Goal: Task Accomplishment & Management: Use online tool/utility

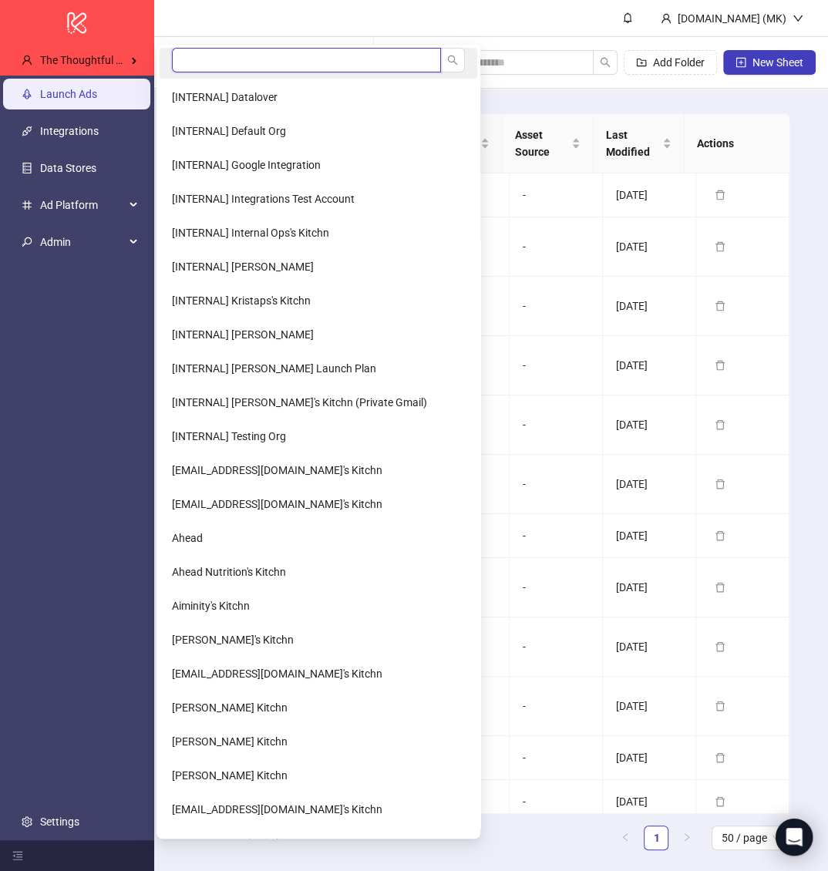
click at [251, 56] on input "search" at bounding box center [306, 60] width 269 height 25
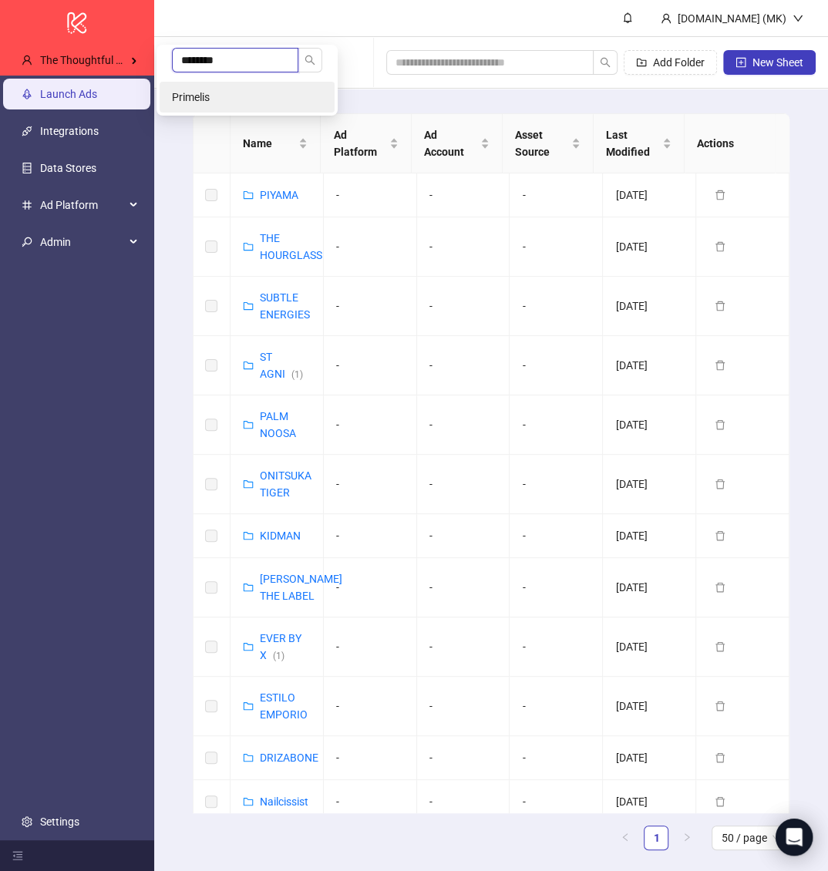
type input "********"
click at [246, 88] on li "Primelis" at bounding box center [247, 97] width 175 height 31
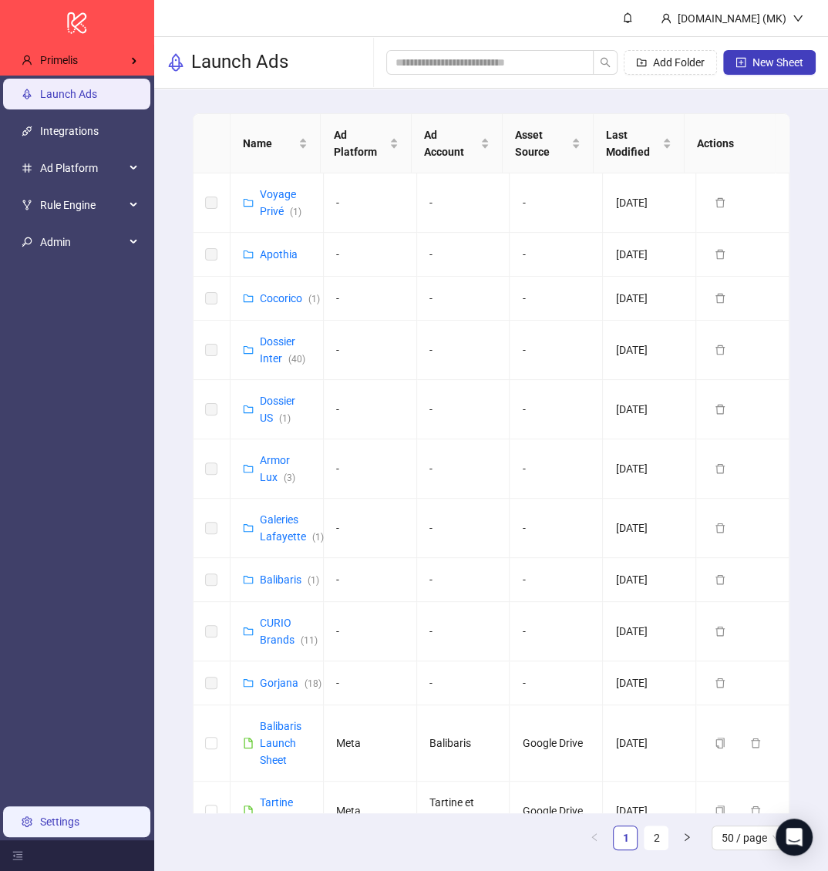
click at [70, 816] on link "Settings" at bounding box center [59, 822] width 39 height 12
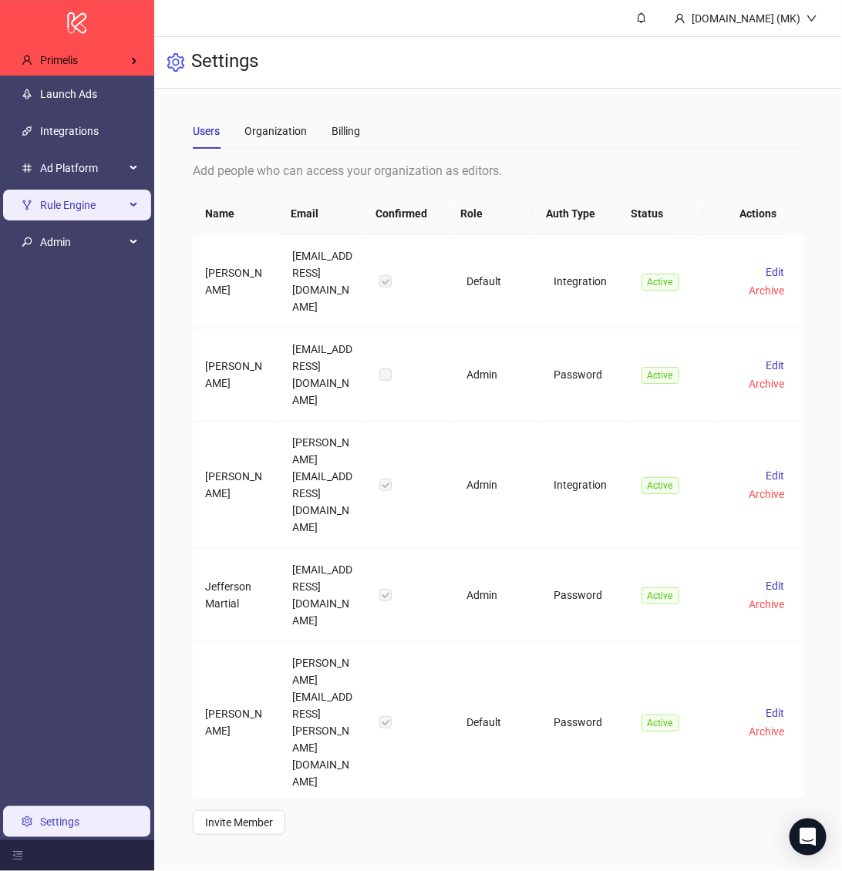
click at [77, 206] on span "Rule Engine" at bounding box center [82, 205] width 85 height 31
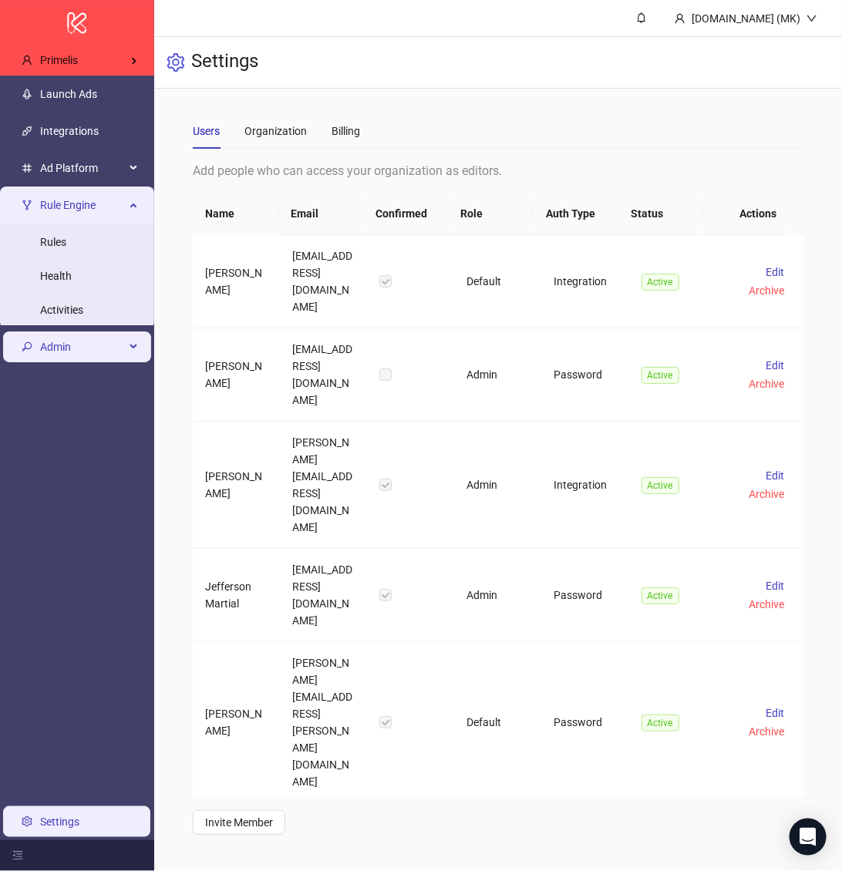
click at [66, 244] on link "Rules" at bounding box center [53, 242] width 26 height 12
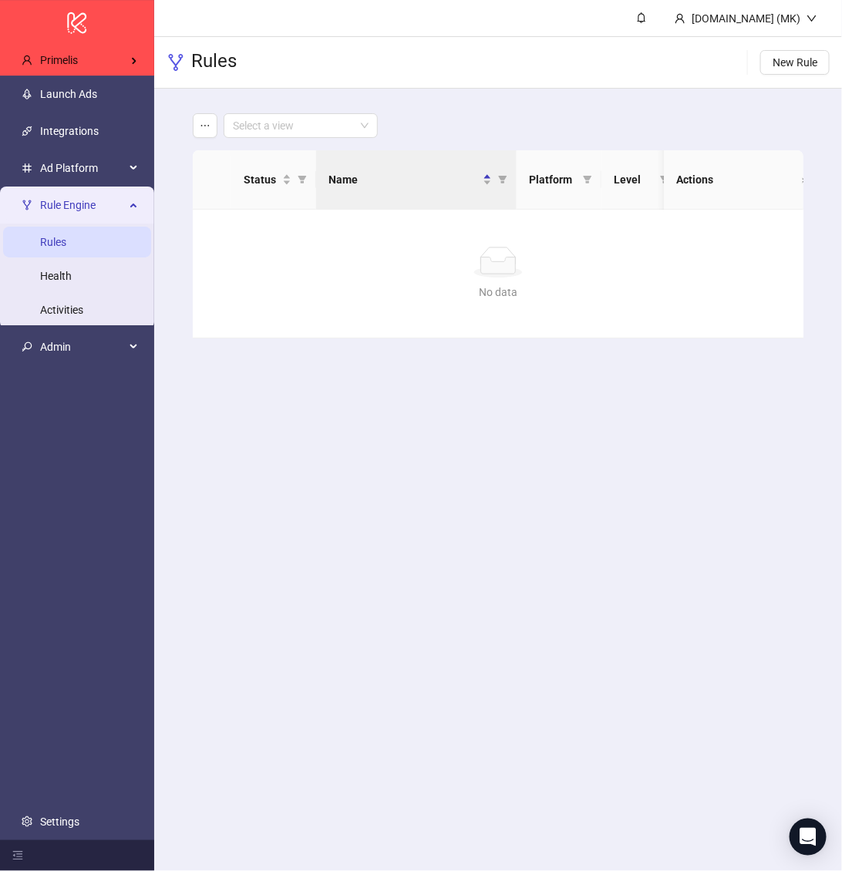
click at [333, 404] on main "Kitchn.io (MK) Rules New Rule Select a view Status Name Platform Level Ad Accou…" at bounding box center [498, 435] width 688 height 871
click at [66, 243] on link "Rules" at bounding box center [53, 242] width 26 height 12
click at [72, 281] on link "Health" at bounding box center [56, 276] width 32 height 12
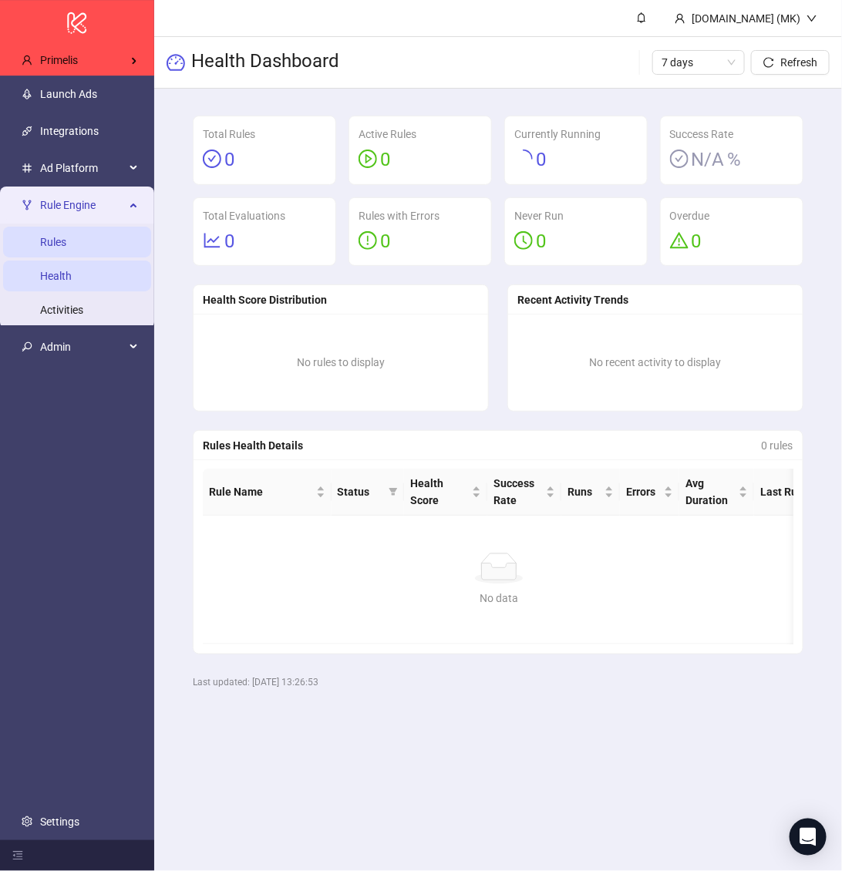
click at [66, 248] on link "Rules" at bounding box center [53, 242] width 26 height 12
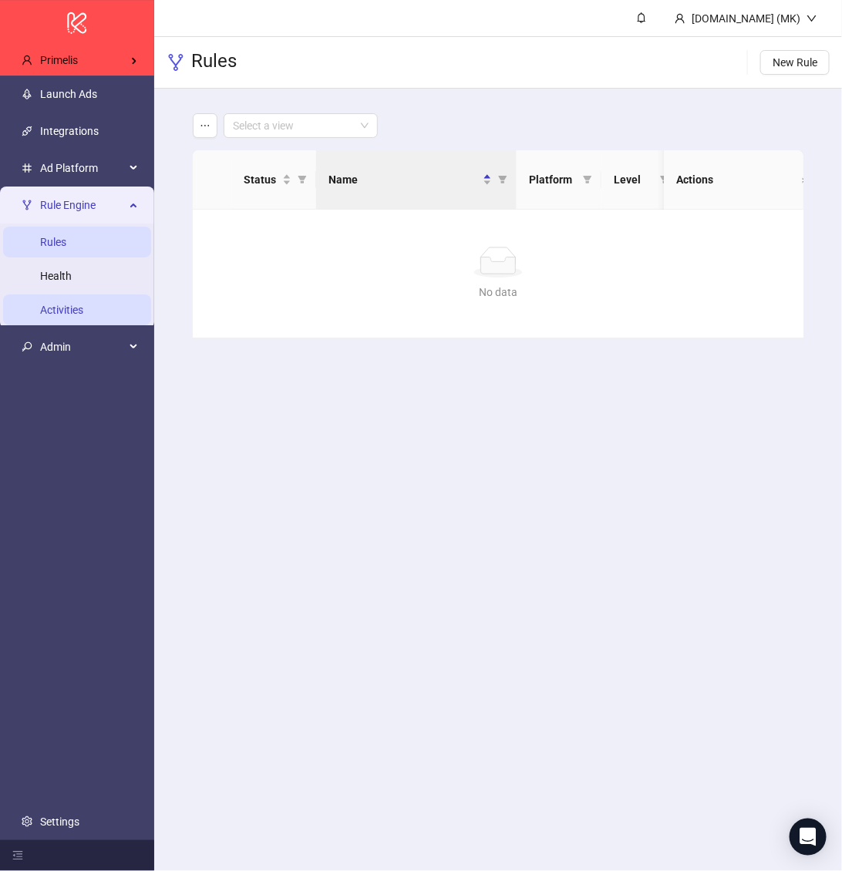
click at [83, 304] on link "Activities" at bounding box center [61, 310] width 43 height 12
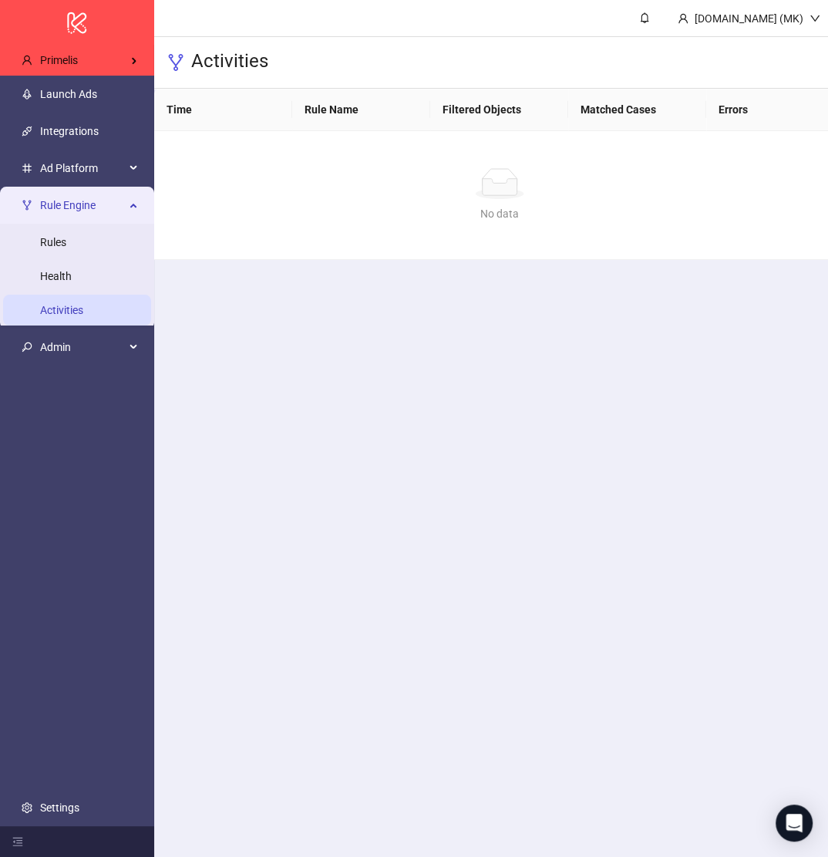
drag, startPoint x: 78, startPoint y: 241, endPoint x: 66, endPoint y: 303, distance: 62.8
click at [66, 241] on link "Rules" at bounding box center [53, 242] width 26 height 12
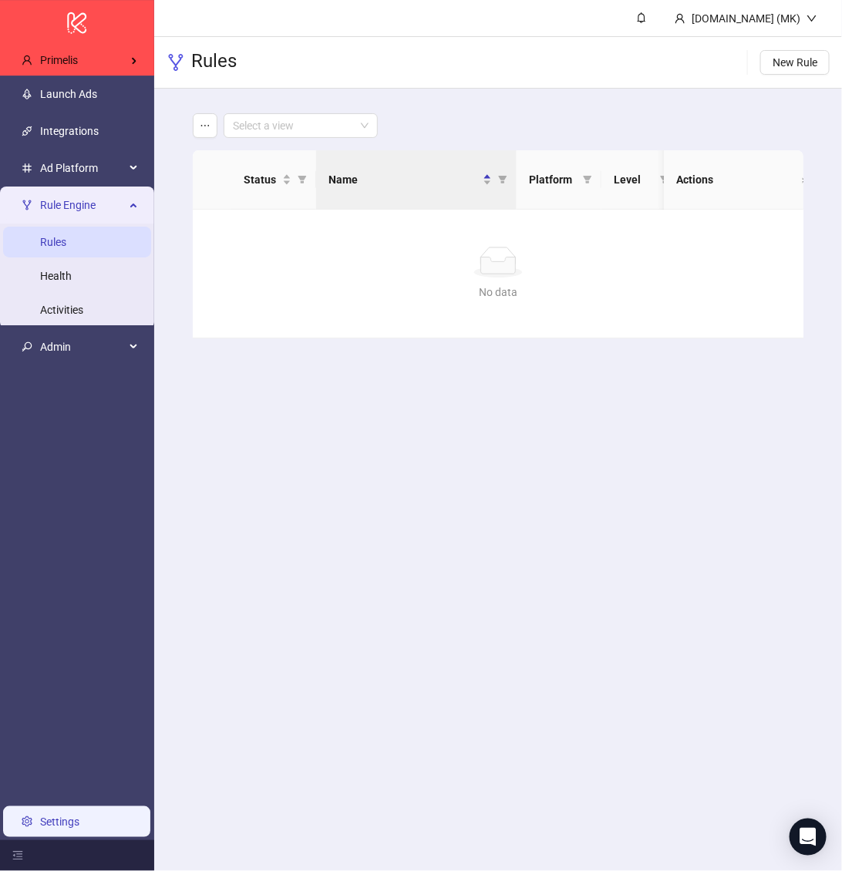
click at [72, 816] on link "Settings" at bounding box center [59, 822] width 39 height 12
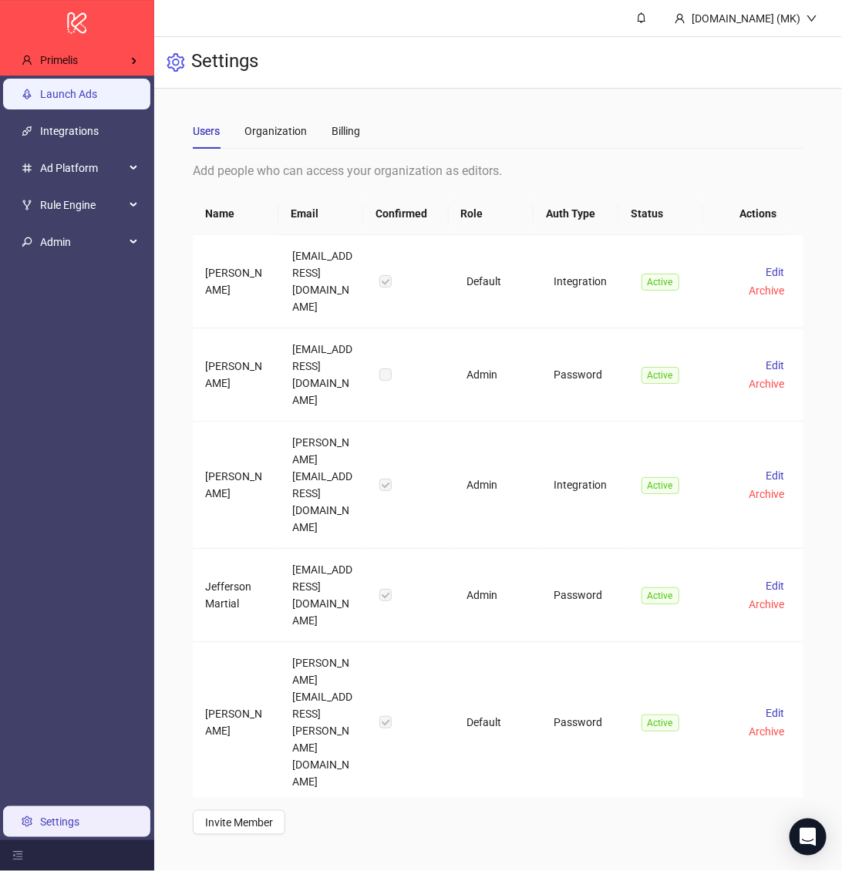
click at [97, 100] on link "Launch Ads" at bounding box center [68, 94] width 57 height 12
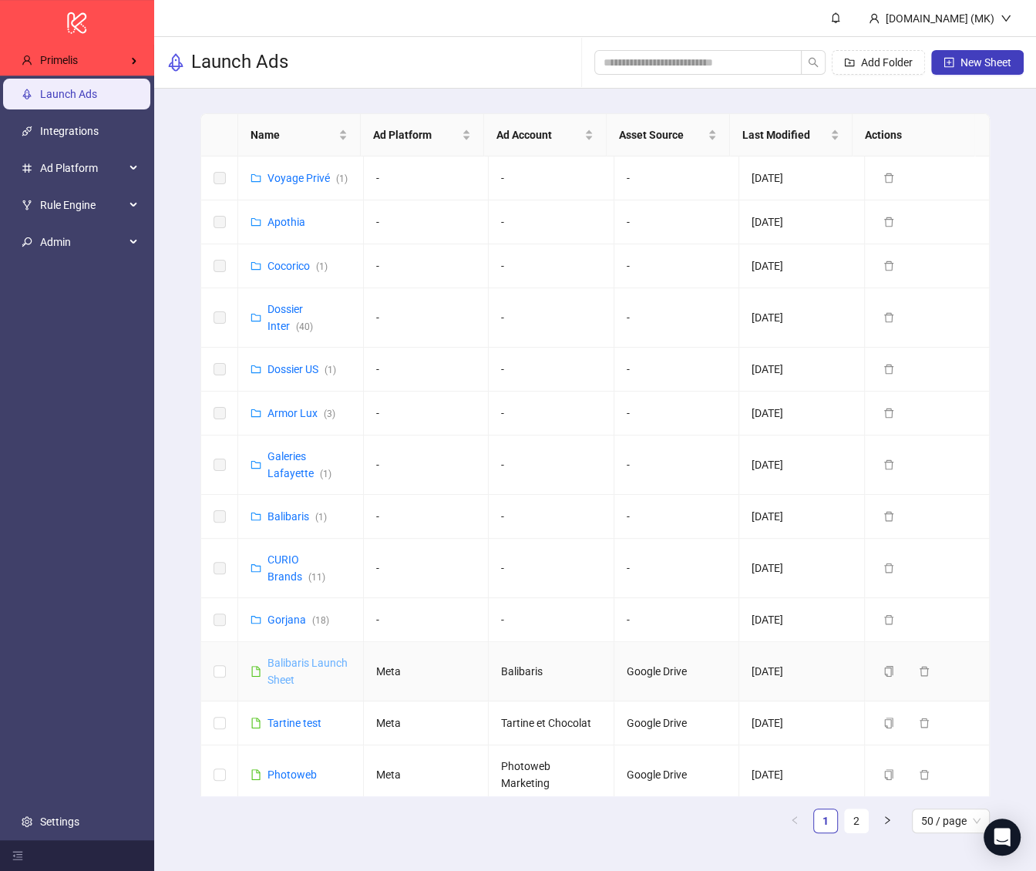
click at [308, 662] on link "Balibaris Launch Sheet" at bounding box center [308, 671] width 80 height 29
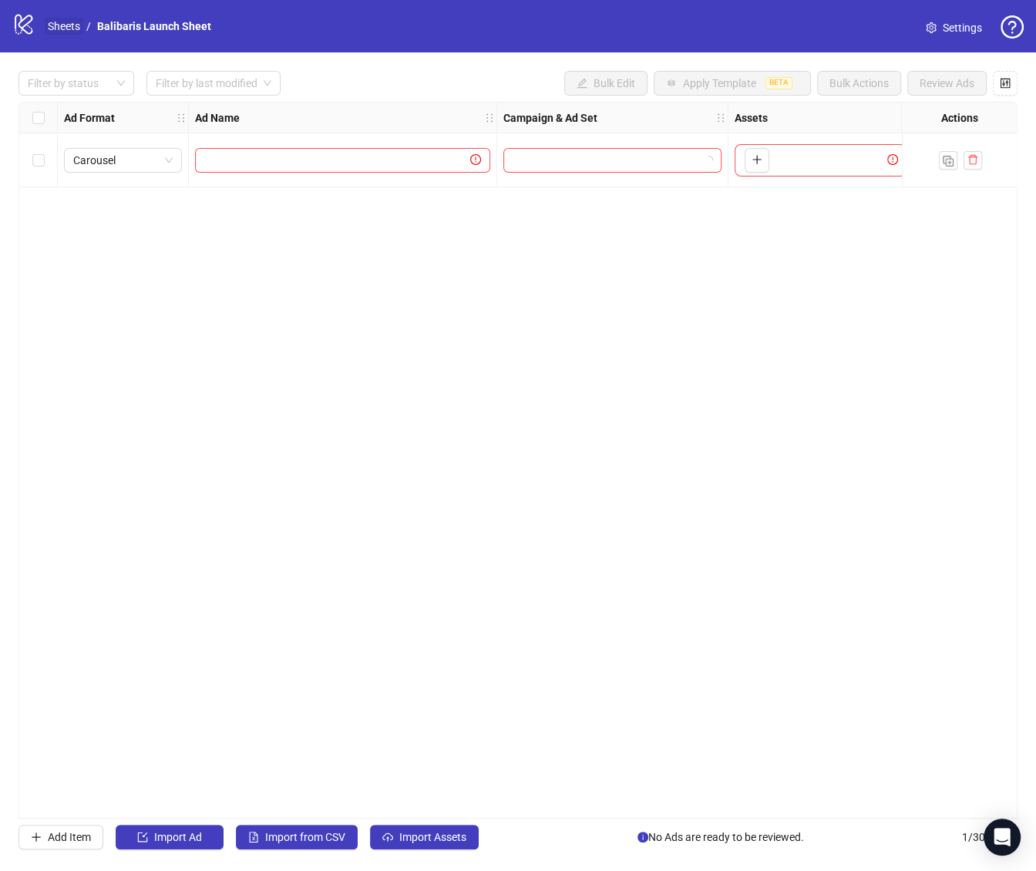
click at [56, 31] on link "Sheets" at bounding box center [64, 26] width 39 height 17
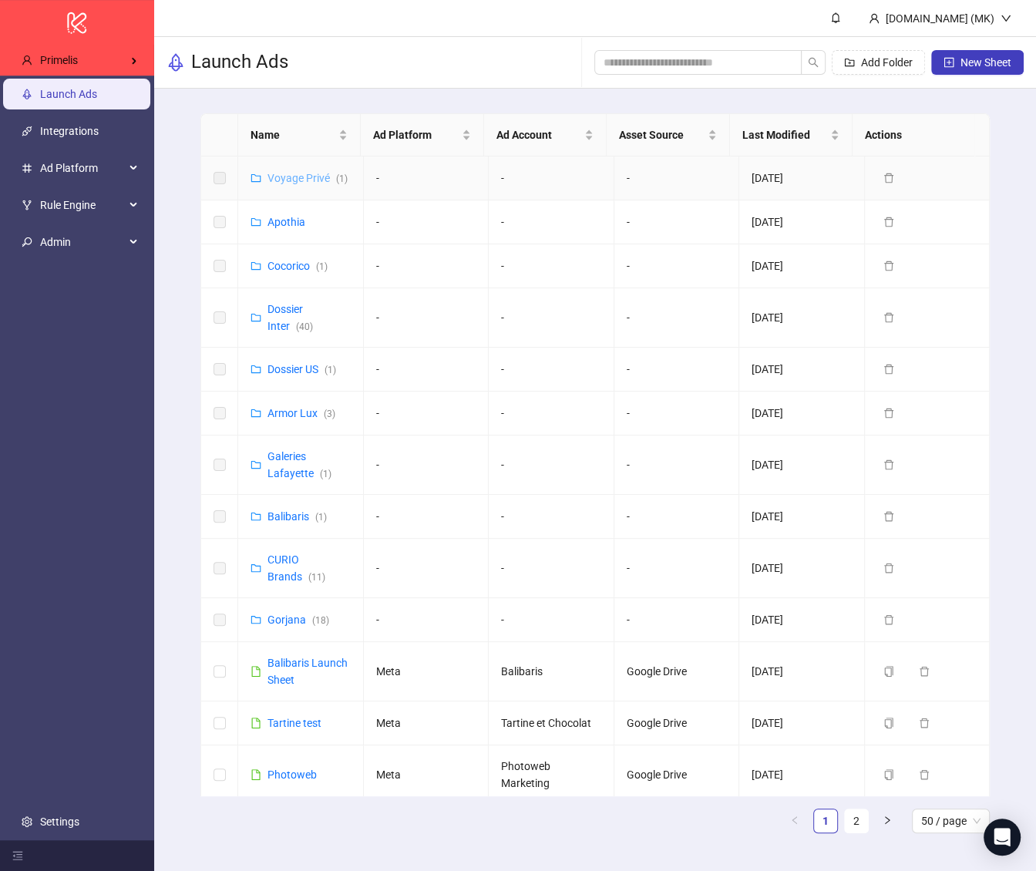
click at [317, 177] on link "Voyage Privé ( 1 )" at bounding box center [308, 178] width 80 height 12
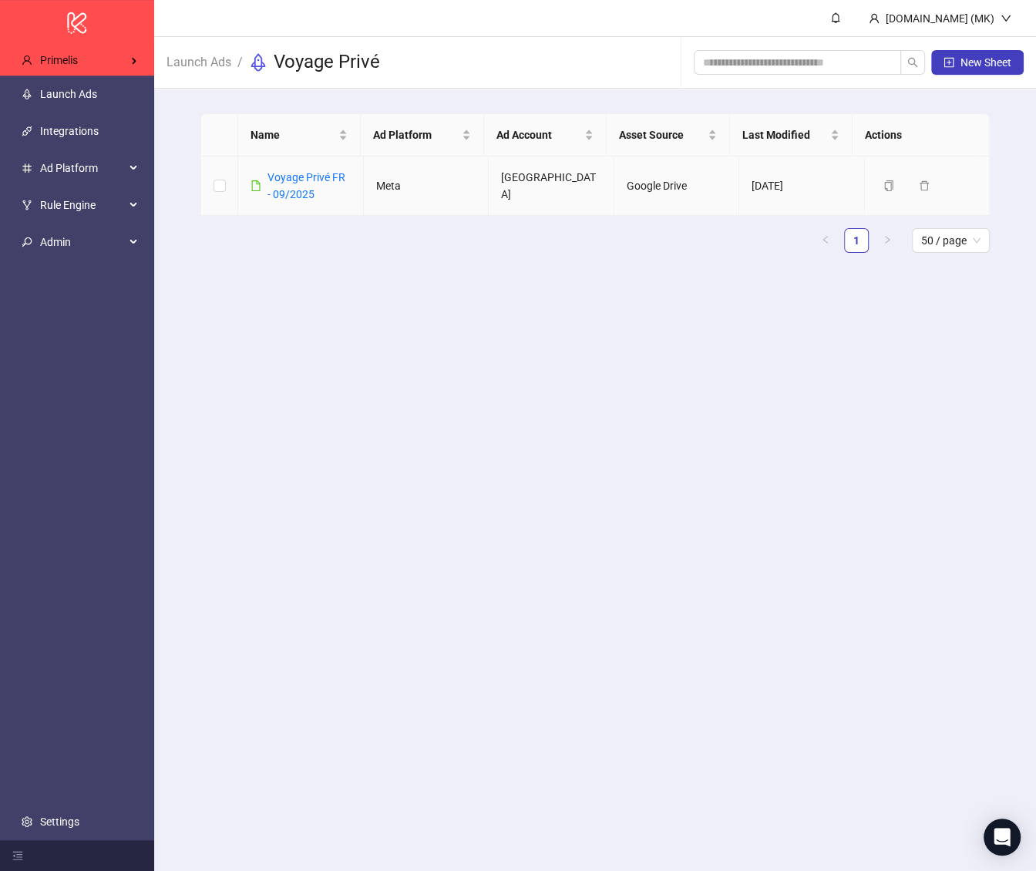
click at [282, 183] on div "Voyage Privé FR - 09/2025" at bounding box center [309, 186] width 83 height 34
click at [293, 178] on link "Voyage Privé FR - 09/2025" at bounding box center [307, 185] width 78 height 29
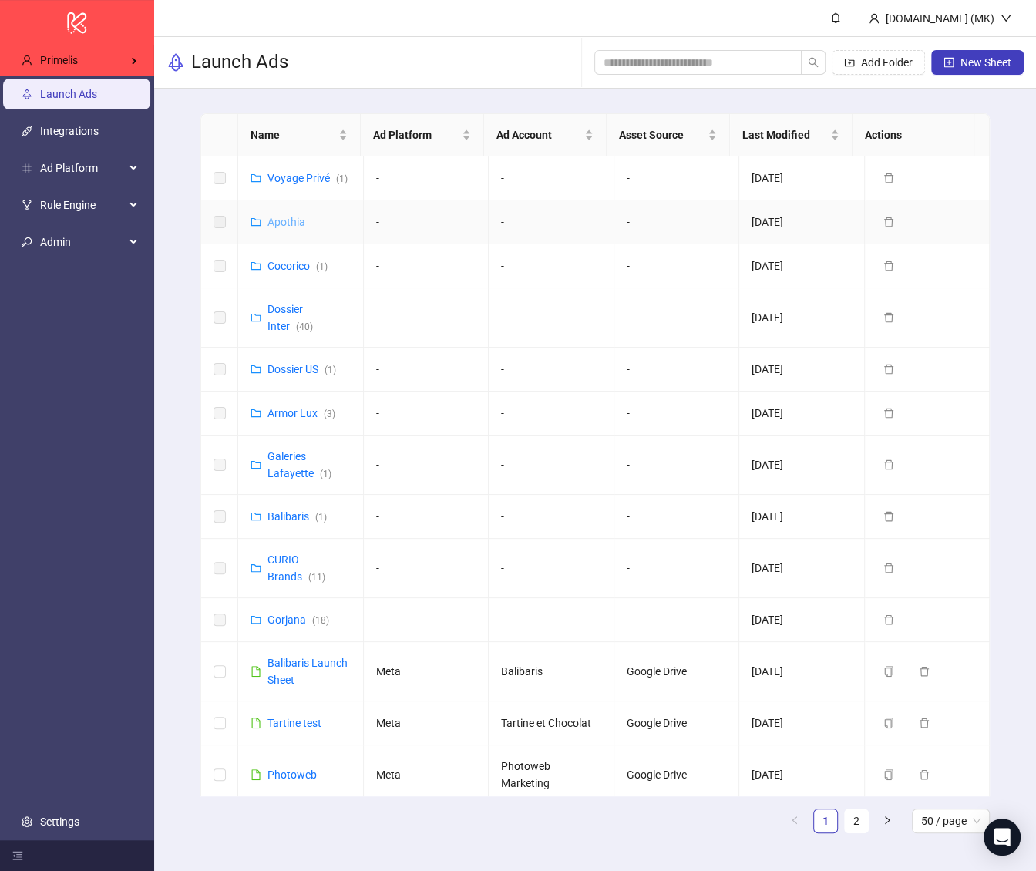
click at [285, 216] on link "Apothia" at bounding box center [287, 222] width 38 height 12
click at [279, 275] on td "Cocorico ( 1 )" at bounding box center [301, 266] width 126 height 44
click at [285, 269] on link "Cocorico ( 1 )" at bounding box center [298, 266] width 60 height 12
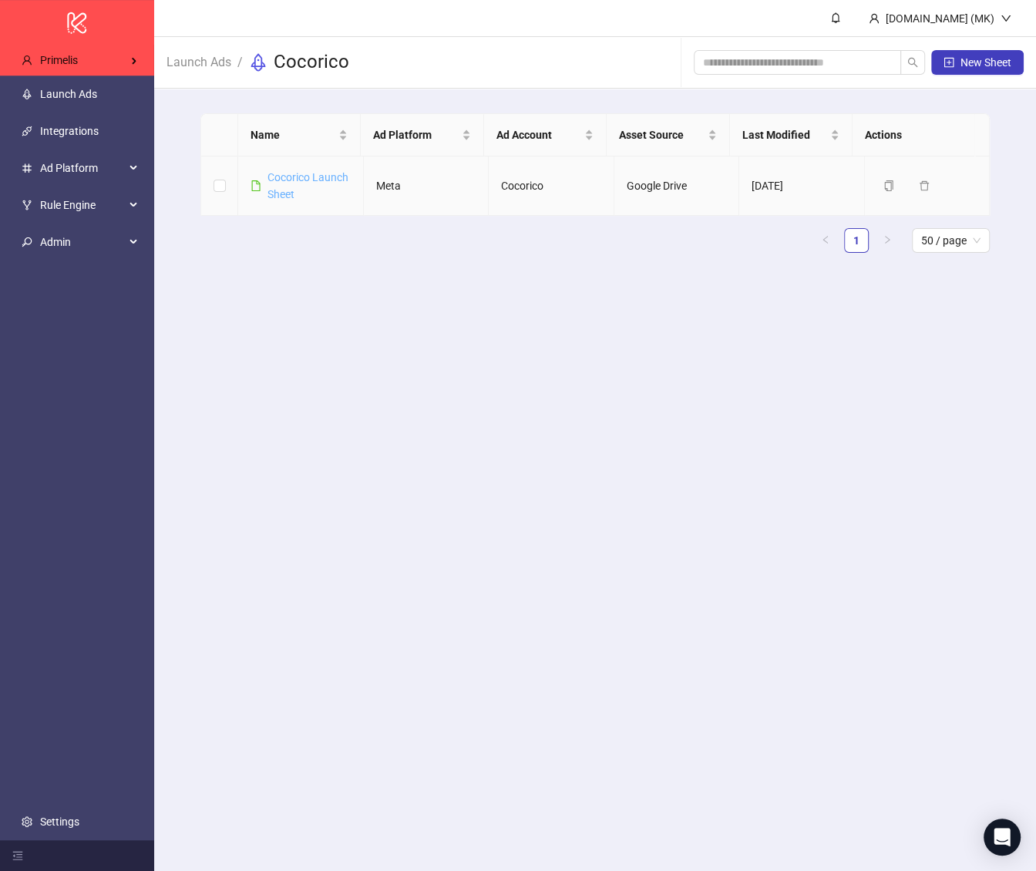
click at [298, 189] on link "Cocorico Launch Sheet" at bounding box center [308, 185] width 81 height 29
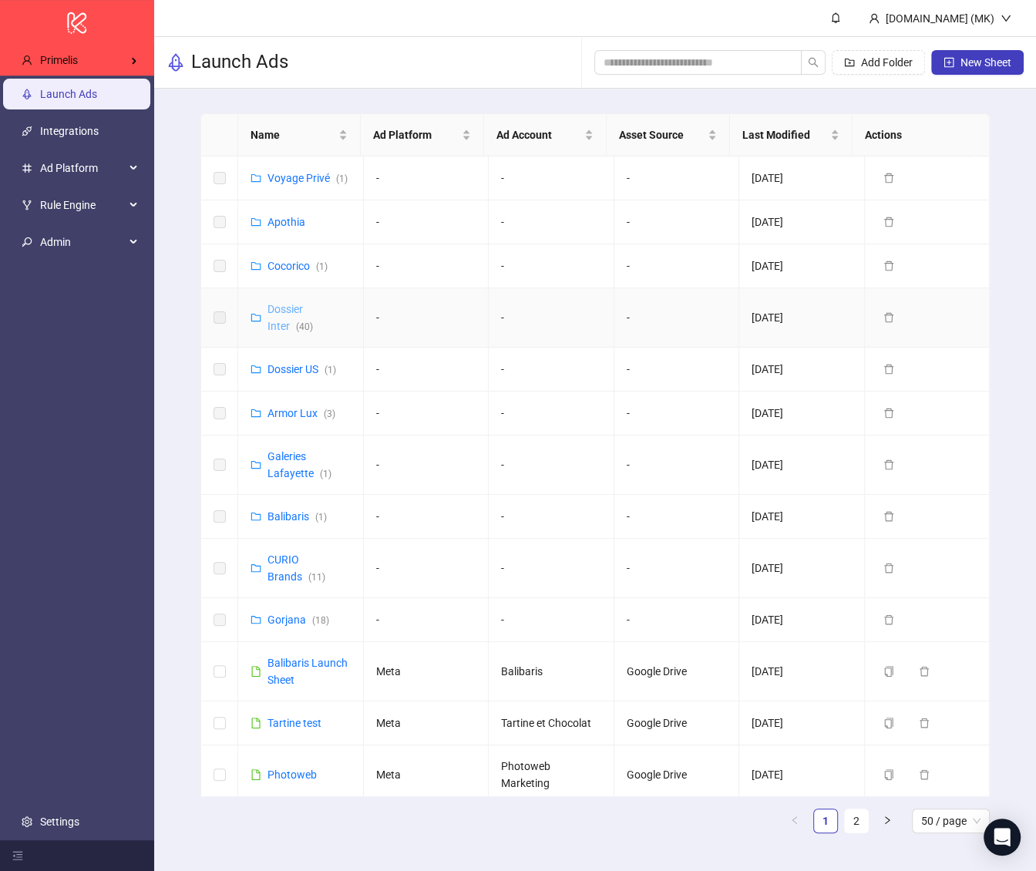
click at [273, 322] on link "Dossier Inter ( 40 )" at bounding box center [290, 317] width 45 height 29
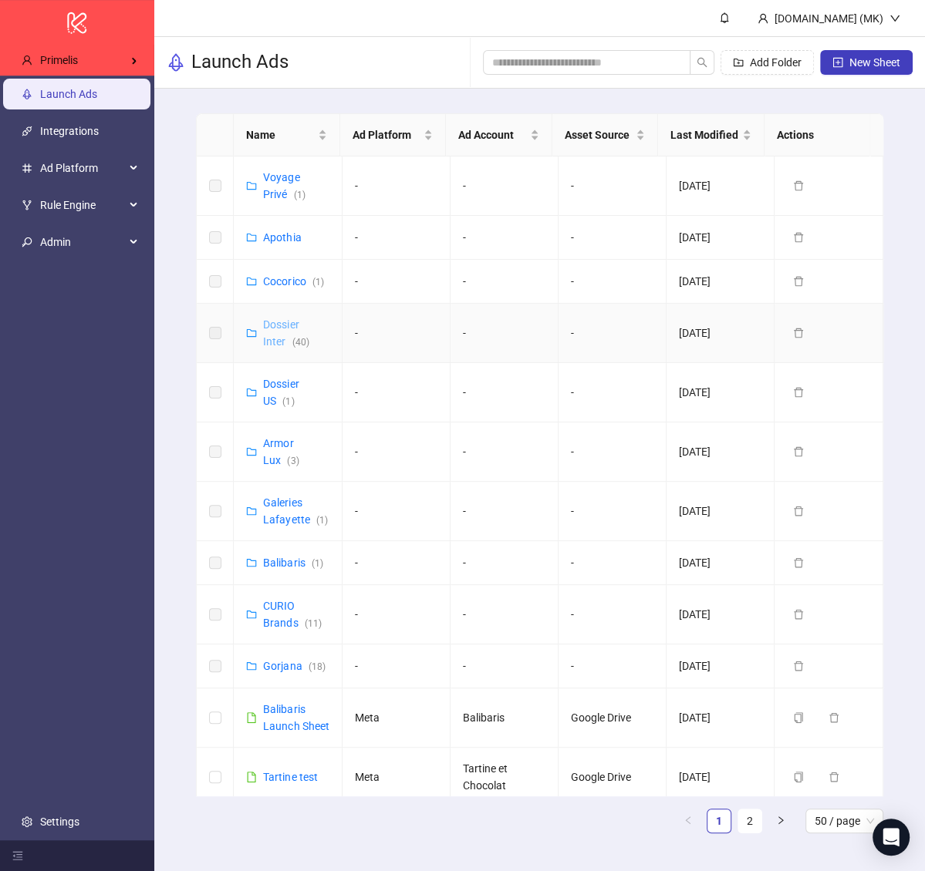
click at [274, 340] on link "Dossier Inter ( 40 )" at bounding box center [285, 332] width 45 height 29
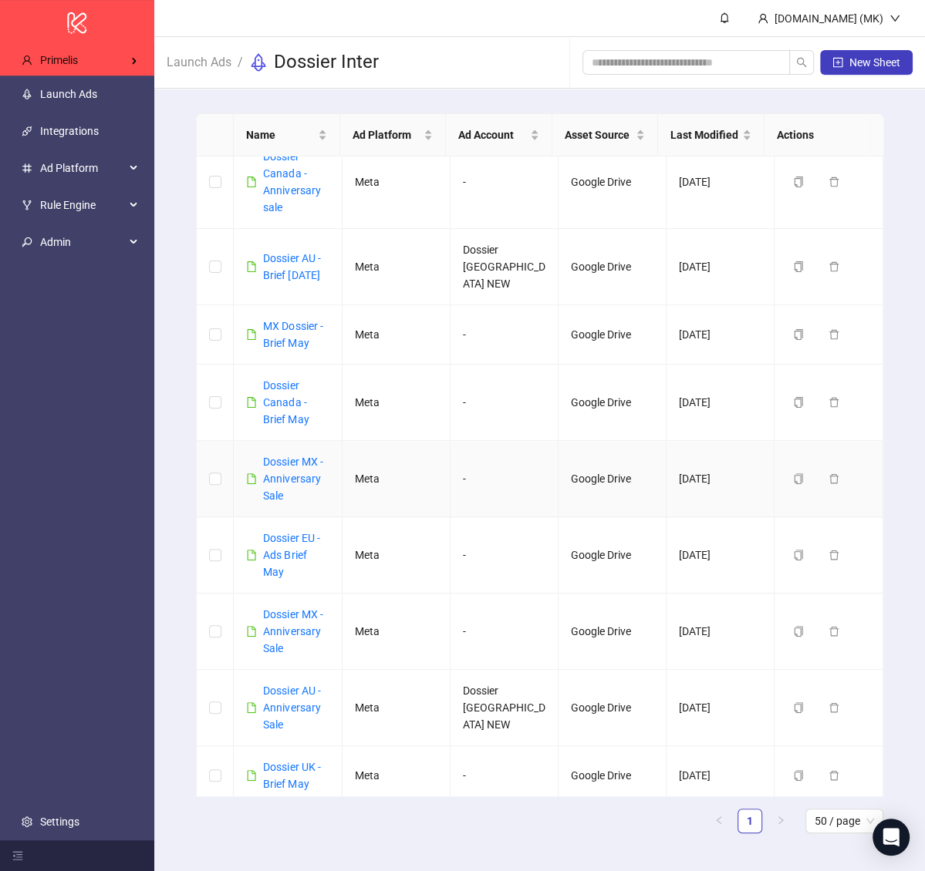
scroll to position [548, 0]
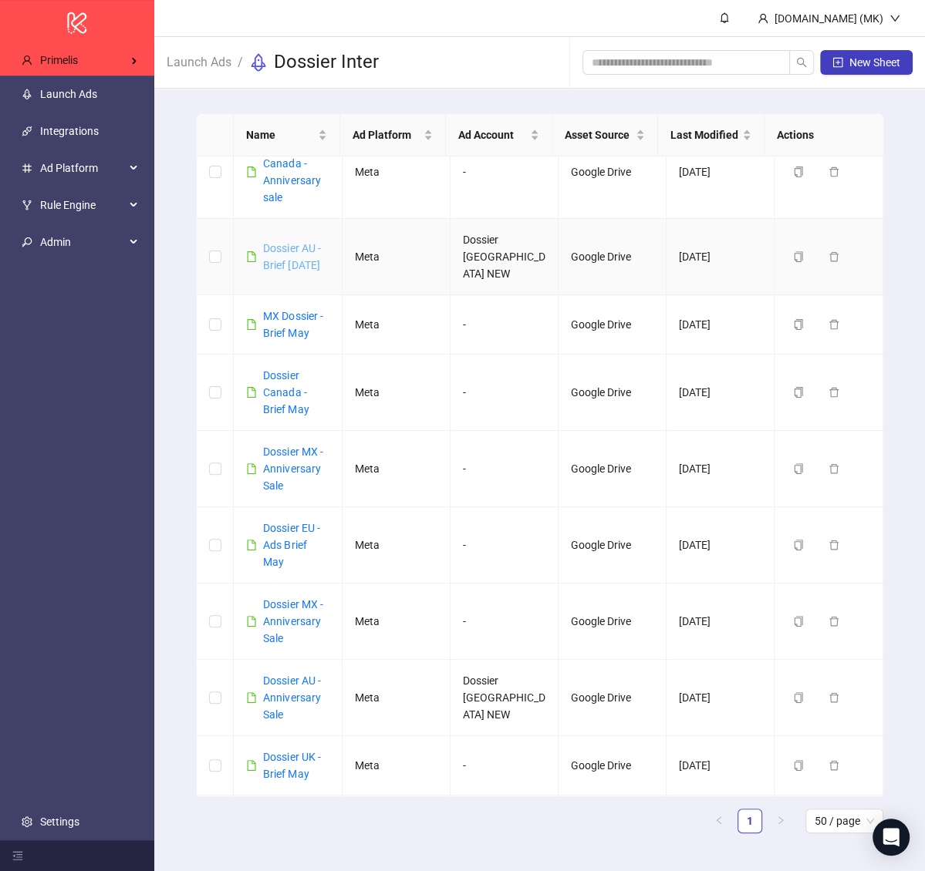
click at [290, 242] on link "Dossier AU - Brief May 25" at bounding box center [291, 256] width 57 height 29
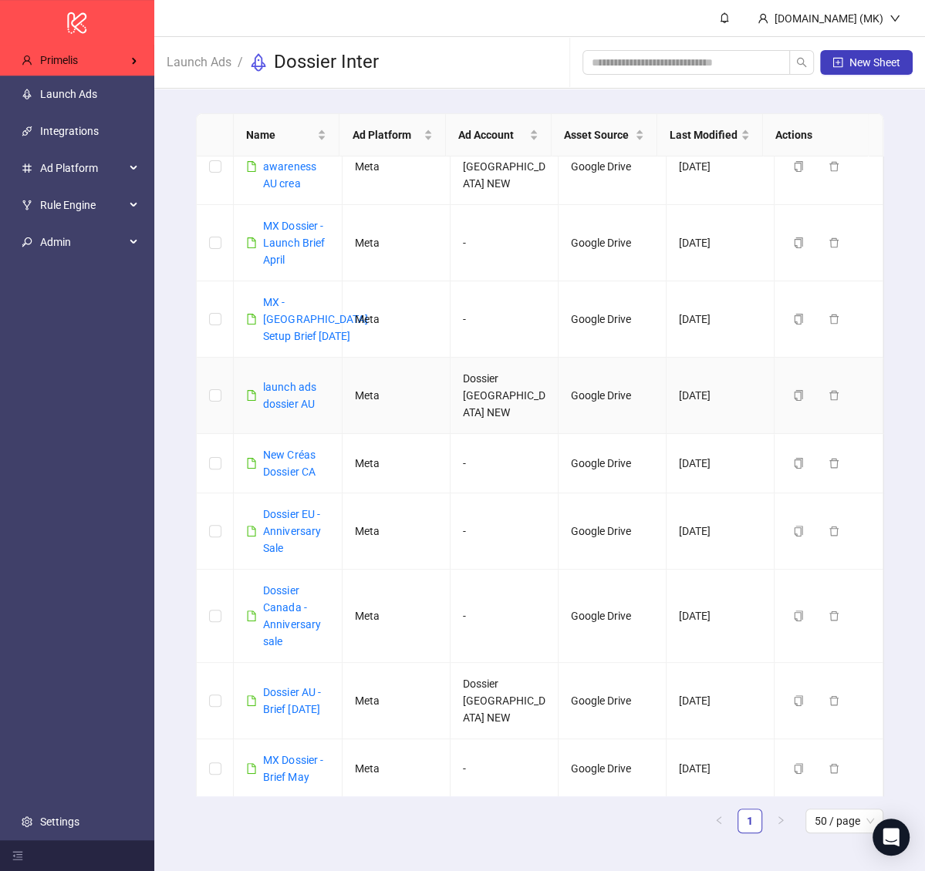
scroll to position [156, 0]
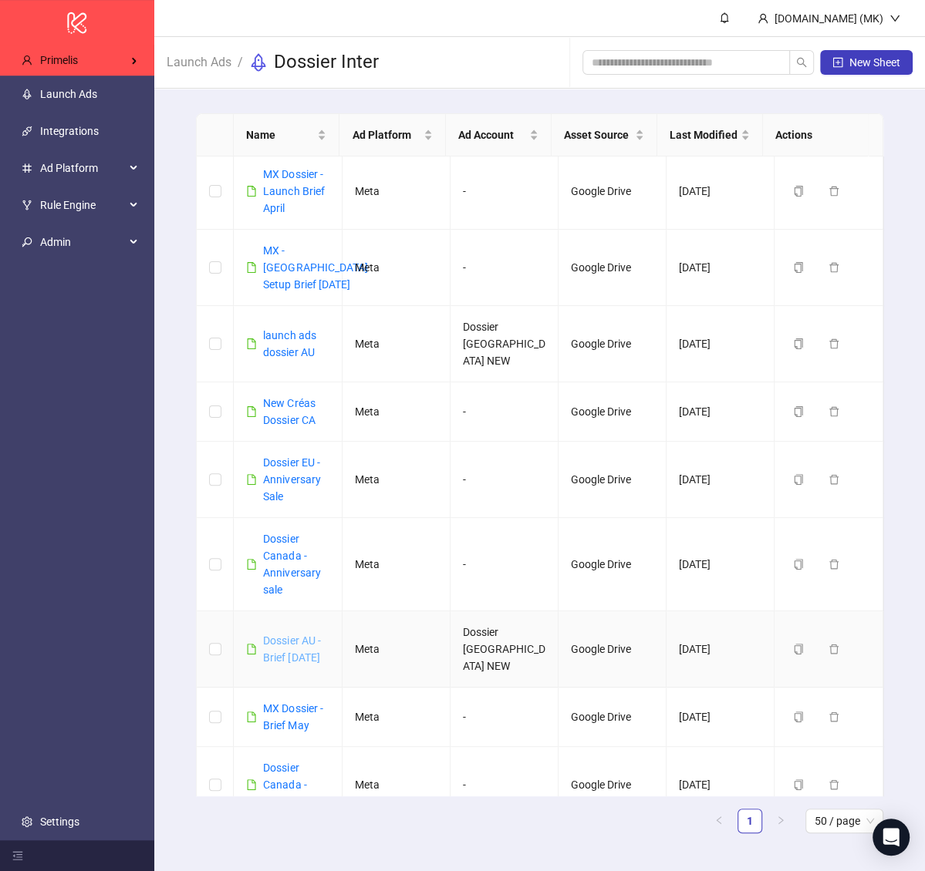
click at [305, 635] on link "Dossier AU - Brief May 25" at bounding box center [291, 649] width 57 height 29
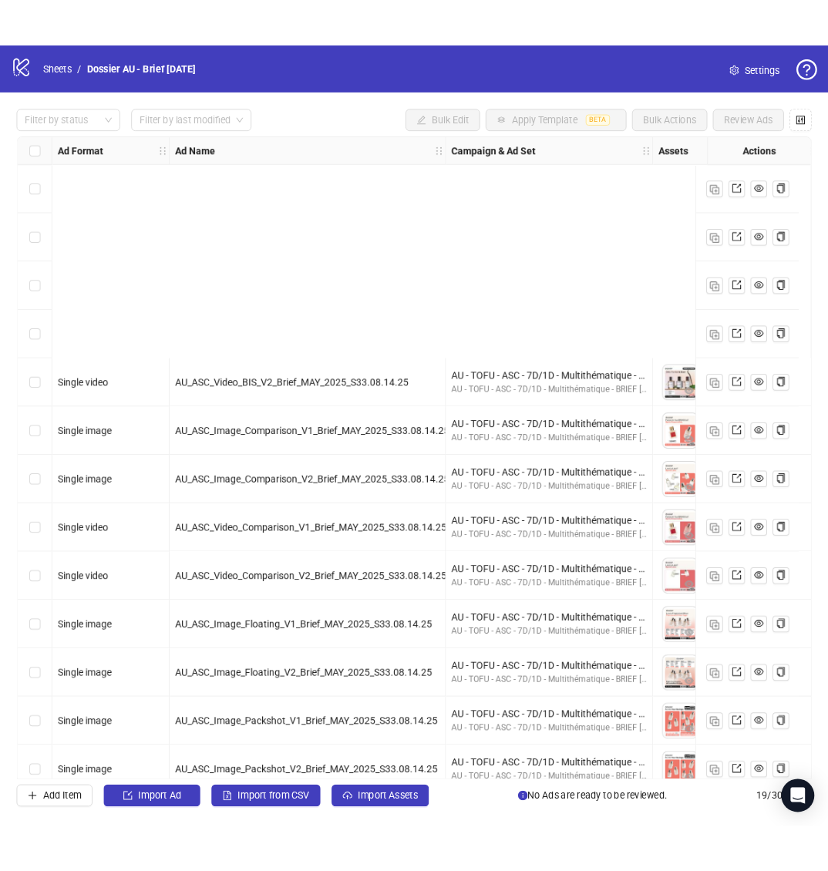
scroll to position [345, 0]
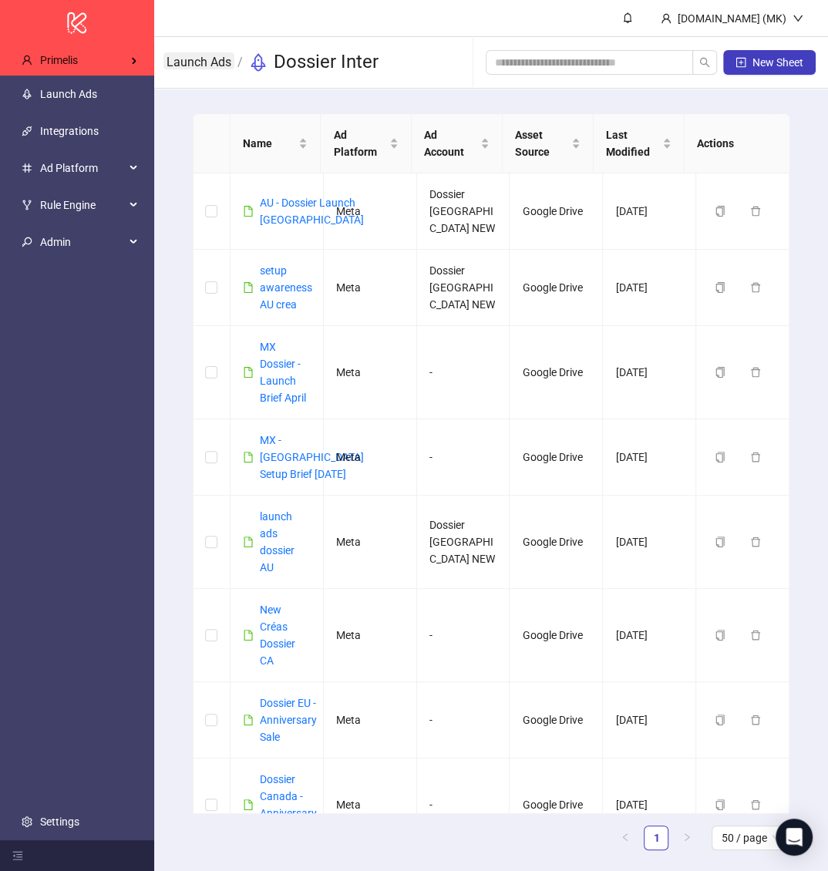
click at [189, 59] on link "Launch Ads" at bounding box center [198, 60] width 71 height 17
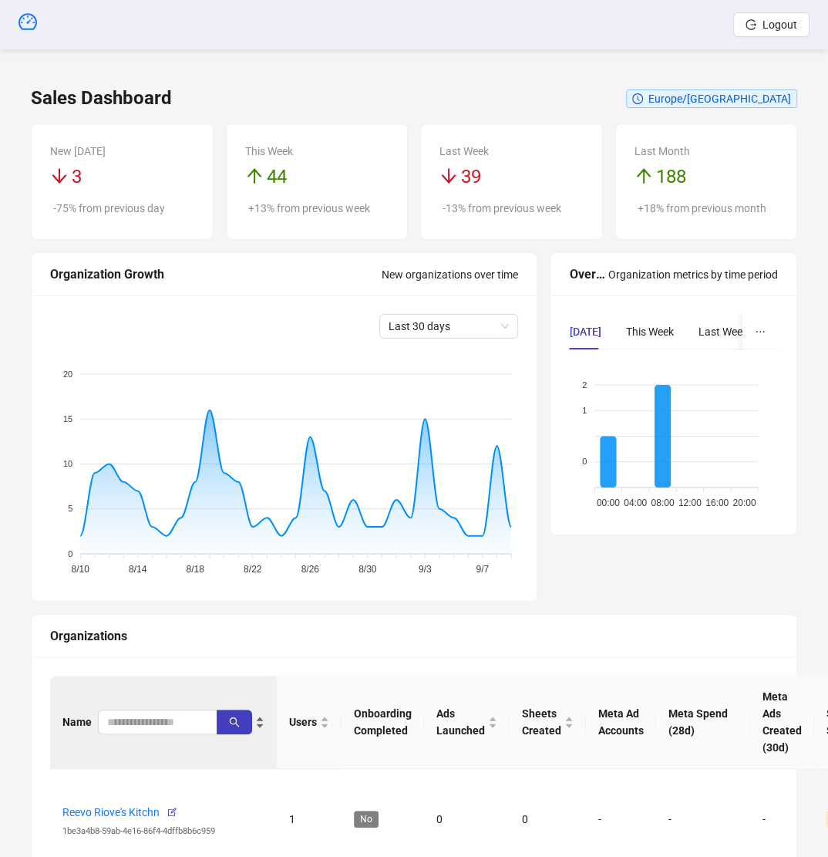
click at [131, 734] on div "Name" at bounding box center [163, 721] width 202 height 25
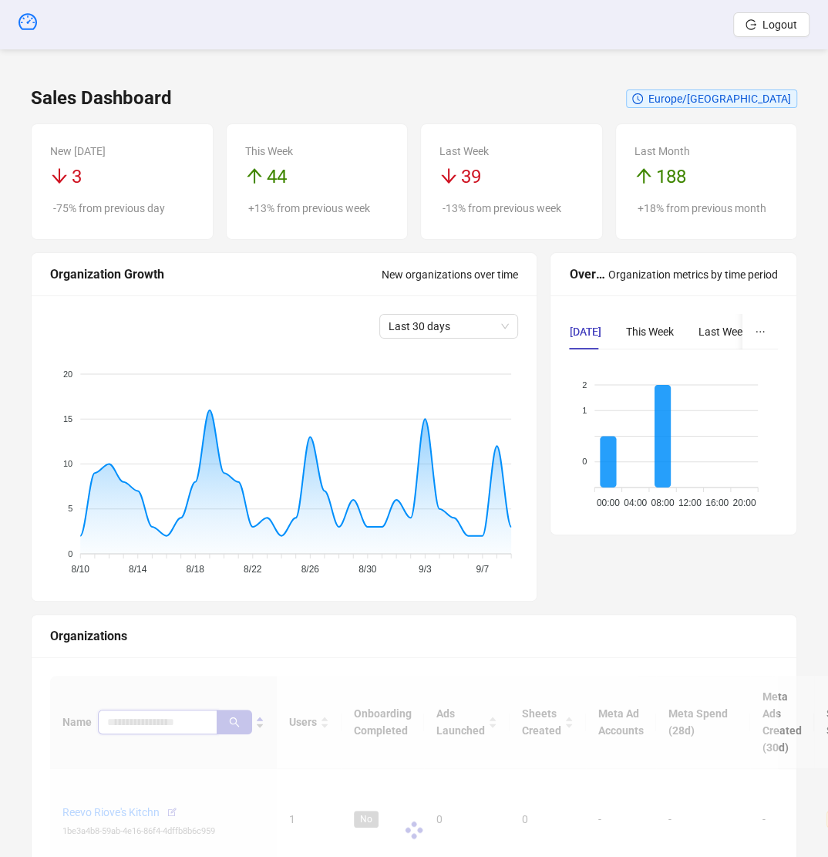
click at [134, 728] on input "search" at bounding box center [151, 721] width 89 height 17
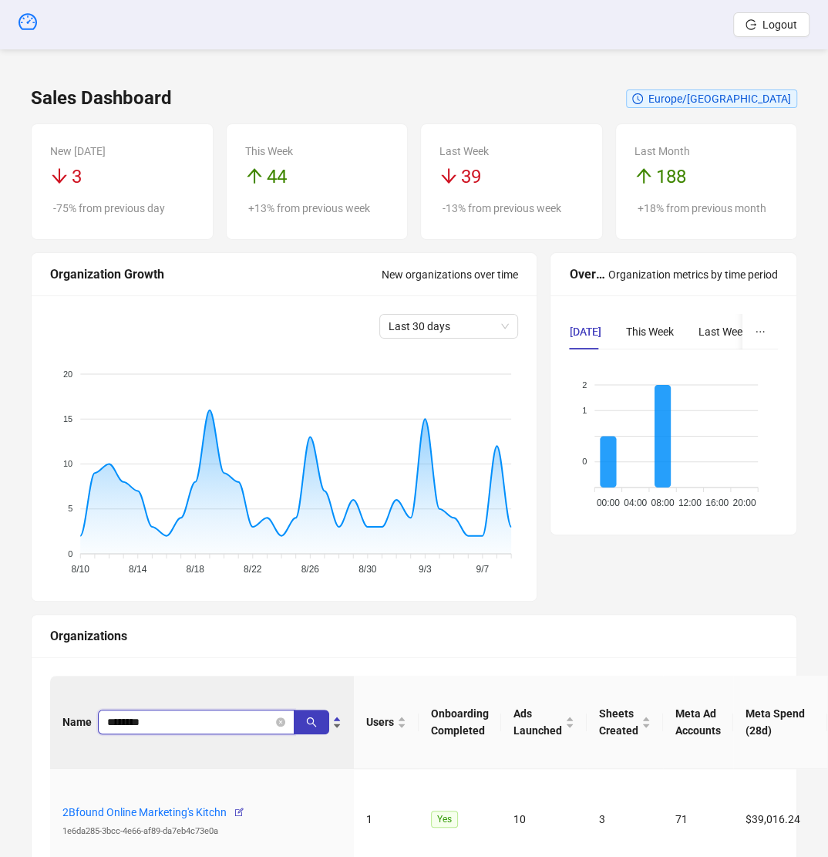
type input "********"
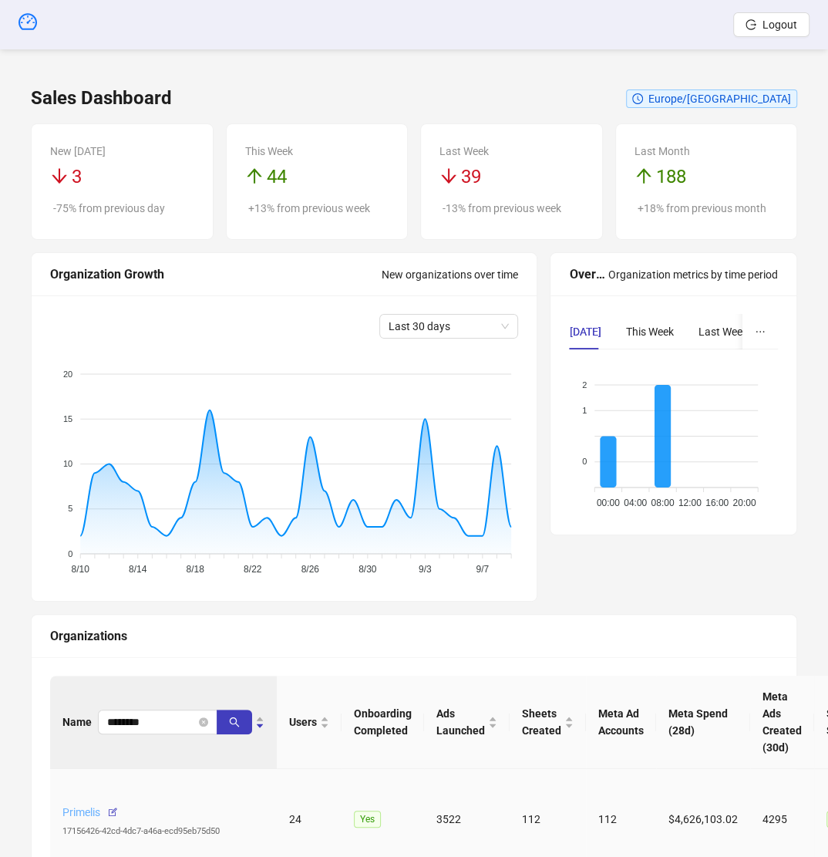
click at [78, 809] on link "Primelis" at bounding box center [81, 812] width 38 height 12
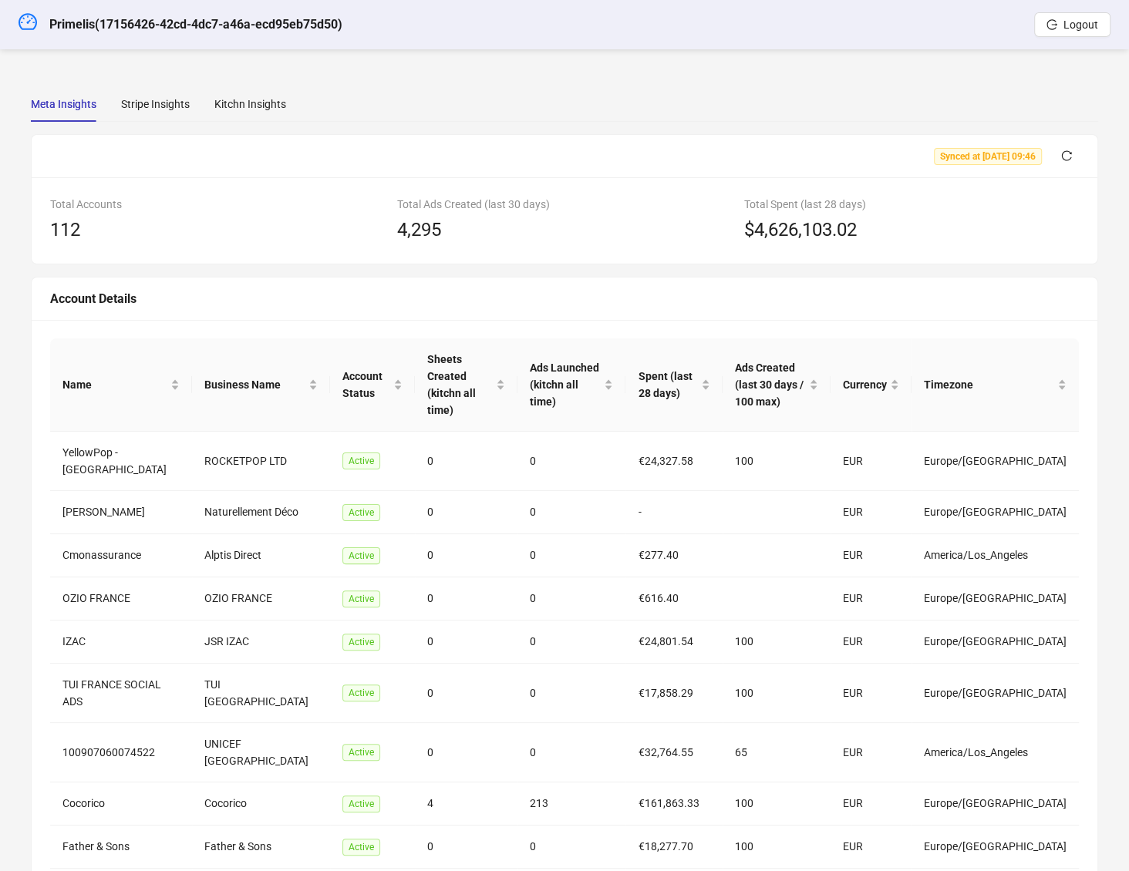
click at [308, 99] on div "Meta Insights Stripe Insights Kitchn Insights" at bounding box center [564, 103] width 1067 height 35
click at [228, 115] on div "Kitchn Insights" at bounding box center [250, 103] width 72 height 35
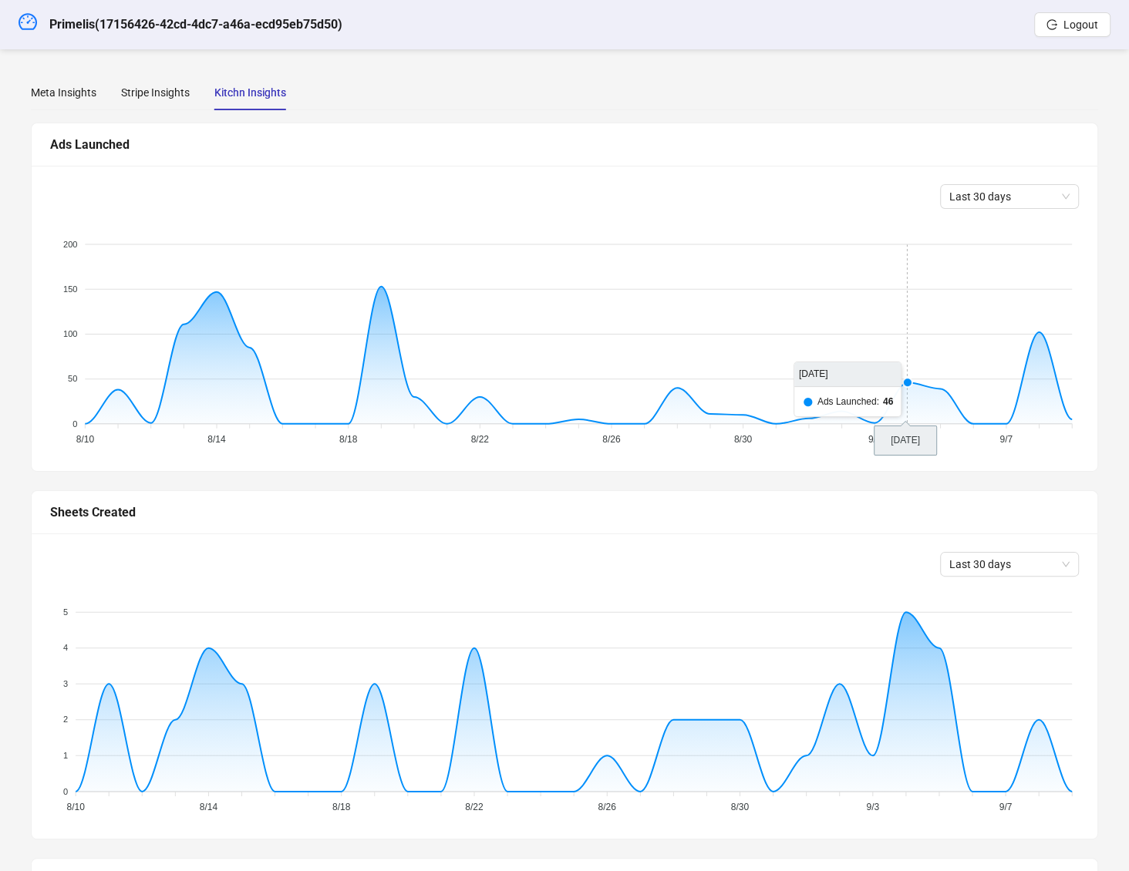
scroll to position [26, 0]
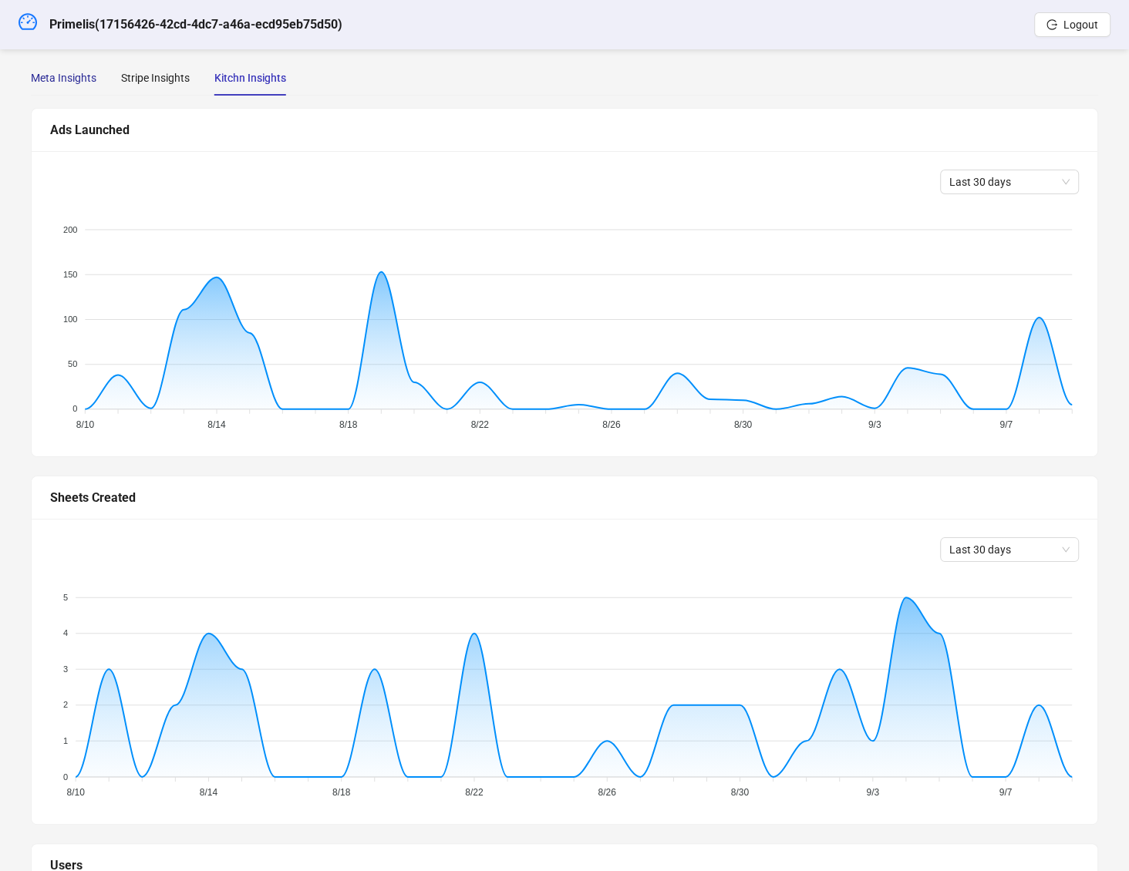
click at [95, 73] on div "Meta Insights" at bounding box center [64, 77] width 66 height 17
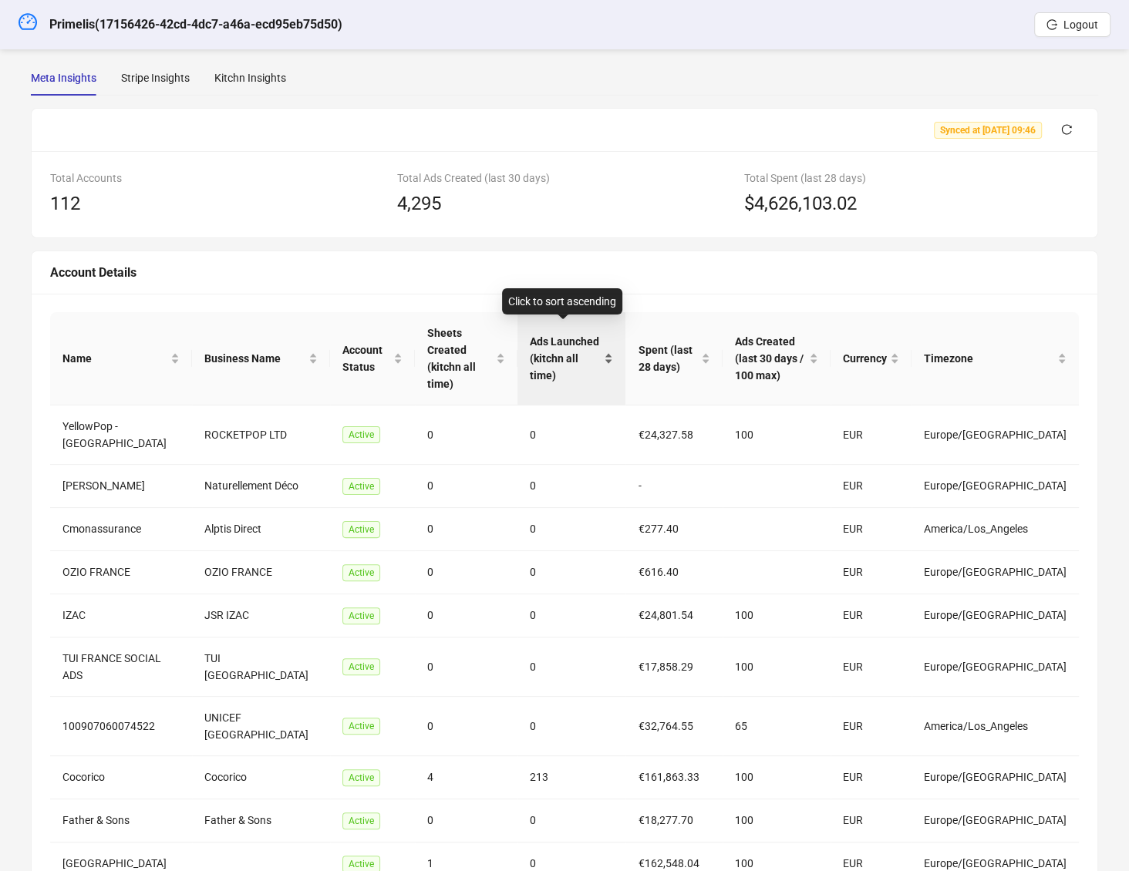
click at [558, 333] on span "Ads Launched (kitchn all time)" at bounding box center [565, 358] width 71 height 51
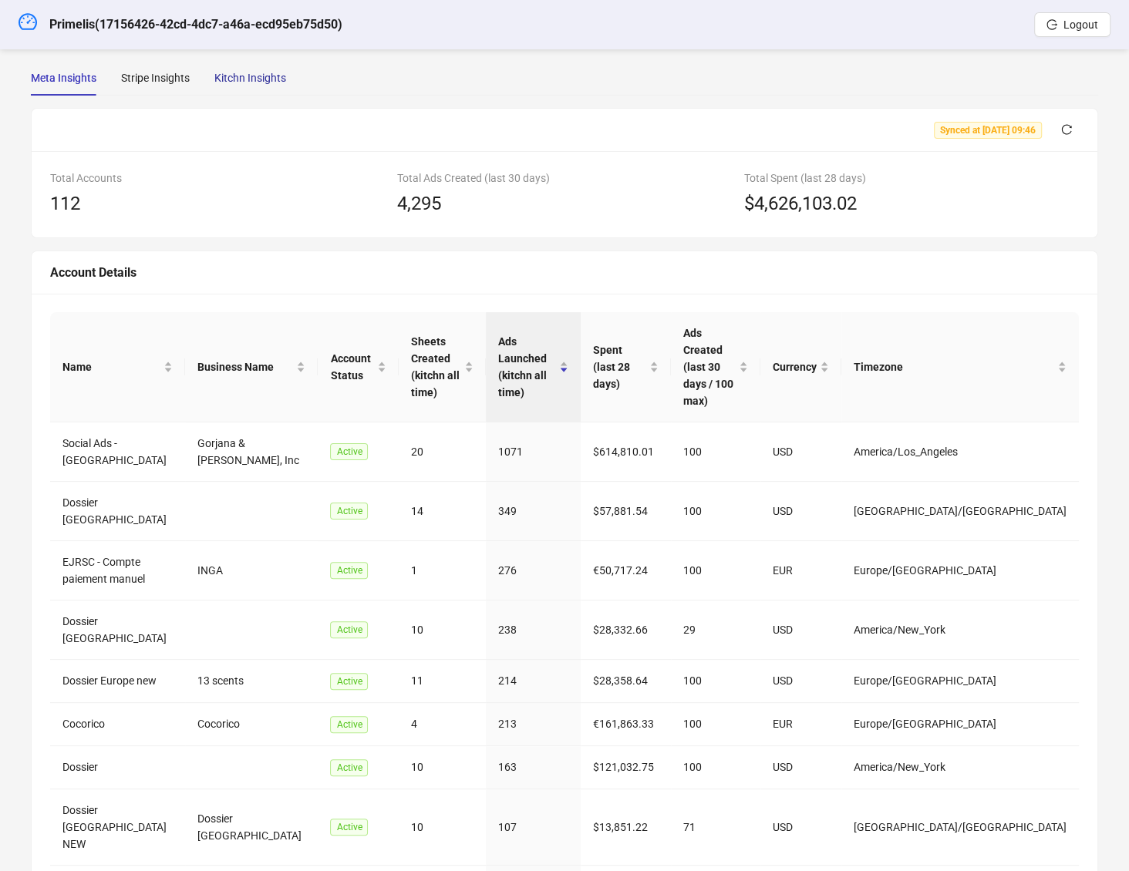
click at [235, 74] on div "Kitchn Insights" at bounding box center [250, 77] width 72 height 17
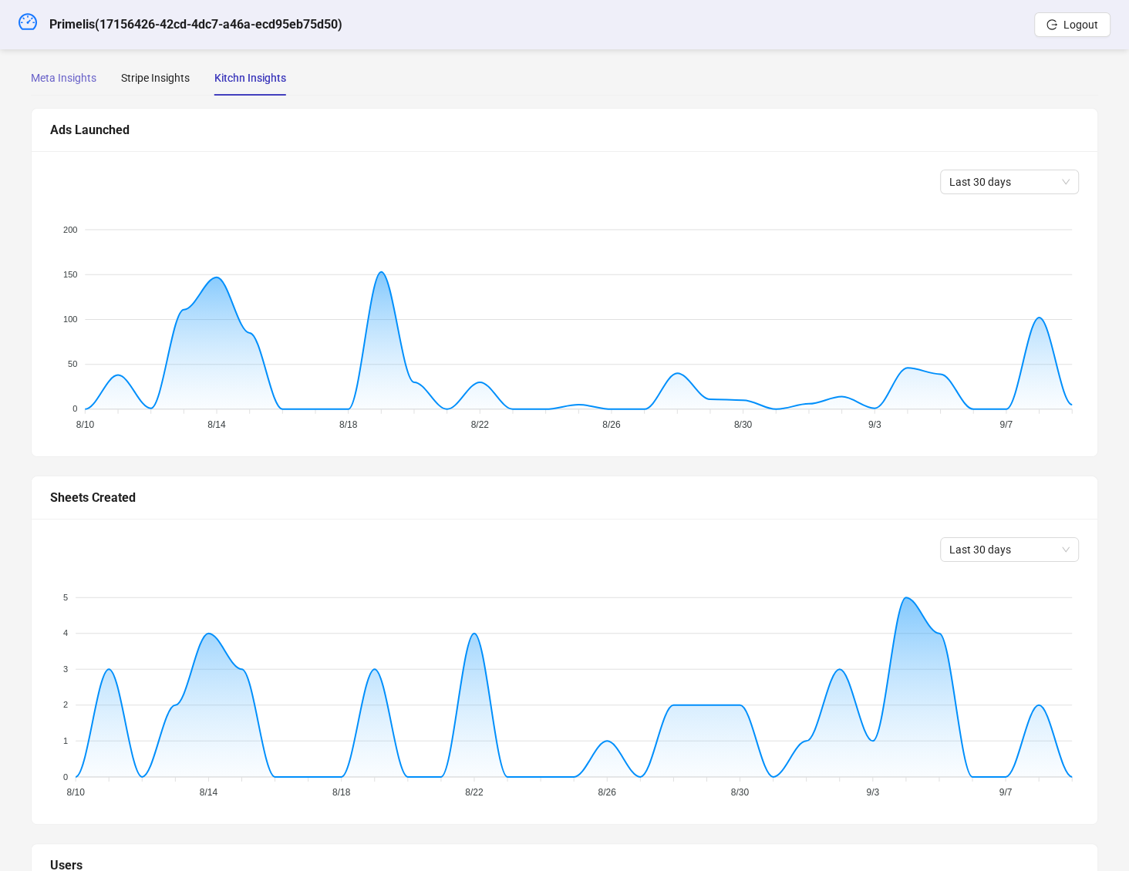
click at [73, 62] on div "Meta Insights" at bounding box center [64, 77] width 66 height 35
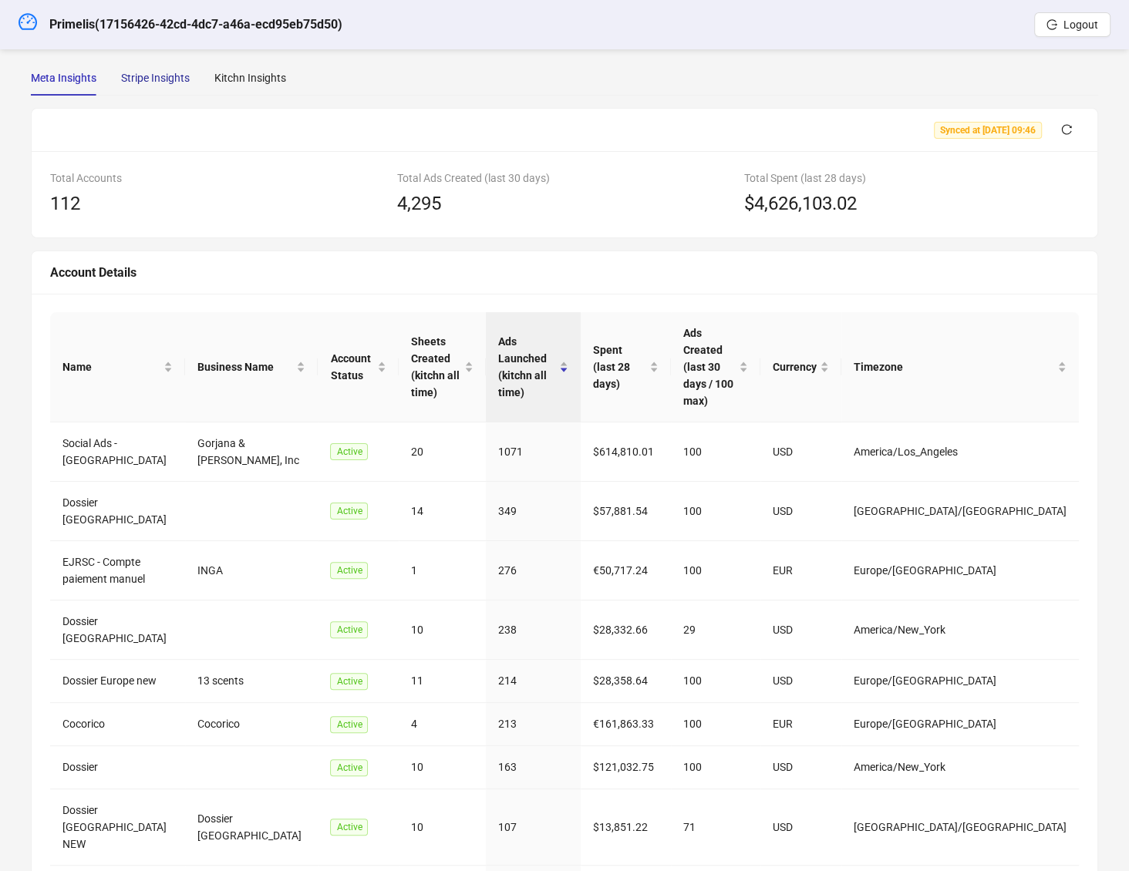
click at [167, 70] on div "Stripe Insights" at bounding box center [155, 77] width 69 height 17
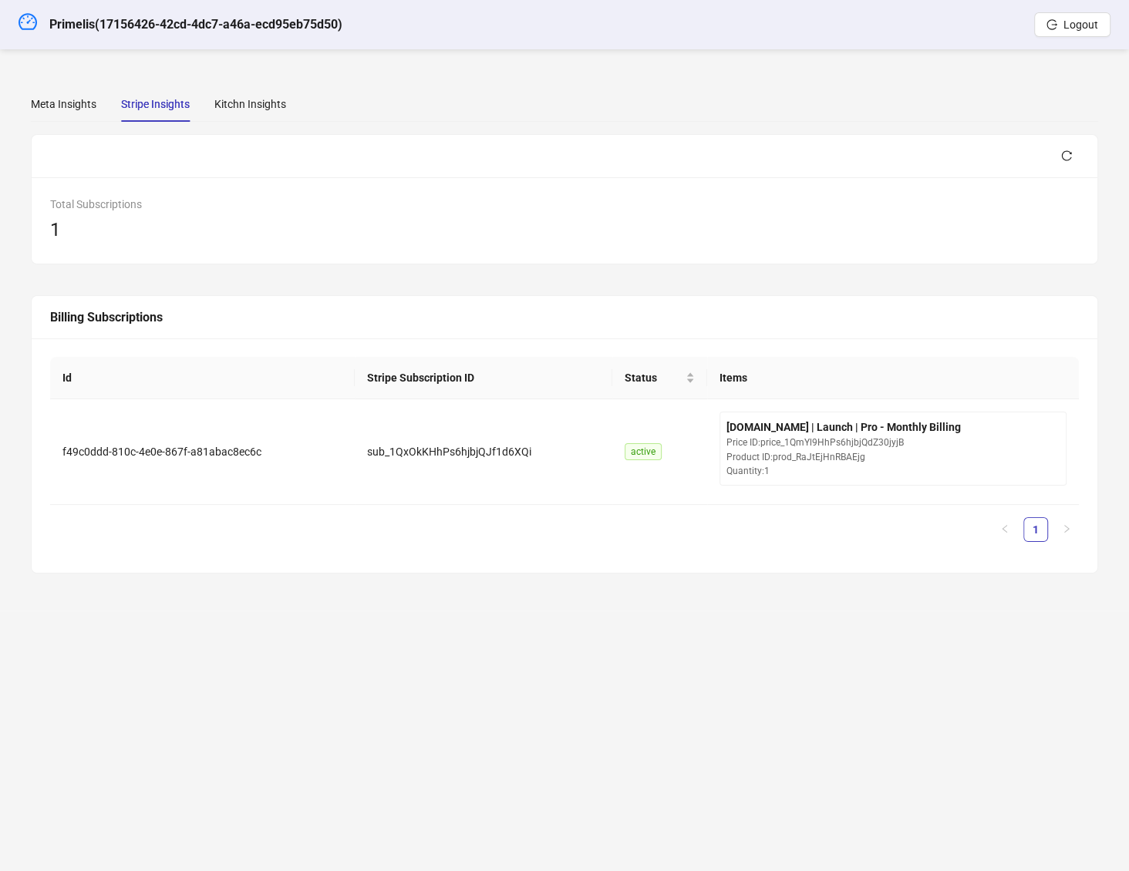
scroll to position [0, 0]
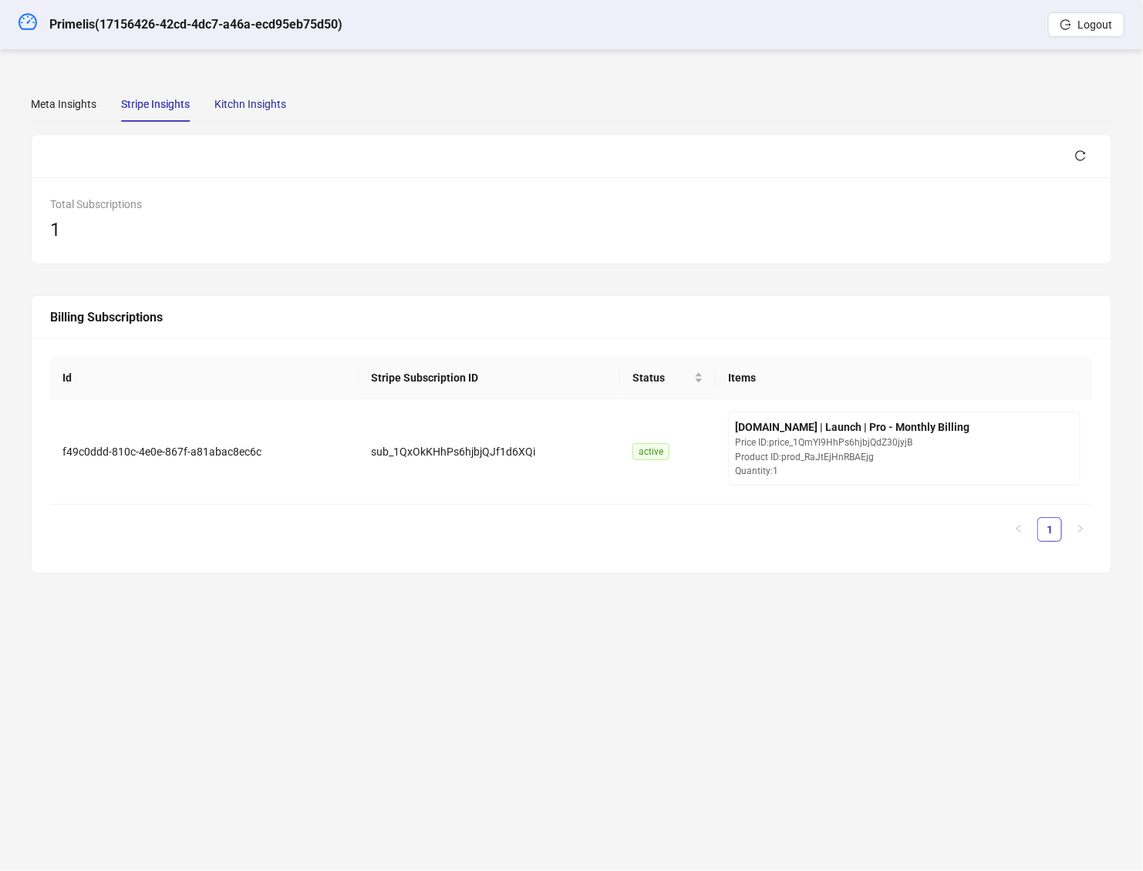
click at [249, 103] on div "Kitchn Insights" at bounding box center [250, 104] width 72 height 17
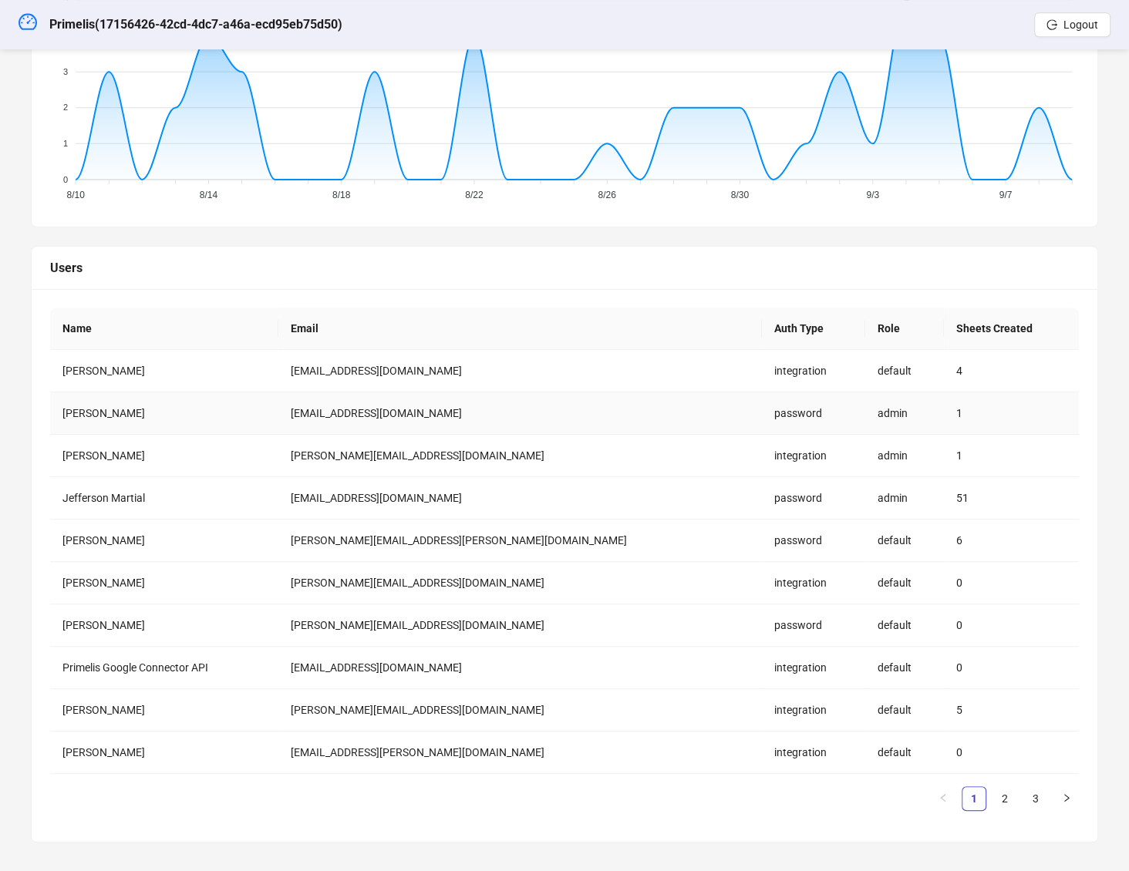
scroll to position [627, 0]
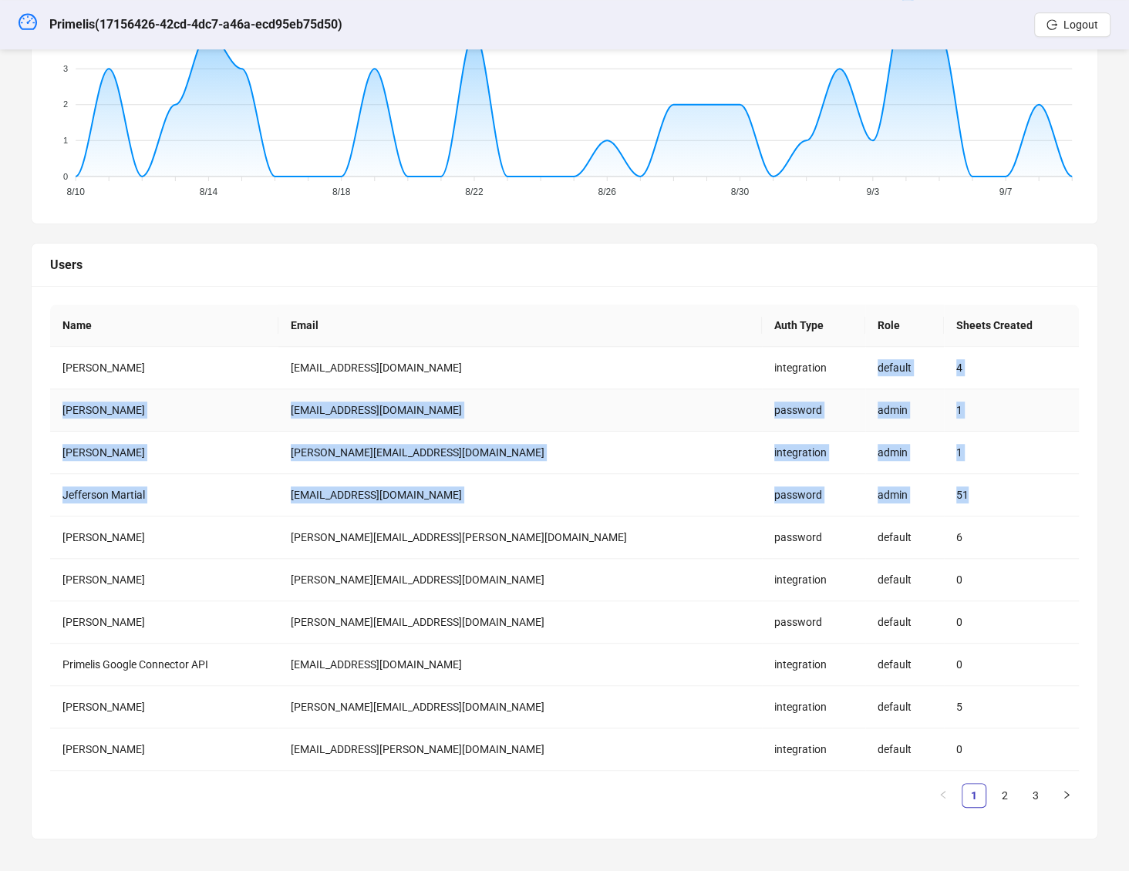
drag, startPoint x: 912, startPoint y: 477, endPoint x: 879, endPoint y: 347, distance: 133.5
click at [841, 347] on tbody "Manon Bezard Falgas manon@primelis.com integration default 4 Romain Piat romain…" at bounding box center [564, 559] width 1029 height 424
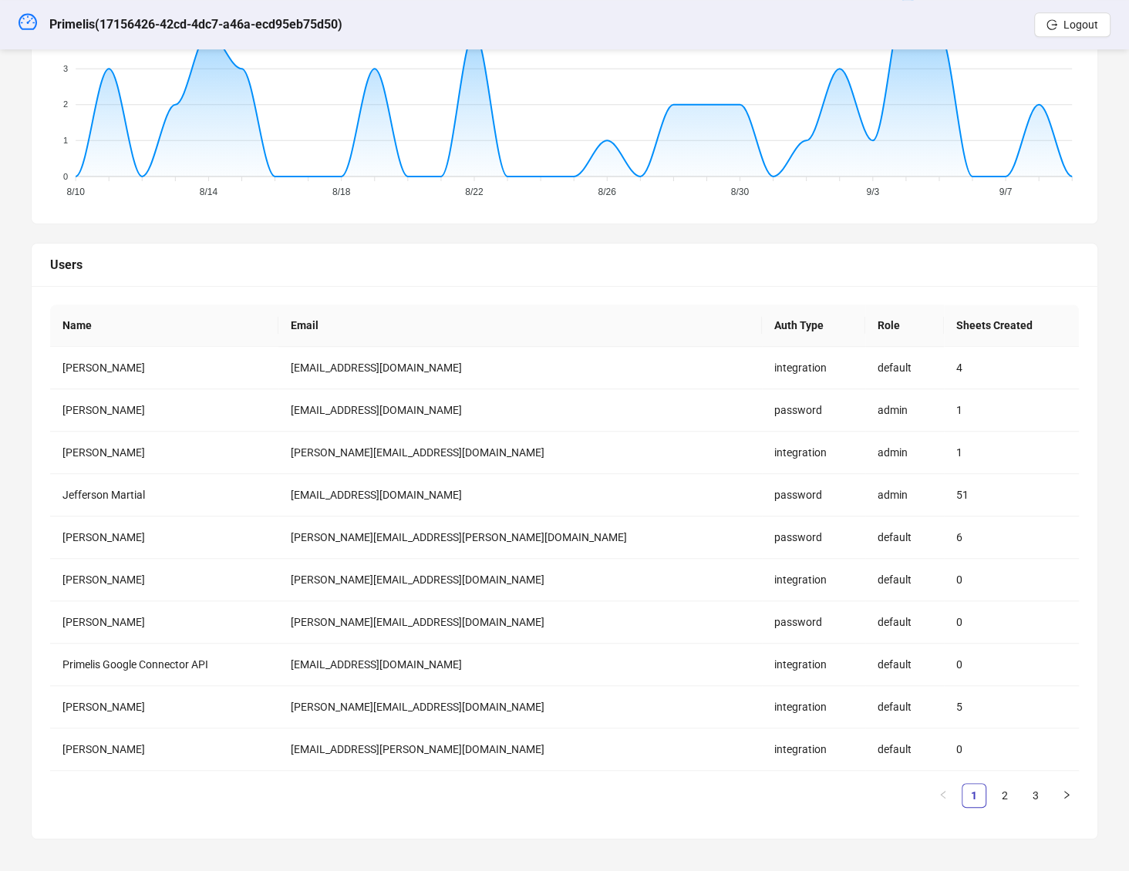
click at [841, 294] on div "Name Email Auth Type Role Sheets Created Manon Bezard Falgas manon@primelis.com…" at bounding box center [565, 562] width 1066 height 553
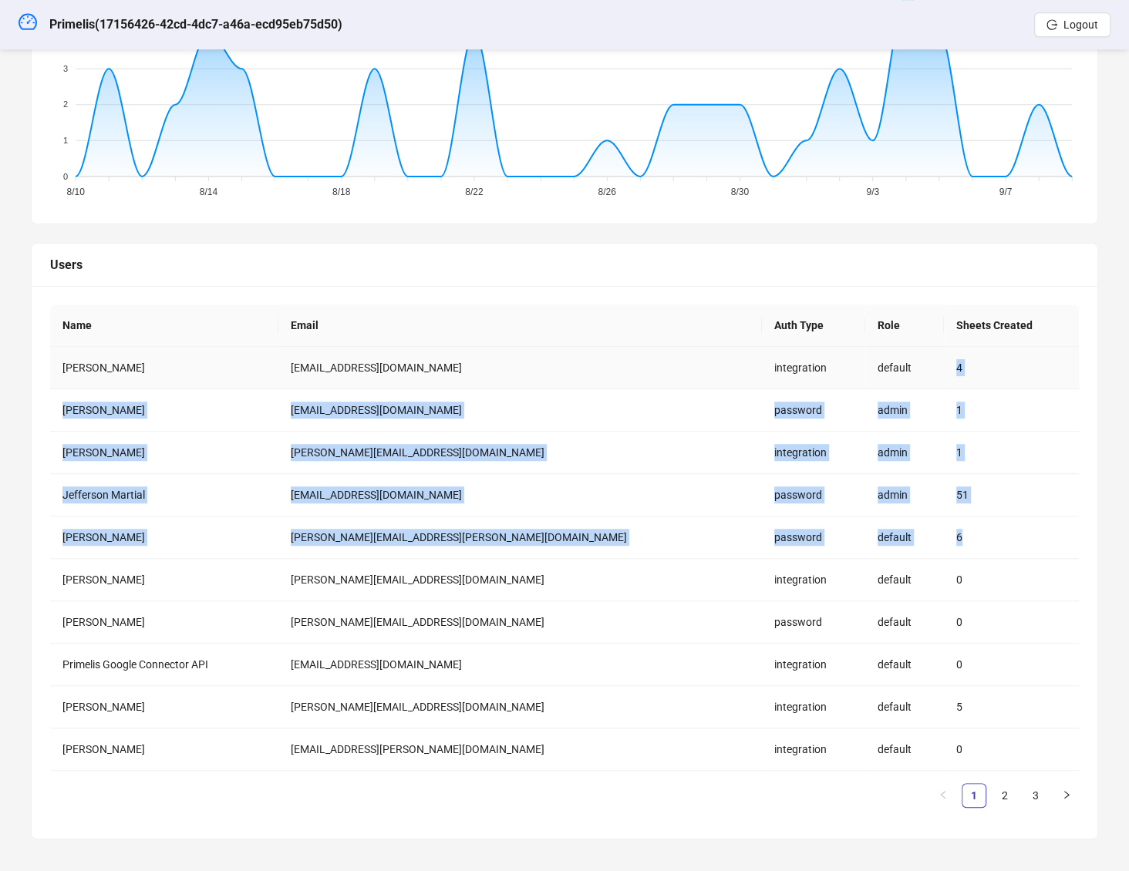
drag, startPoint x: 931, startPoint y: 543, endPoint x: 908, endPoint y: 366, distance: 178.9
click at [841, 366] on tbody "Manon Bezard Falgas manon@primelis.com integration default 4 Romain Piat romain…" at bounding box center [564, 559] width 1029 height 424
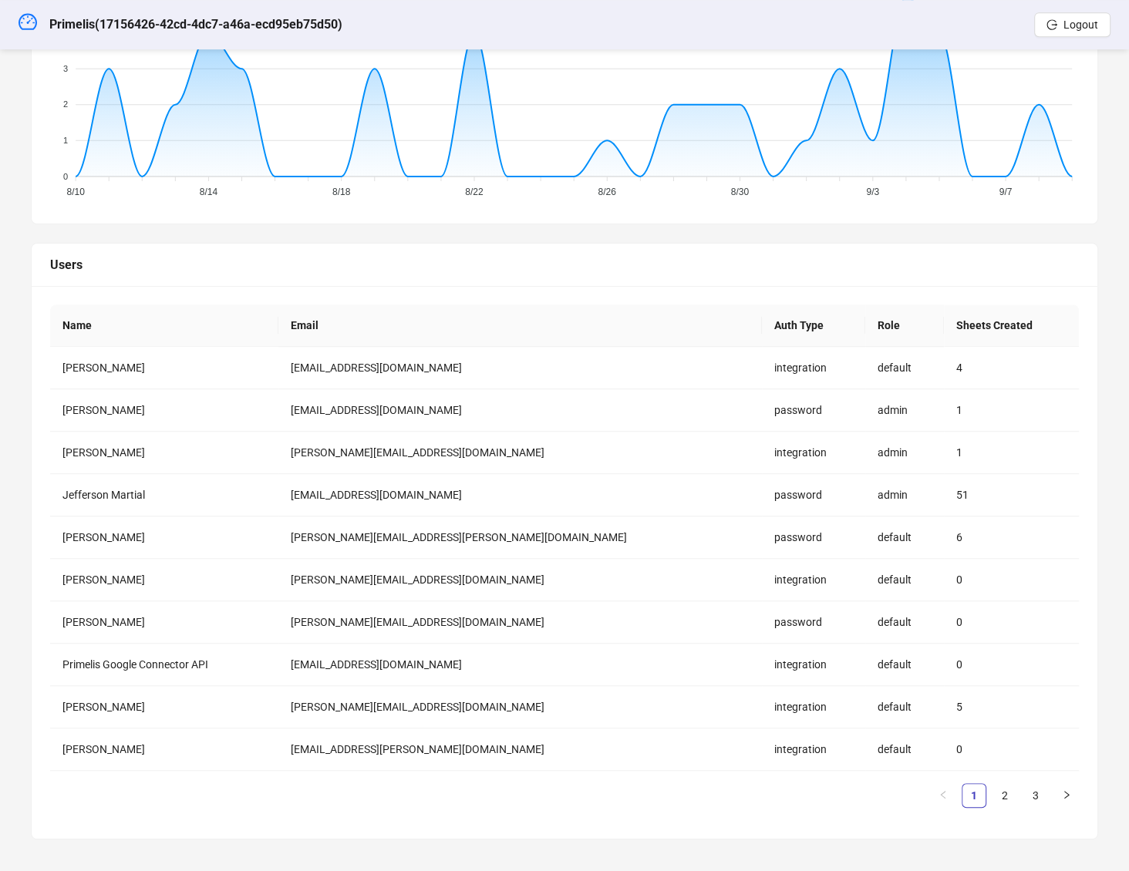
click at [841, 286] on div "Name Email Auth Type Role Sheets Created Manon Bezard Falgas manon@primelis.com…" at bounding box center [565, 562] width 1066 height 553
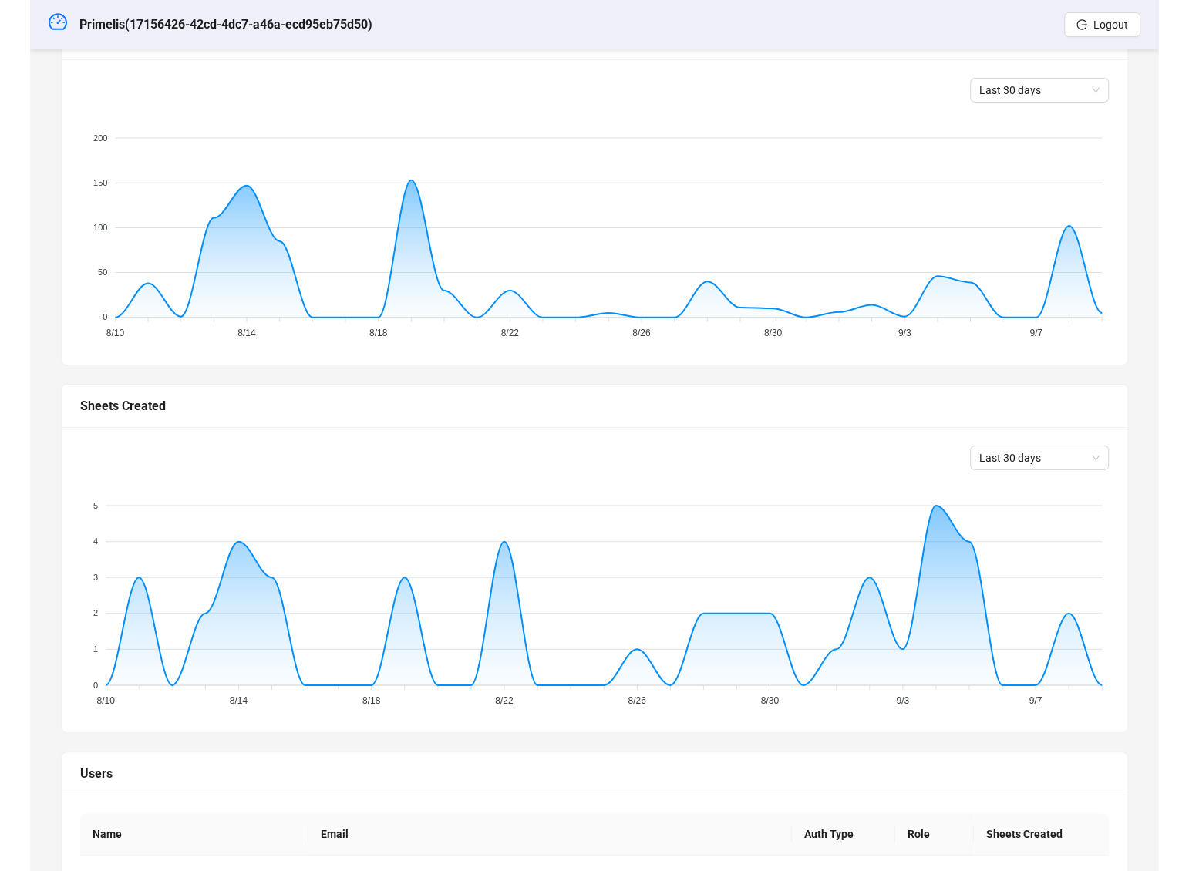
scroll to position [47, 0]
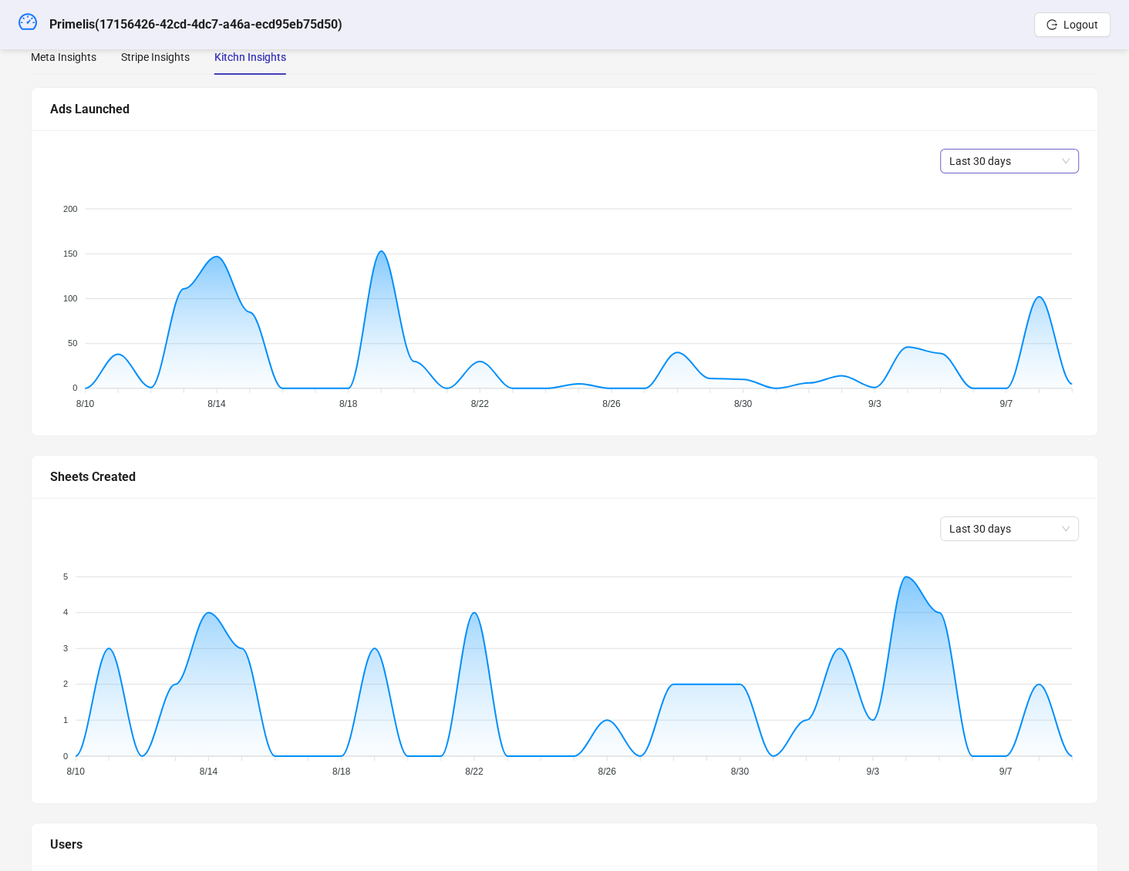
click at [841, 157] on span "Last 30 days" at bounding box center [1009, 161] width 120 height 23
click at [841, 258] on div "Last 90 days" at bounding box center [1009, 266] width 114 height 17
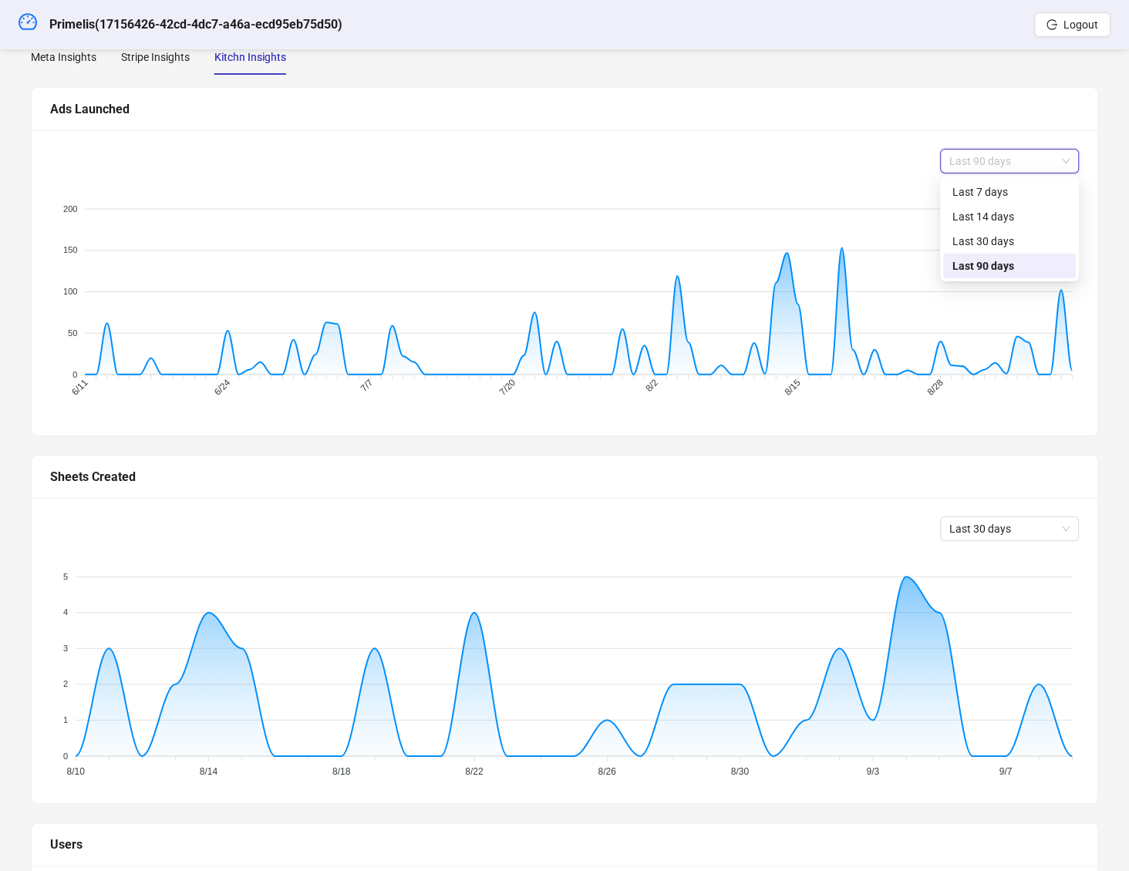
click at [841, 157] on span "Last 90 days" at bounding box center [1009, 161] width 120 height 23
click at [841, 246] on div "Last 30 days" at bounding box center [1009, 241] width 114 height 17
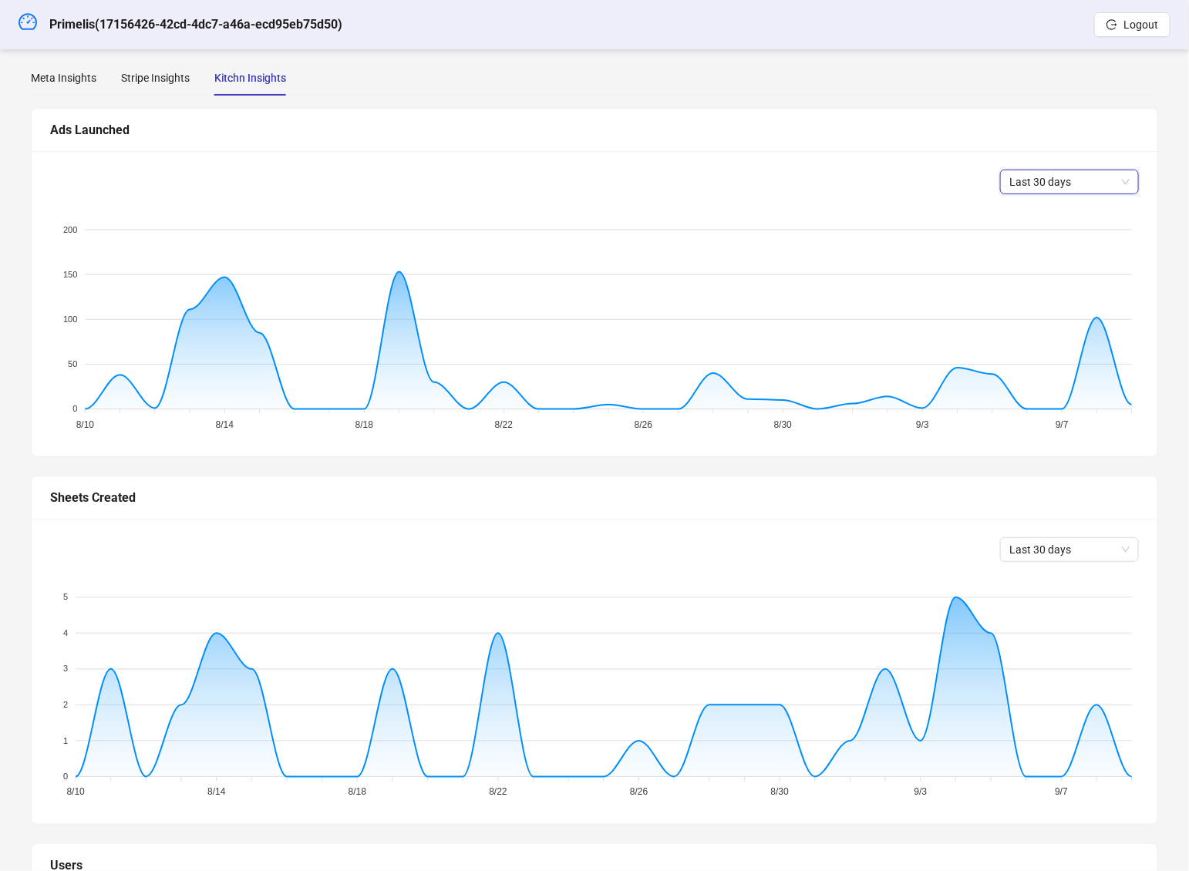
scroll to position [0, 0]
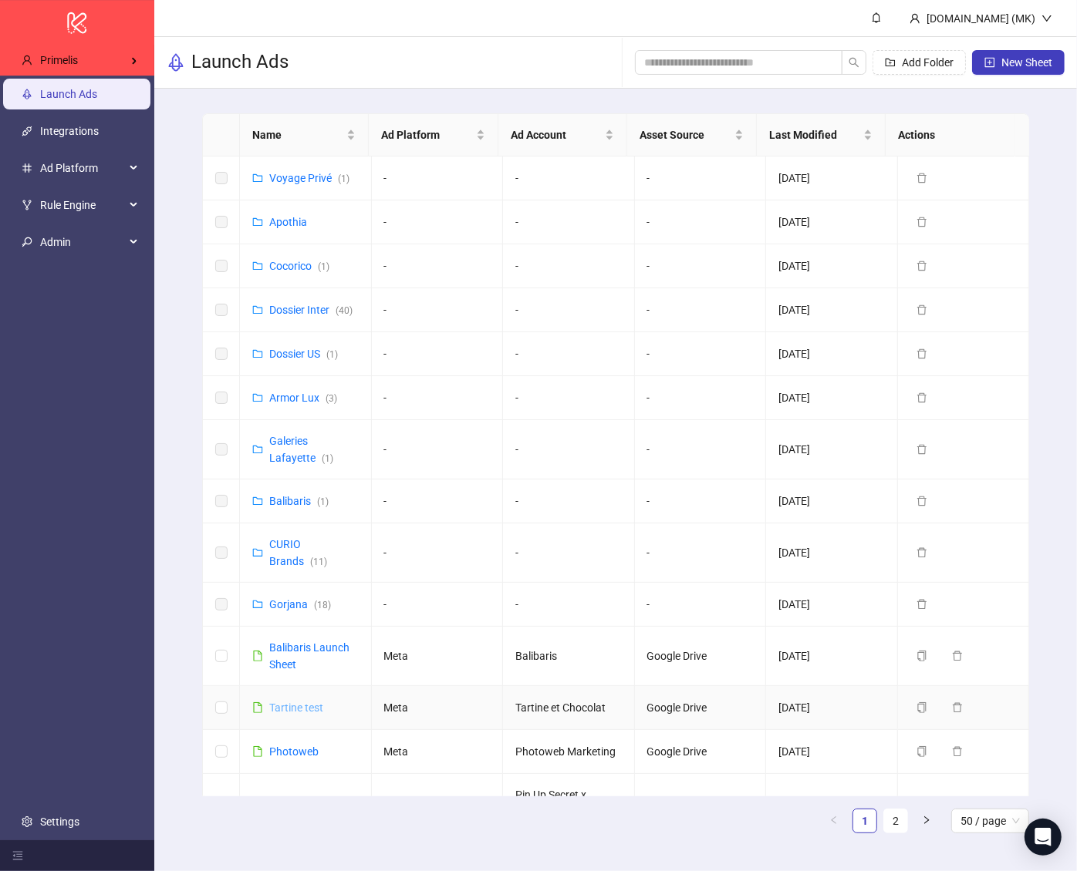
click at [310, 704] on link "Tartine test" at bounding box center [296, 708] width 54 height 12
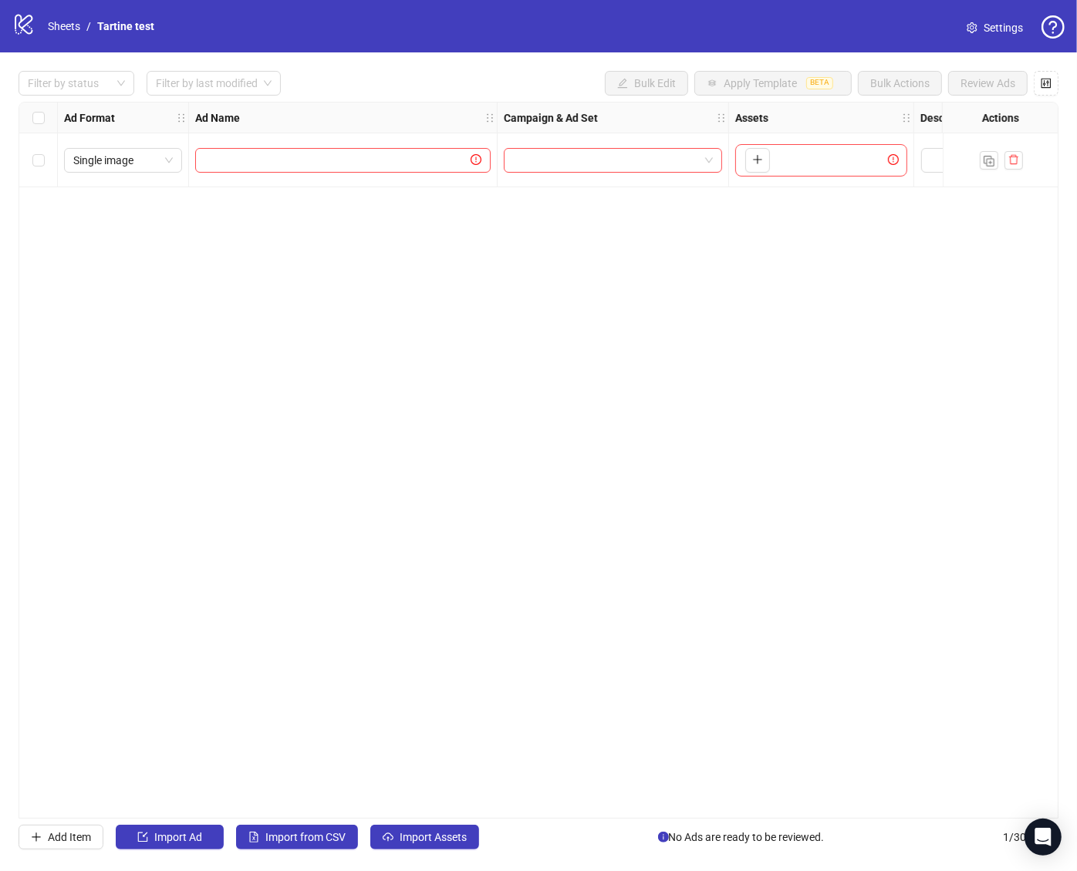
click at [989, 22] on span "Settings" at bounding box center [1002, 27] width 39 height 17
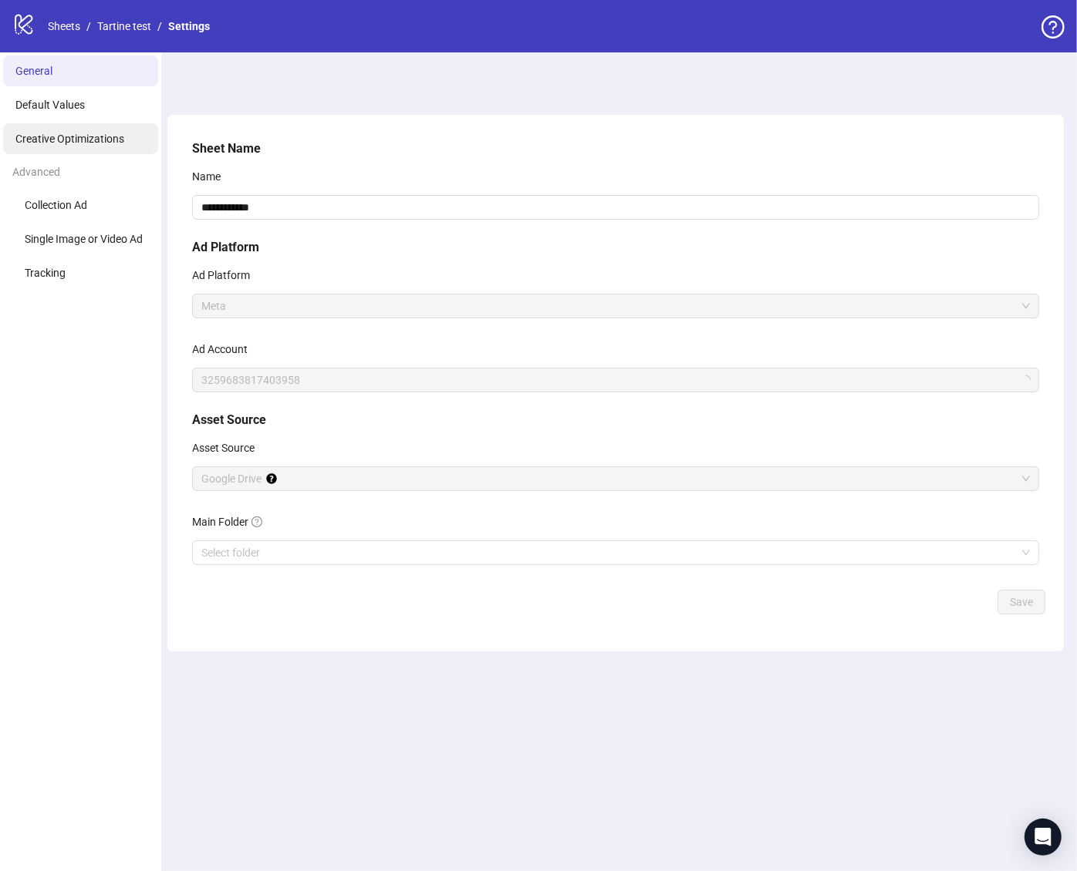
click at [99, 141] on span "Creative Optimizations" at bounding box center [69, 139] width 109 height 12
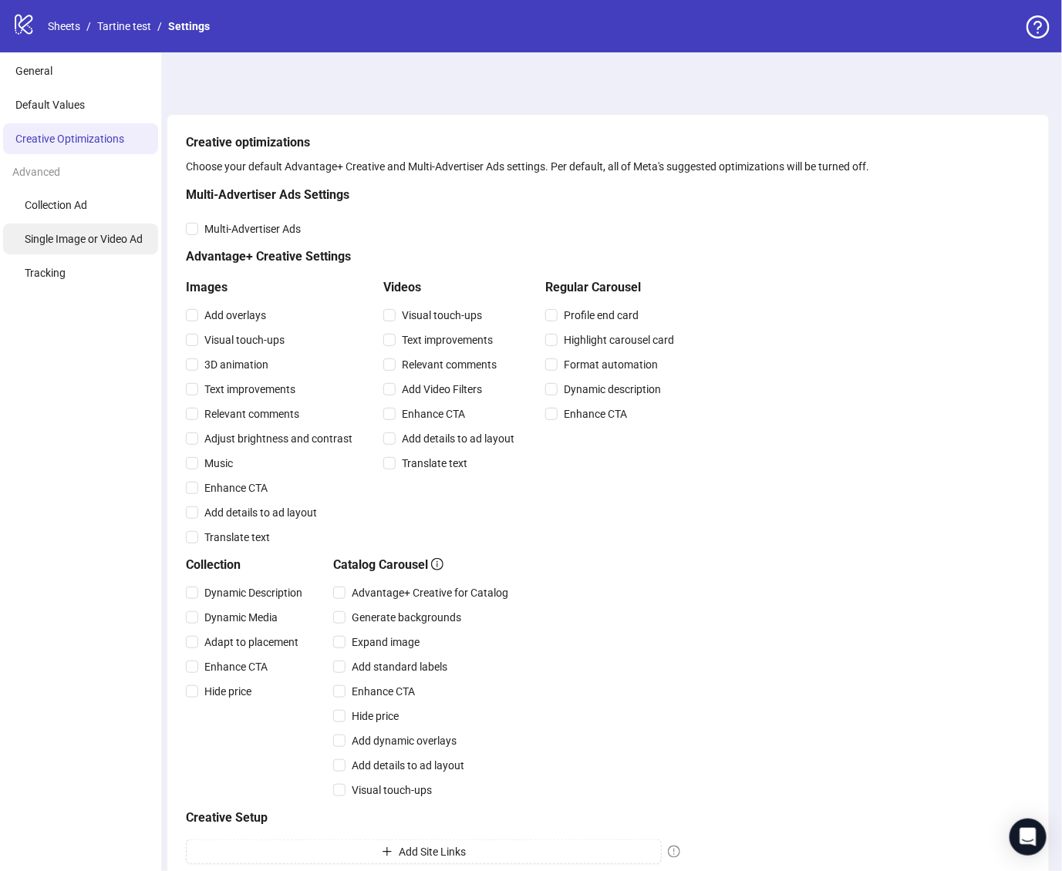
click at [102, 245] on li "Single Image or Video Ad" at bounding box center [80, 239] width 155 height 31
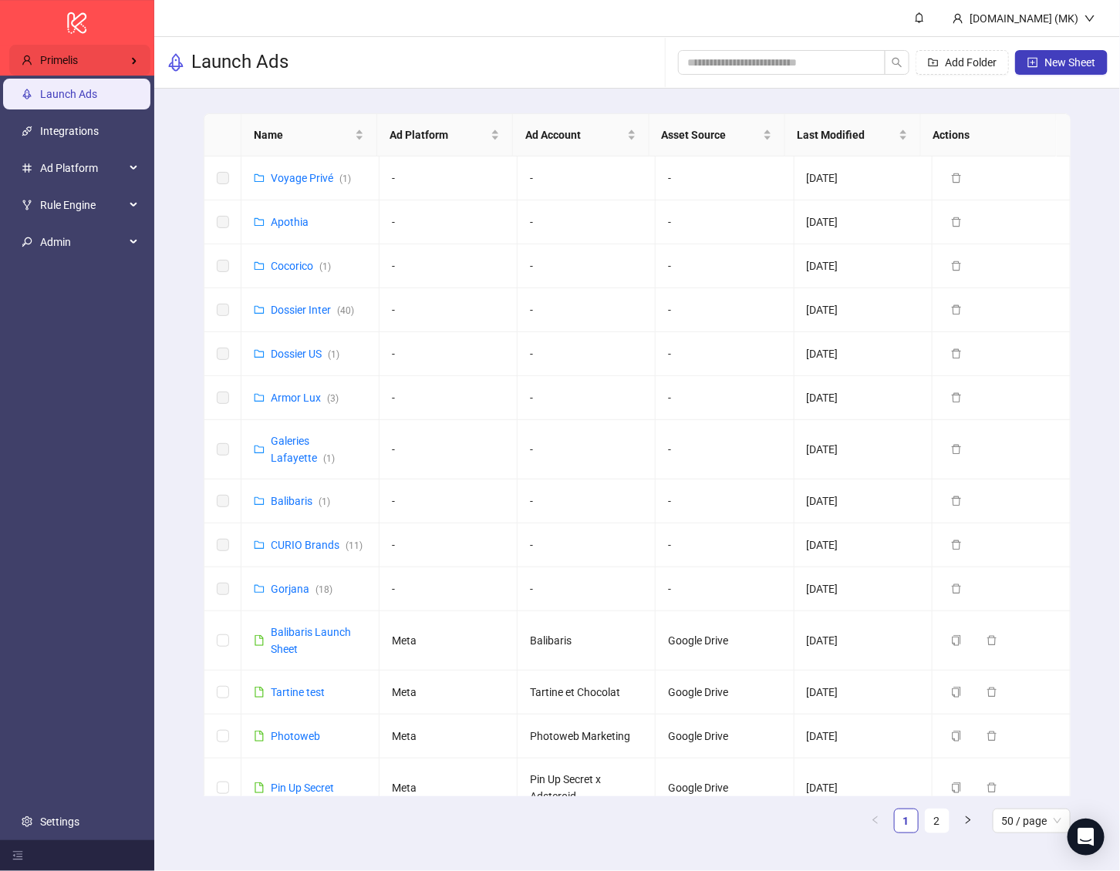
click at [89, 75] on div "Primelis" at bounding box center [79, 60] width 141 height 31
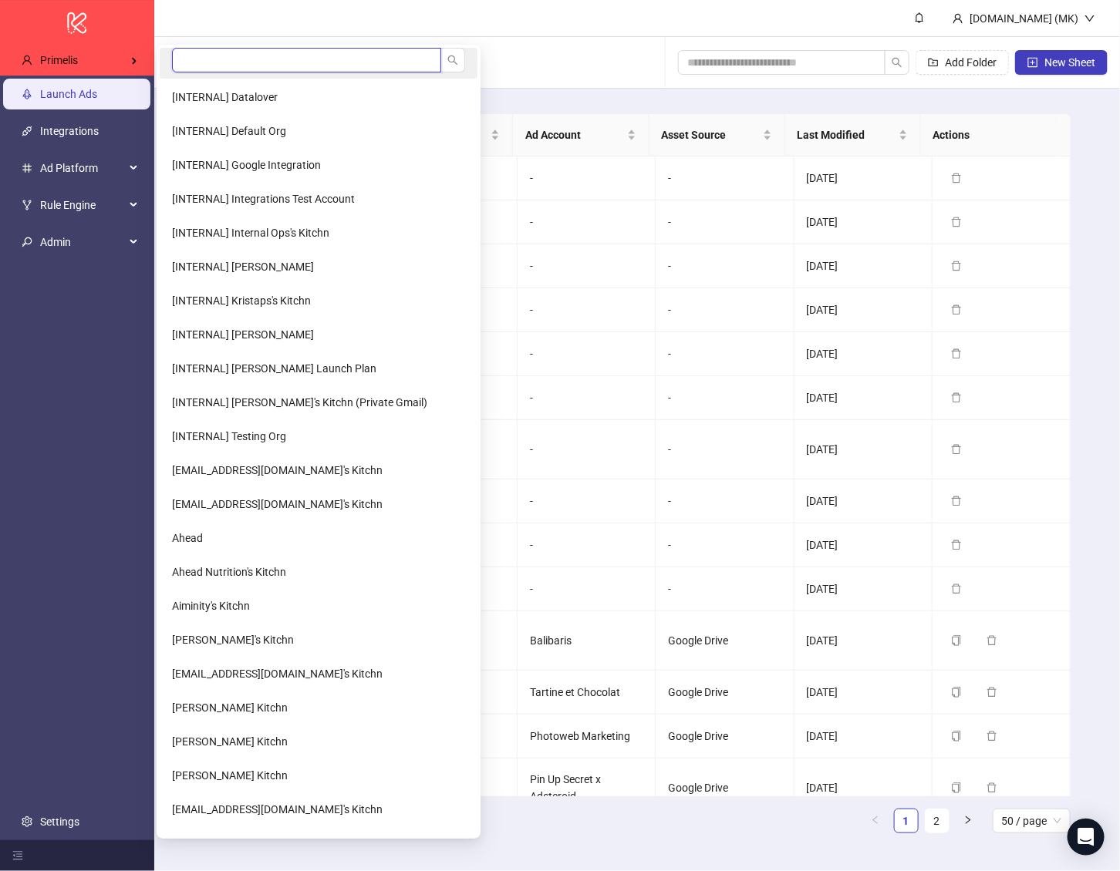
click at [206, 60] on input "search" at bounding box center [306, 60] width 269 height 25
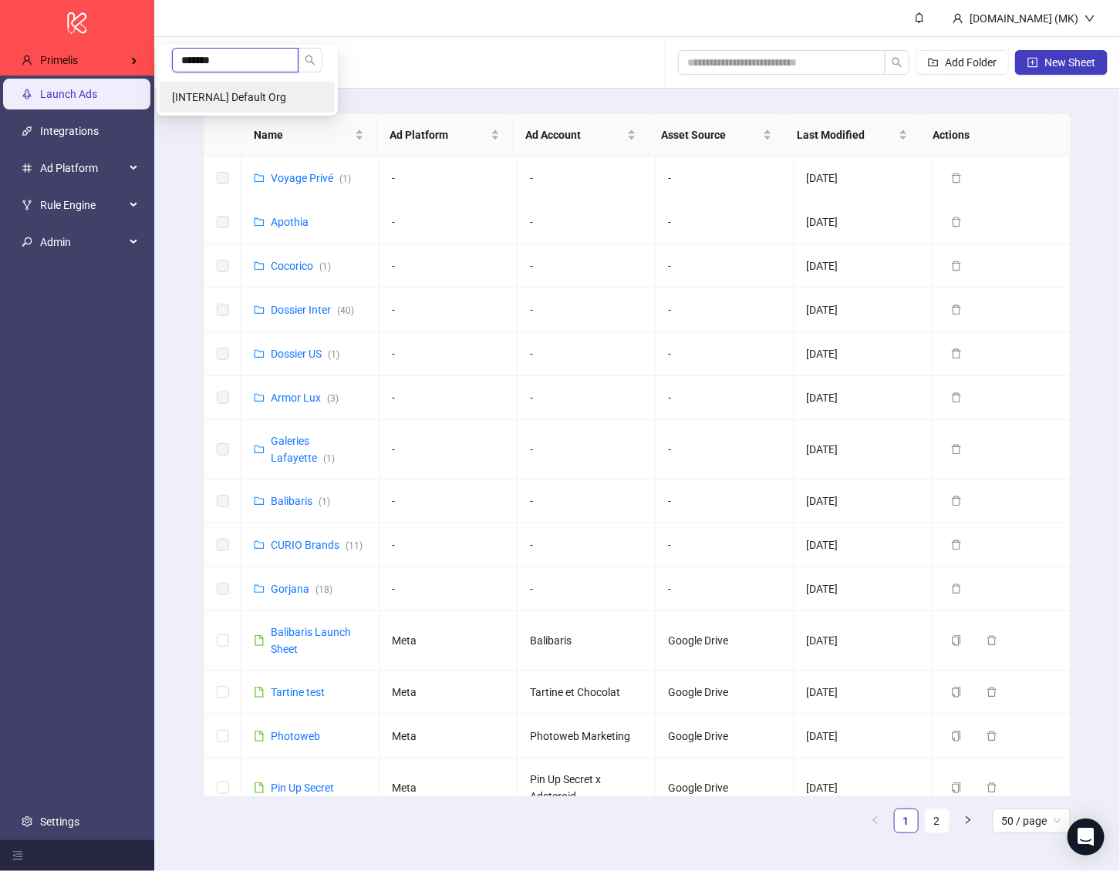
type input "*******"
click at [232, 104] on li "[INTERNAL] Default Org" at bounding box center [247, 97] width 175 height 31
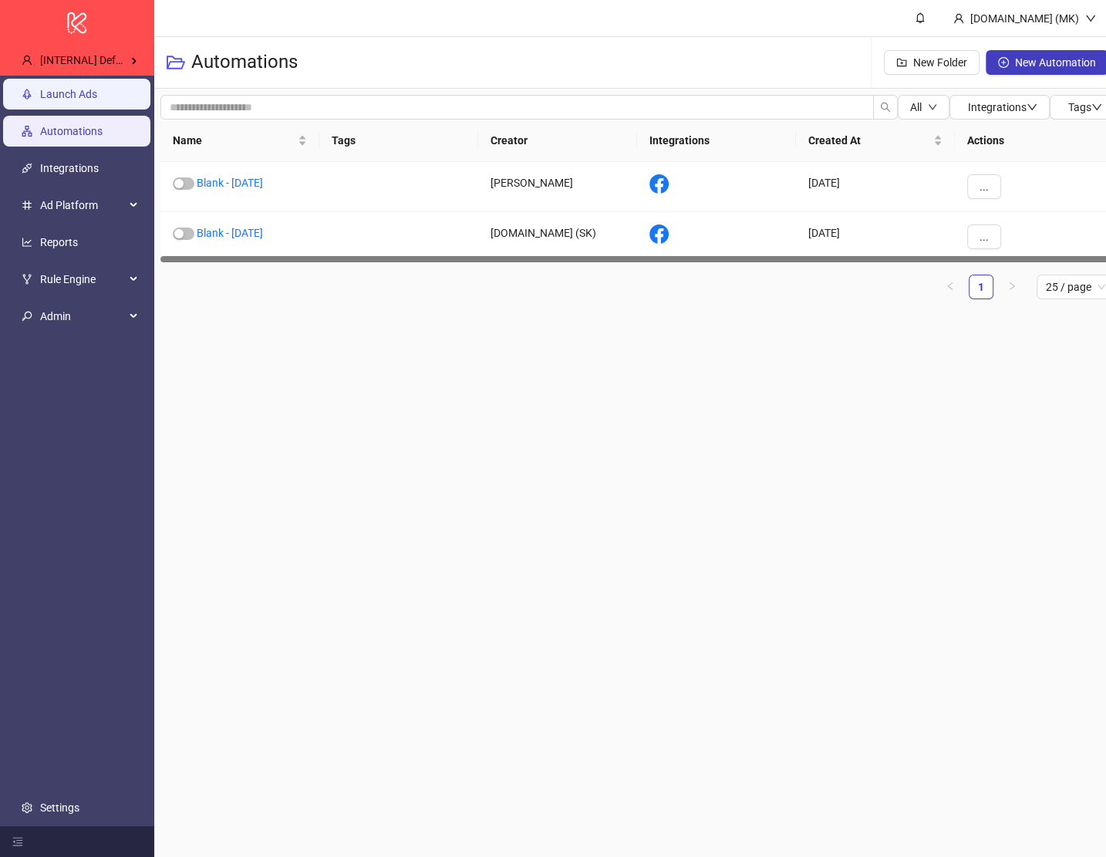
click at [92, 99] on link "Launch Ads" at bounding box center [68, 94] width 57 height 12
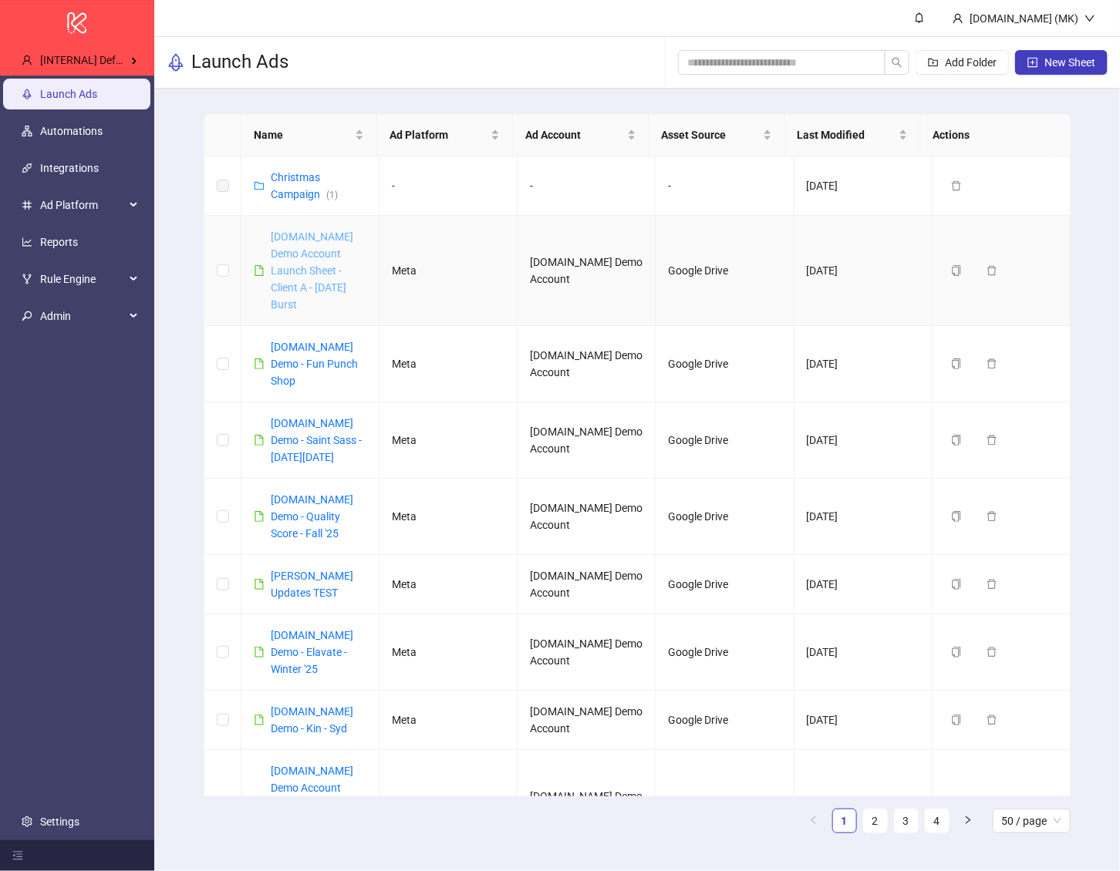
click at [317, 238] on link "[DOMAIN_NAME] Demo Account Launch Sheet - Client A - [DATE] Burst" at bounding box center [312, 271] width 83 height 80
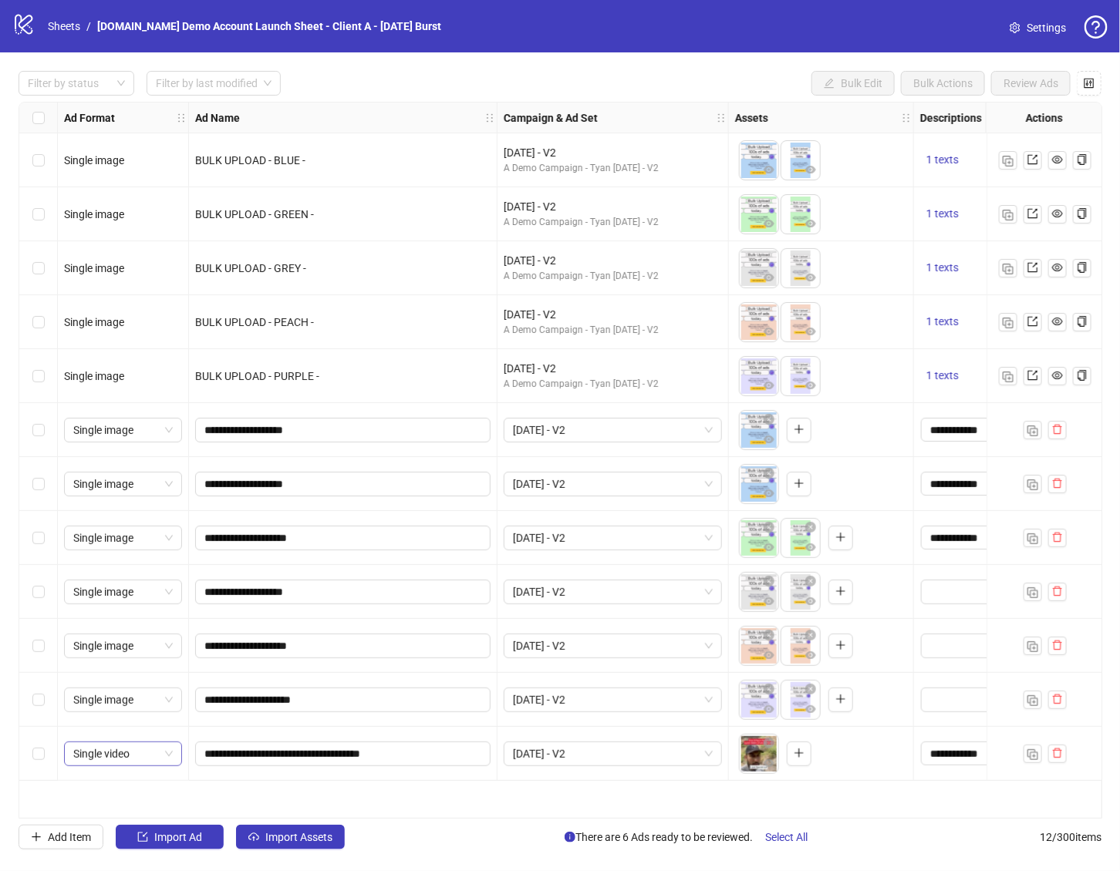
drag, startPoint x: 71, startPoint y: 839, endPoint x: 111, endPoint y: 752, distance: 95.9
click at [71, 839] on span "Add Item" at bounding box center [69, 837] width 43 height 12
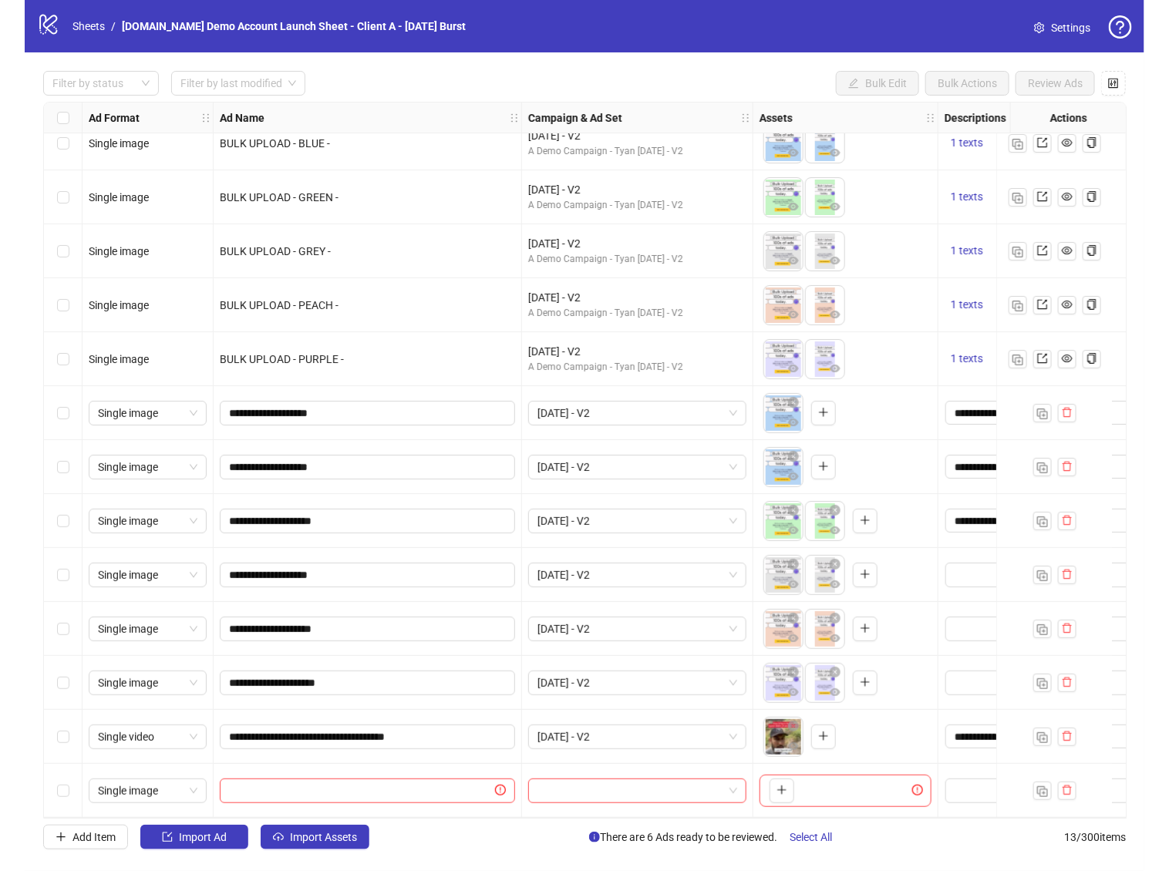
scroll to position [22, 0]
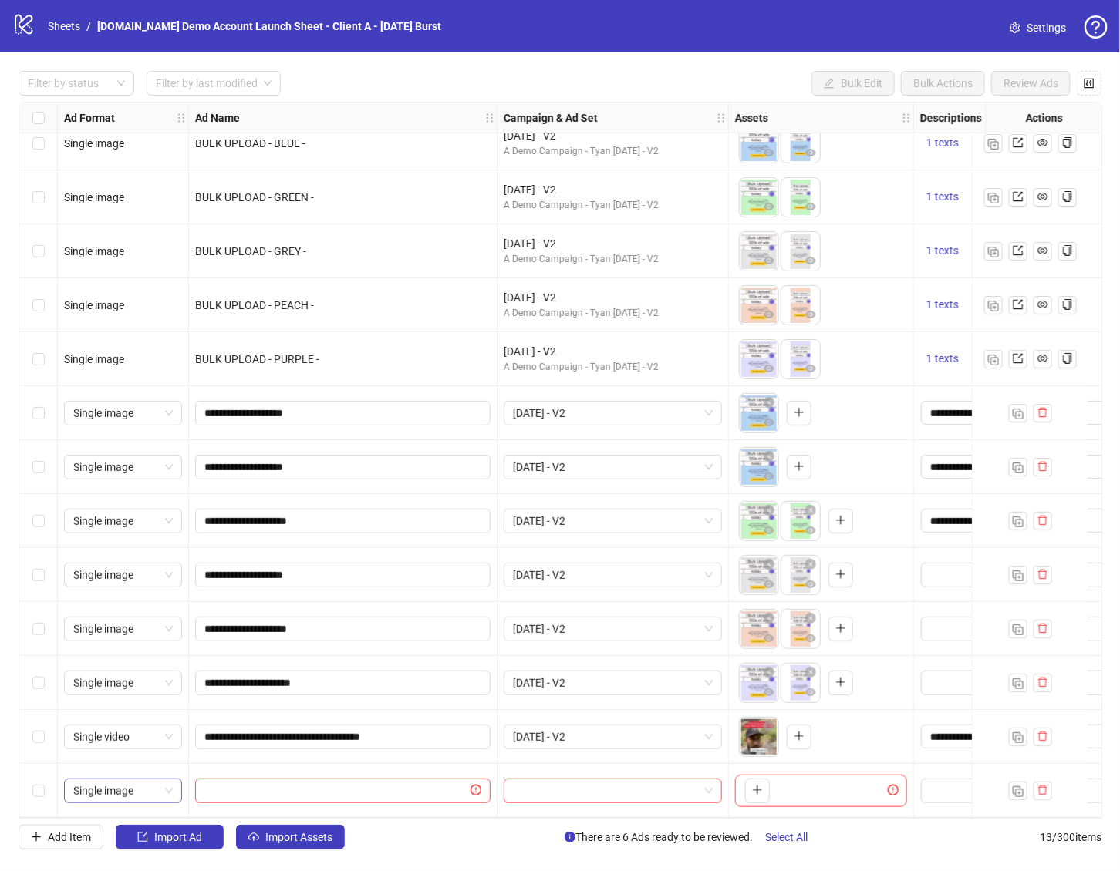
click at [130, 782] on span "Single image" at bounding box center [122, 791] width 99 height 23
click at [108, 674] on div "Carousel" at bounding box center [122, 680] width 93 height 17
click at [500, 765] on div at bounding box center [612, 791] width 231 height 54
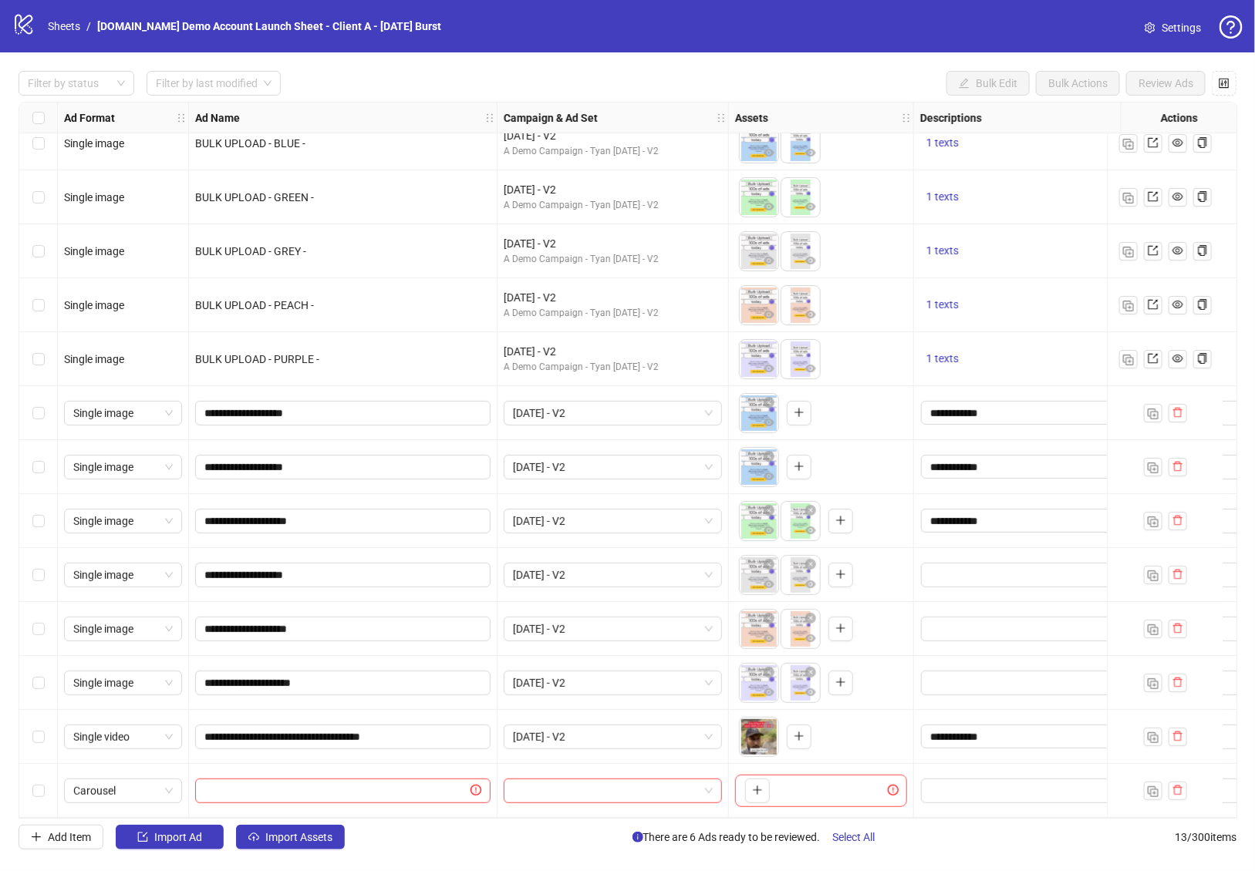
click at [770, 787] on div "To pick up a draggable item, press the space bar. While dragging, use the arrow…" at bounding box center [821, 791] width 172 height 32
click at [292, 844] on button "Import Assets" at bounding box center [290, 837] width 109 height 25
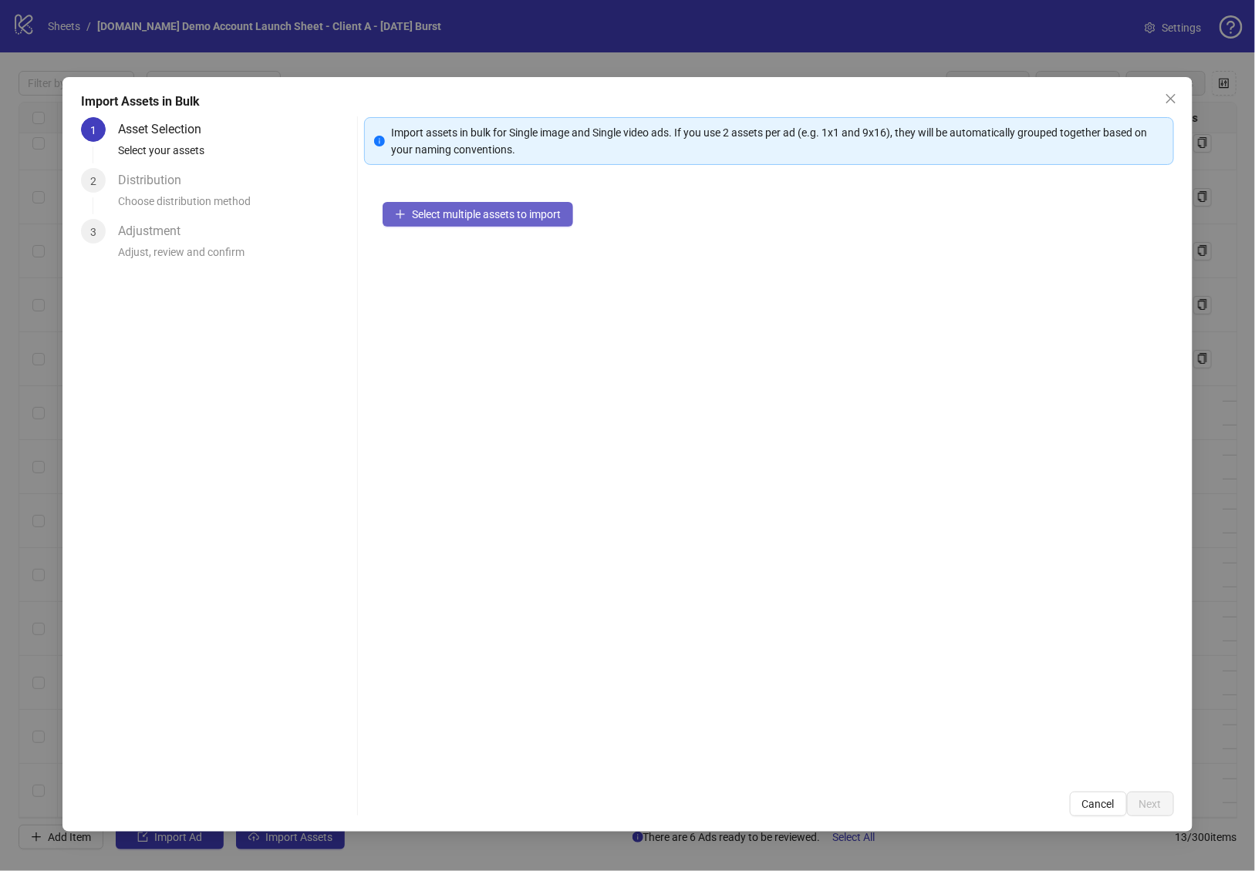
click at [480, 211] on span "Select multiple assets to import" at bounding box center [486, 214] width 149 height 12
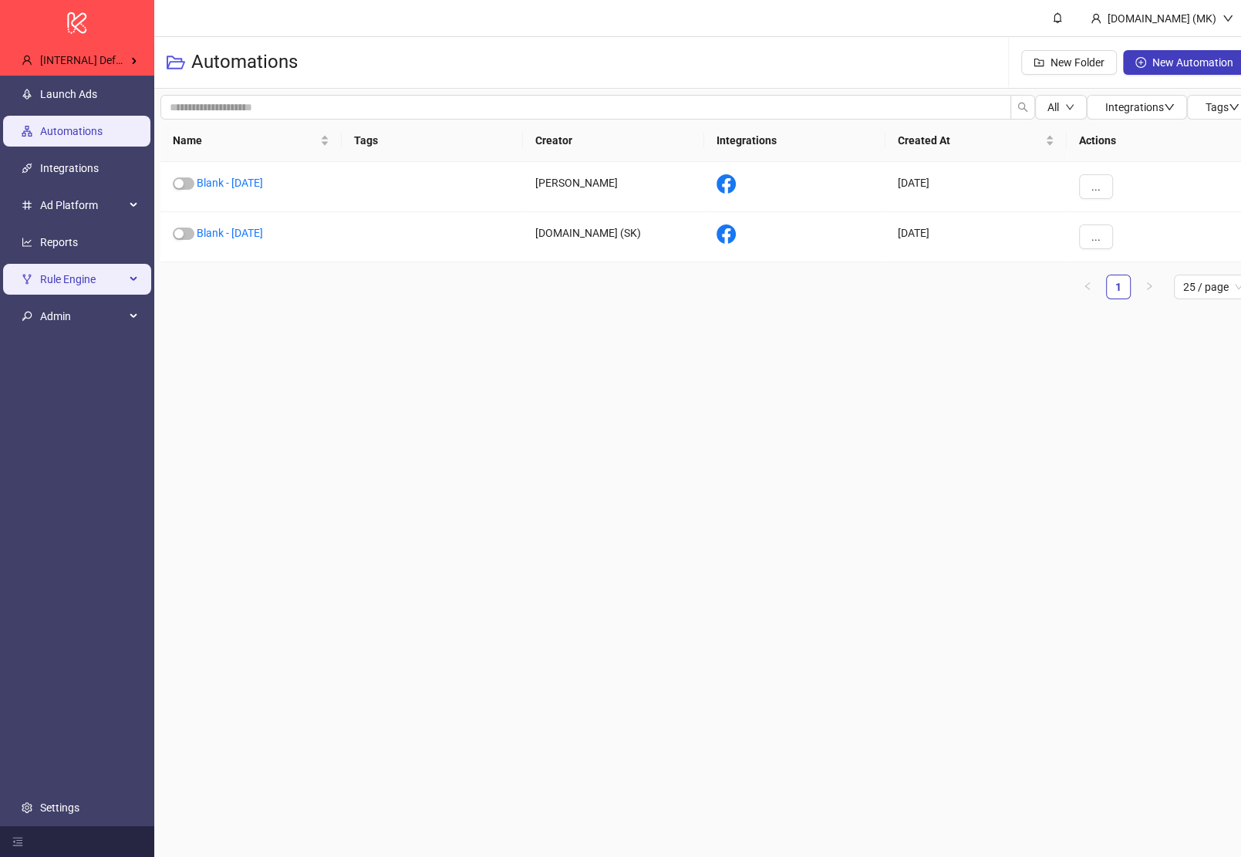
click at [55, 281] on span "Rule Engine" at bounding box center [82, 279] width 85 height 31
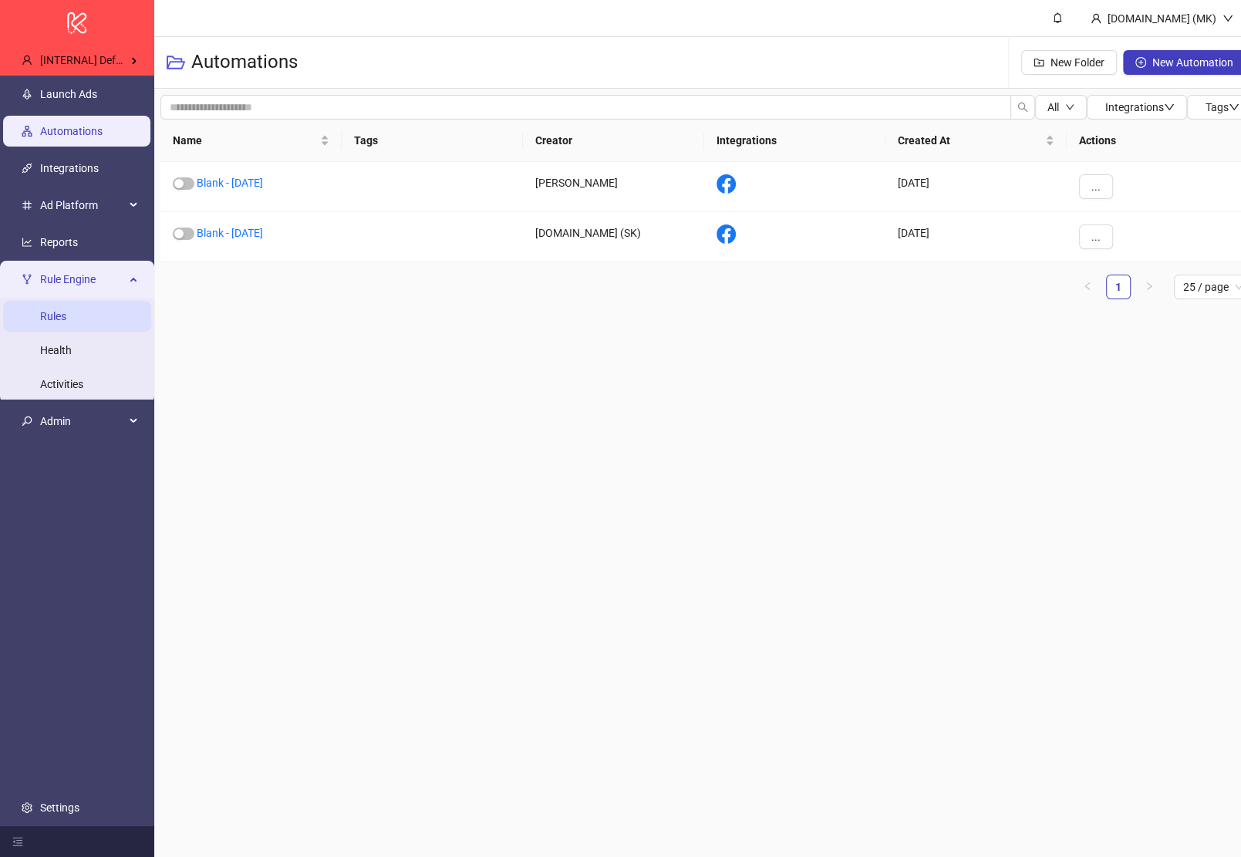
click at [66, 310] on link "Rules" at bounding box center [53, 316] width 26 height 12
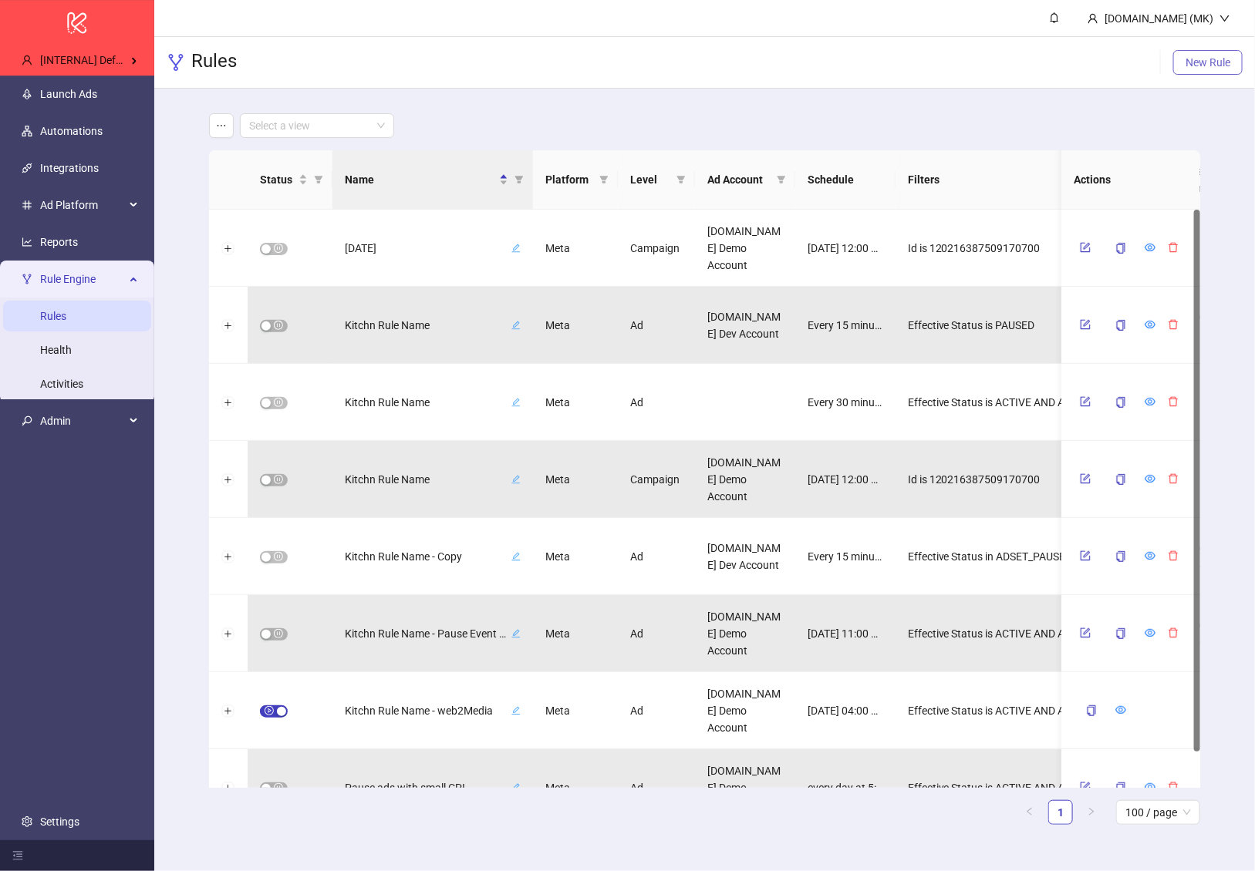
click at [1207, 58] on span "New Rule" at bounding box center [1207, 62] width 45 height 12
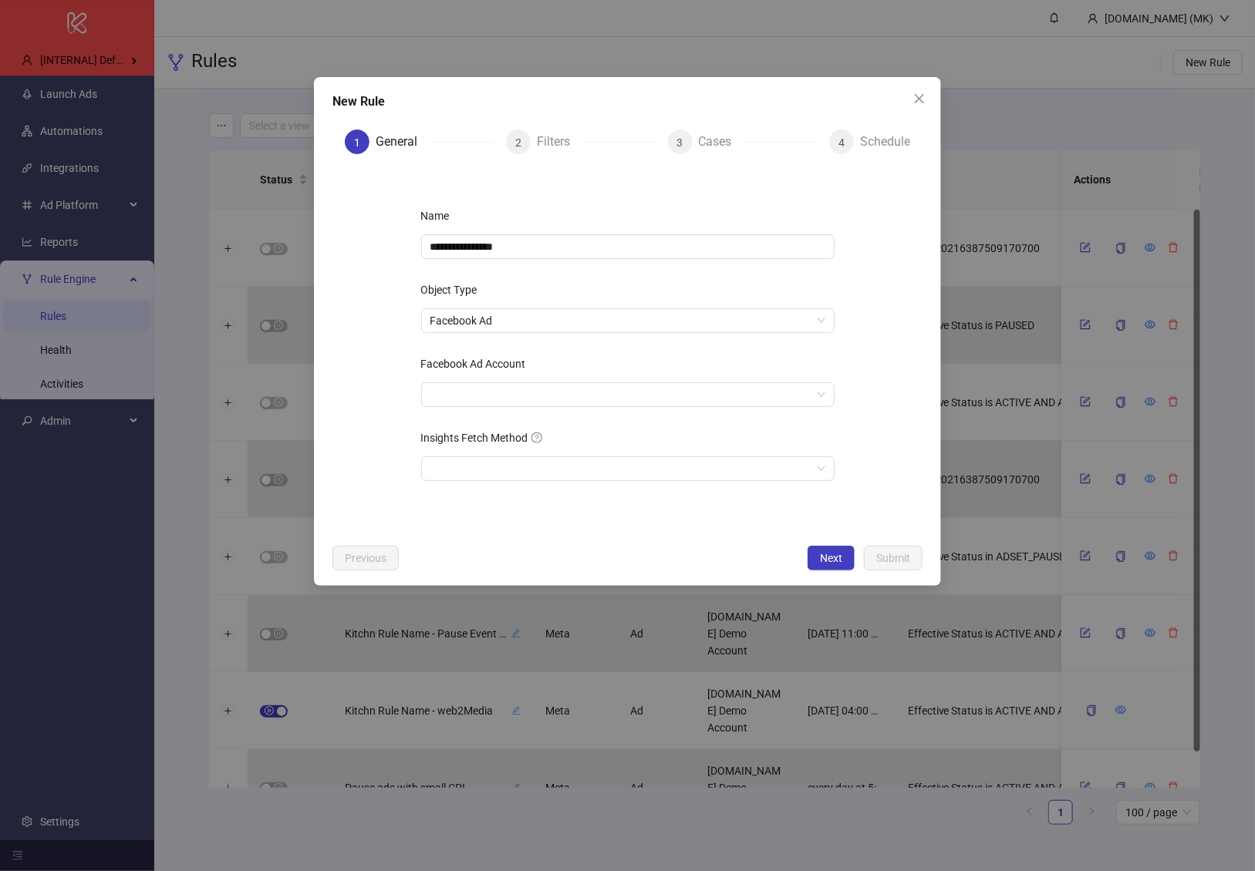
click at [575, 420] on div "**********" at bounding box center [627, 351] width 463 height 345
click at [587, 403] on input "Facebook Ad Account" at bounding box center [620, 394] width 381 height 23
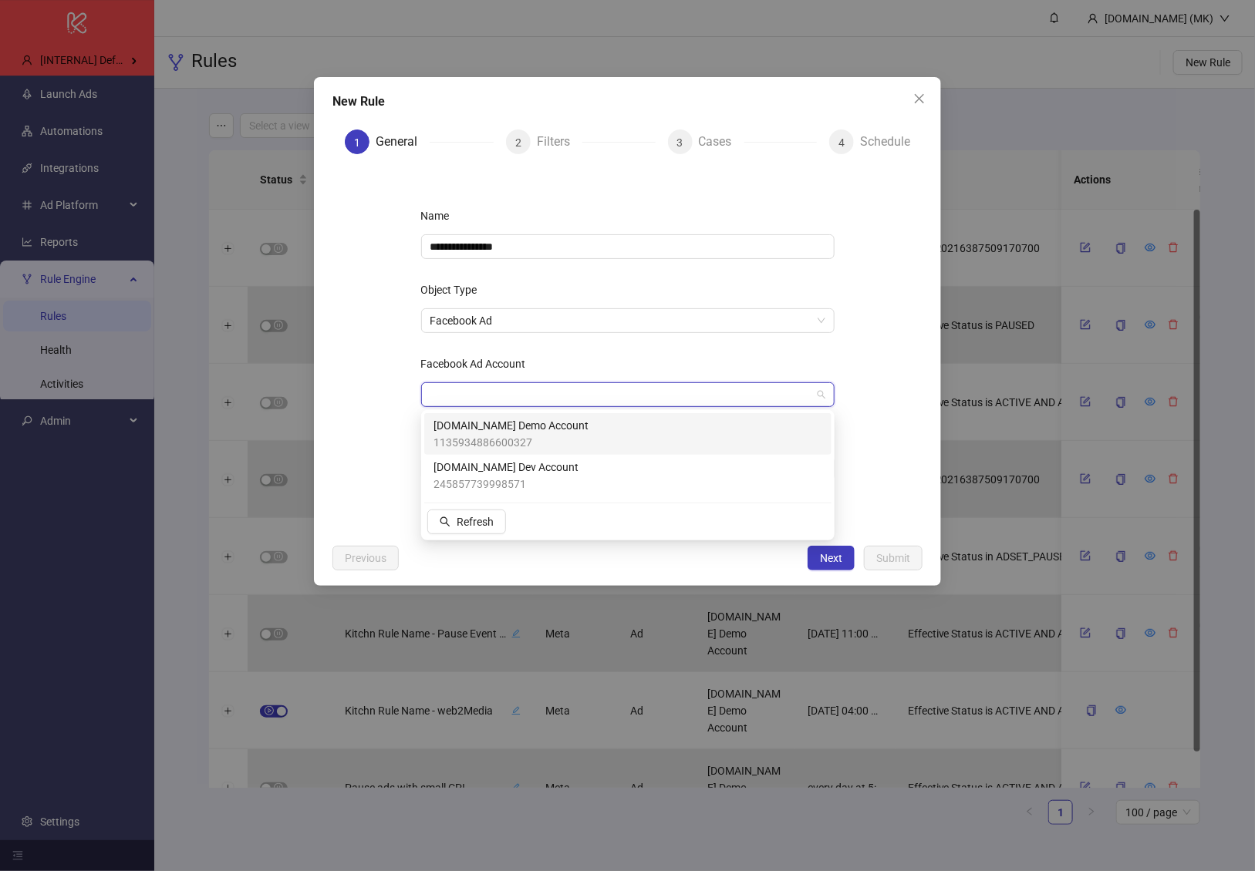
drag, startPoint x: 563, startPoint y: 431, endPoint x: 581, endPoint y: 440, distance: 19.7
click at [564, 431] on div "[DOMAIN_NAME] Demo Account 1135934886600327" at bounding box center [627, 434] width 389 height 34
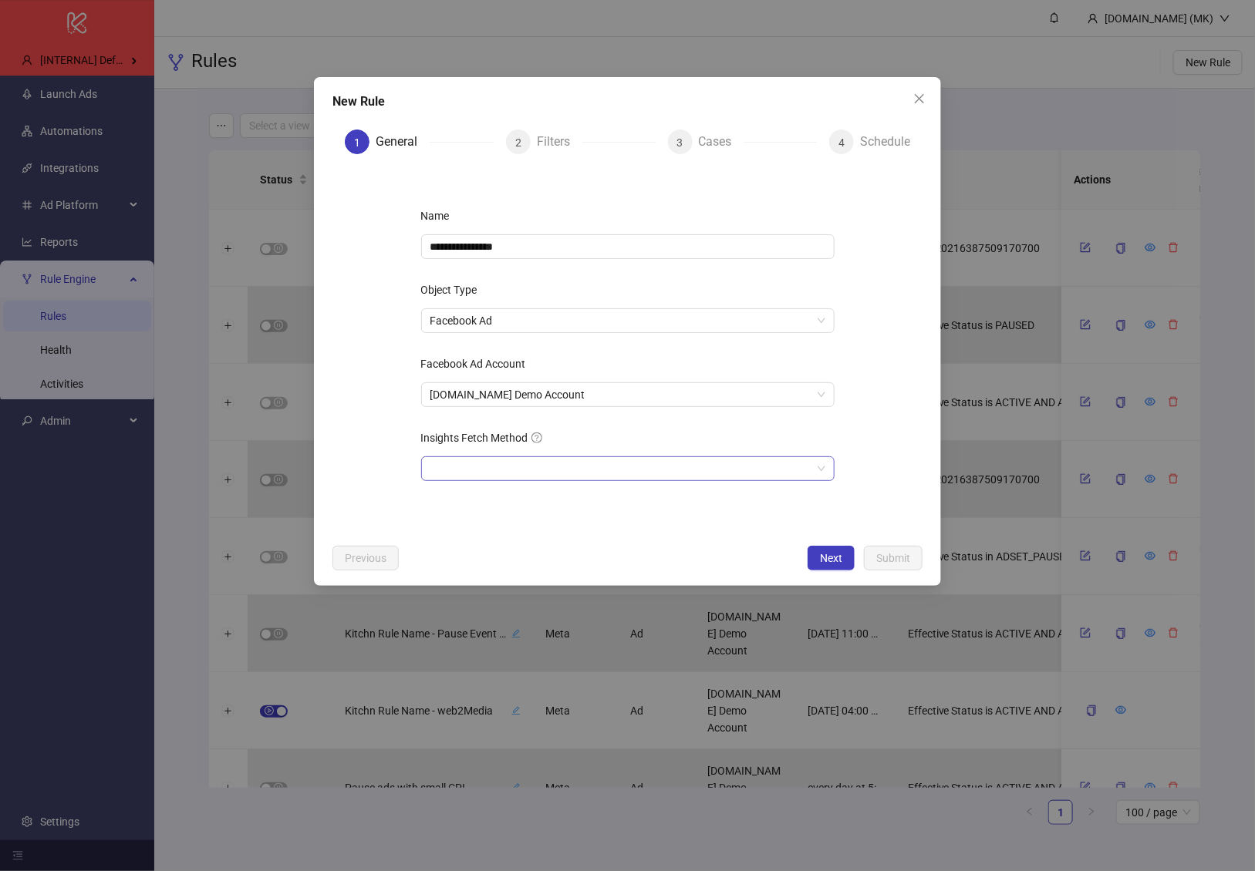
drag, startPoint x: 602, startPoint y: 482, endPoint x: 602, endPoint y: 473, distance: 8.5
click at [601, 479] on div "**********" at bounding box center [627, 351] width 463 height 345
click at [602, 472] on input "Insights Fetch Method" at bounding box center [620, 468] width 381 height 23
click at [570, 498] on div "Asynchronous" at bounding box center [627, 499] width 389 height 17
click at [836, 554] on span "Next" at bounding box center [831, 558] width 22 height 12
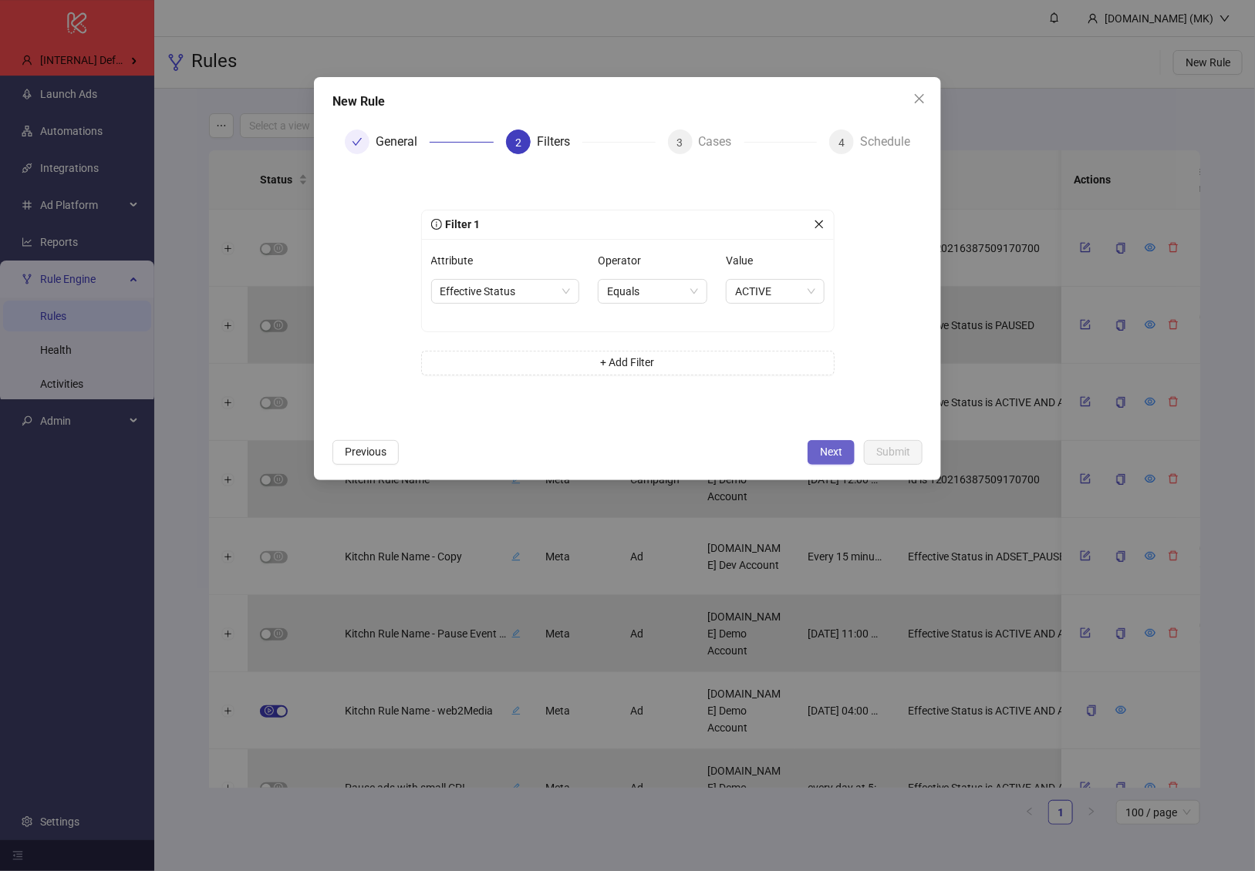
click at [824, 440] on button "Next" at bounding box center [830, 452] width 47 height 25
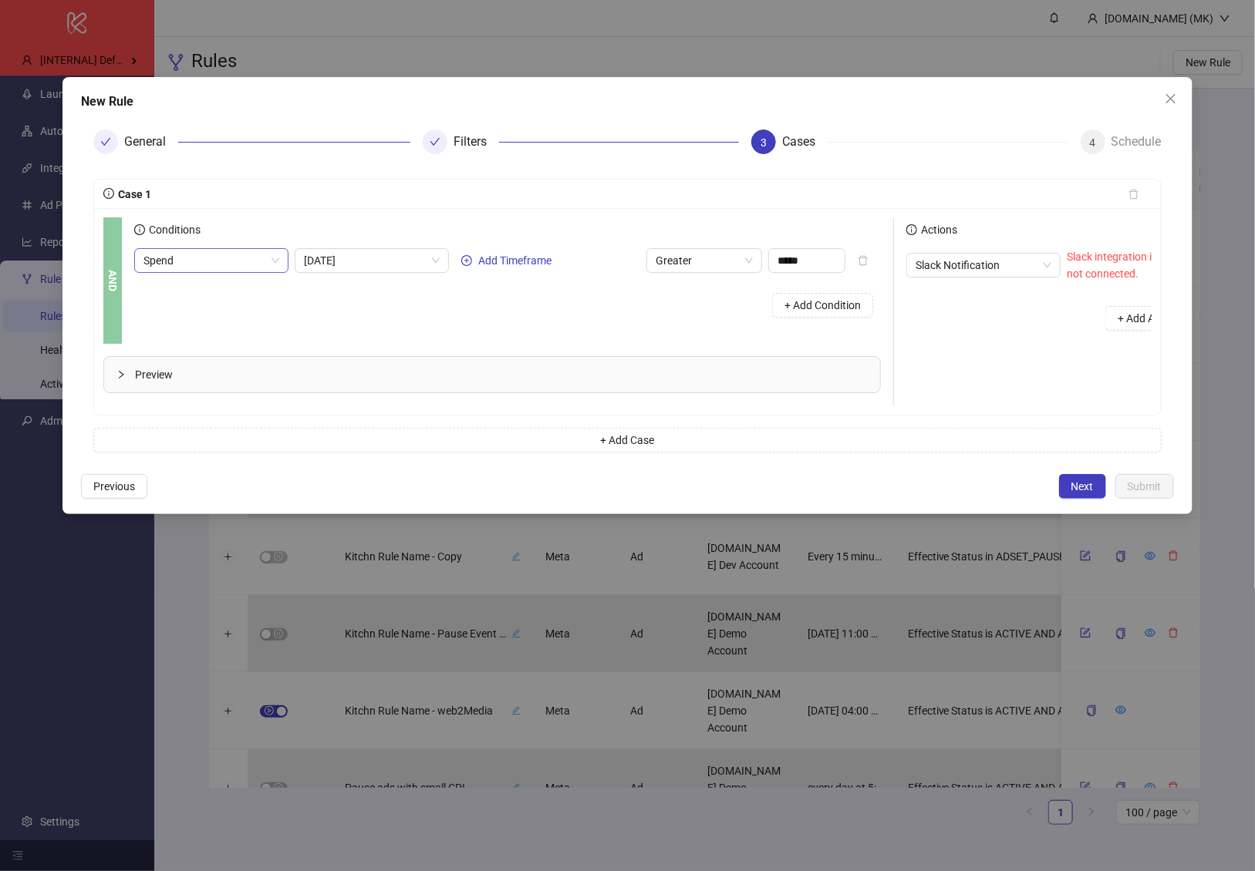
click at [255, 254] on span "Spend" at bounding box center [211, 260] width 136 height 23
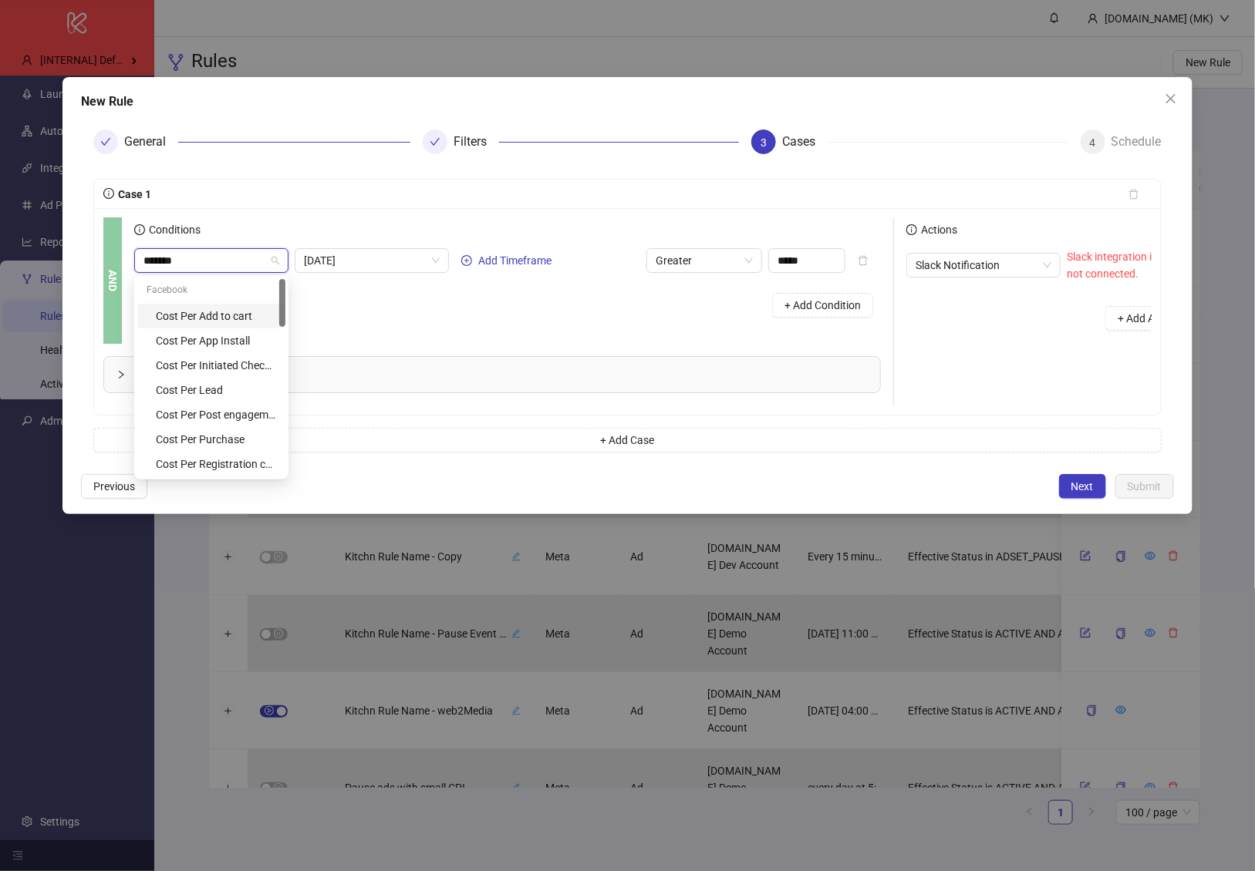
type input "********"
click at [227, 343] on div "Cost Per Purchase" at bounding box center [216, 341] width 120 height 17
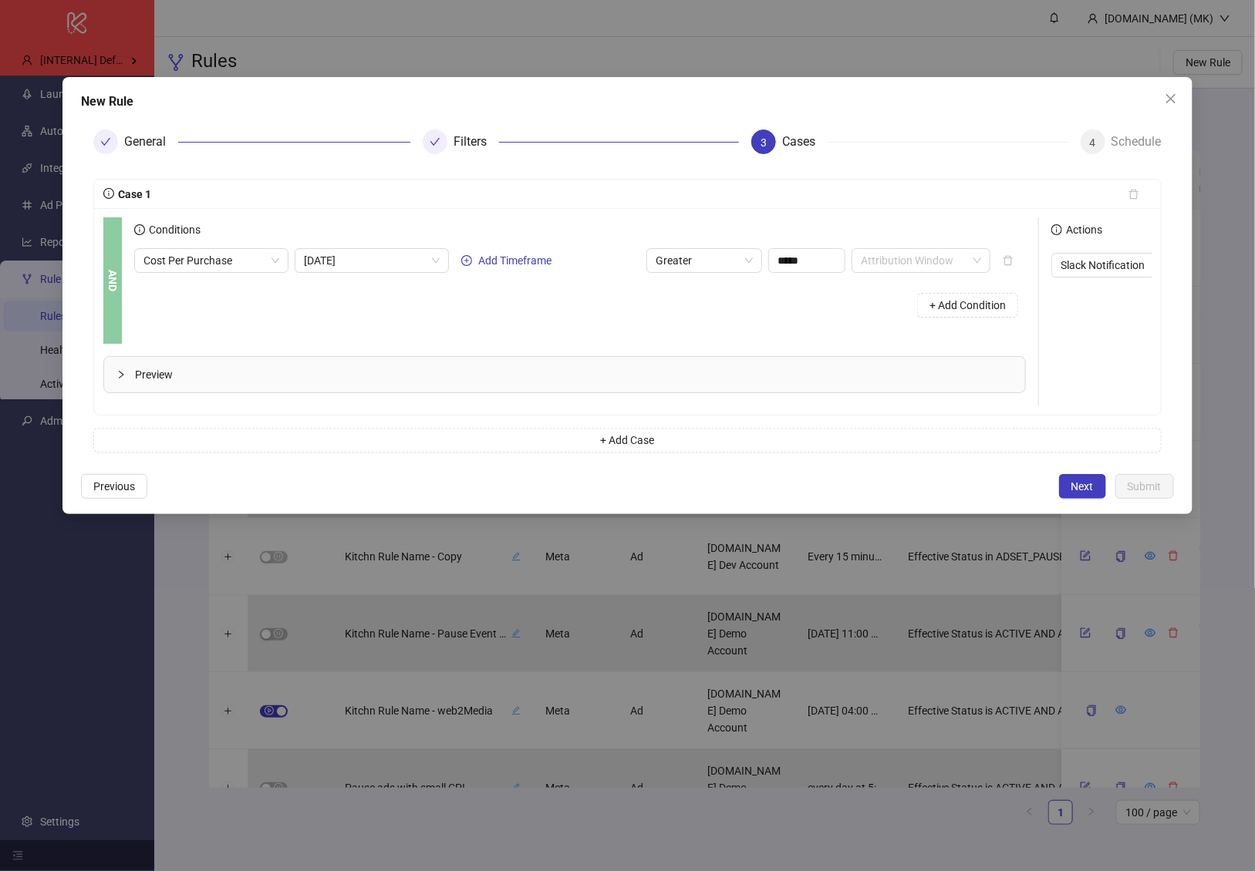
click at [527, 298] on div "+ Add Condition" at bounding box center [579, 305] width 891 height 40
click at [441, 413] on div "AND Conditions Cost Per Purchase [DATE] Add Timeframe Greater ***** Attribution…" at bounding box center [627, 311] width 1066 height 207
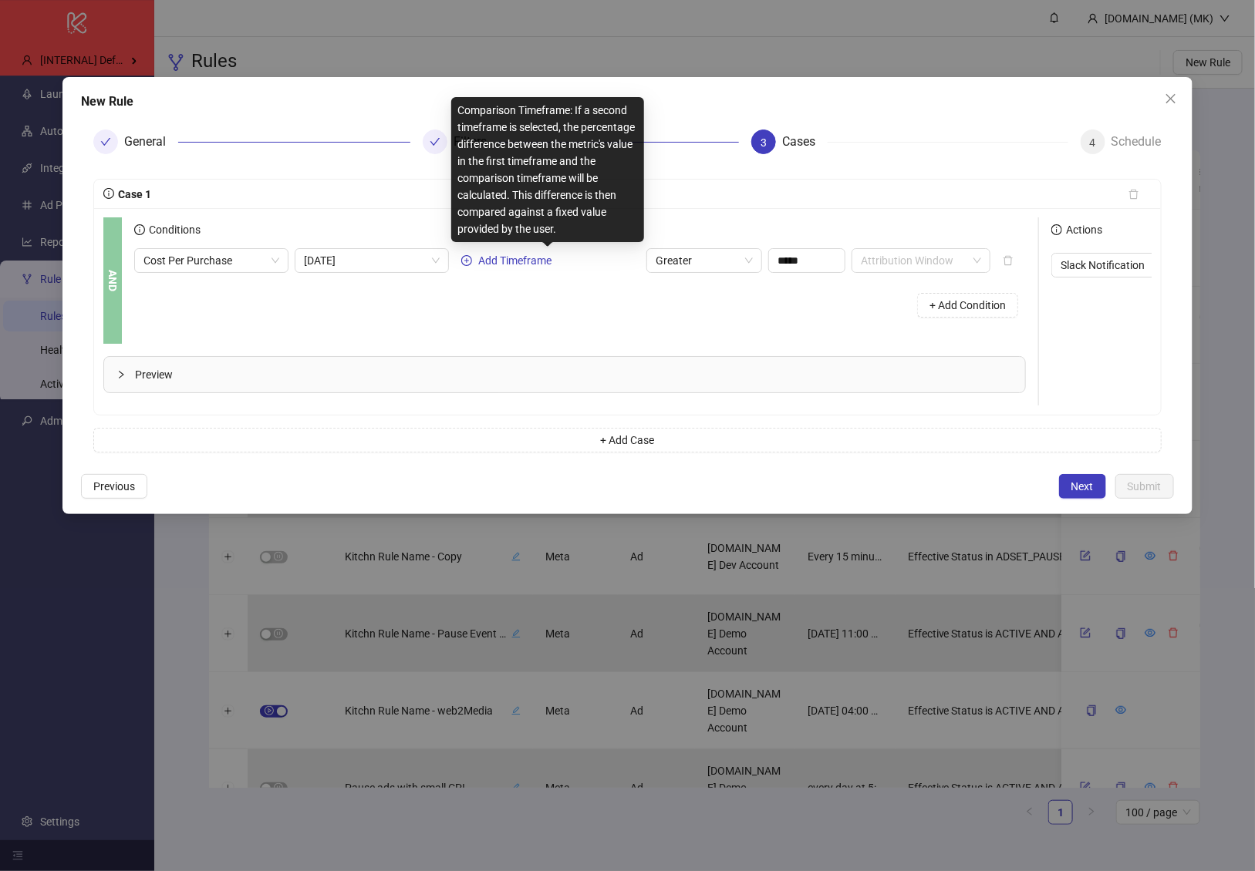
click at [502, 250] on div "Cost Per Purchase [DATE] Add Timeframe Greater ***** Attribution Window" at bounding box center [562, 260] width 856 height 25
click at [516, 262] on span "Add Timeframe" at bounding box center [514, 260] width 73 height 12
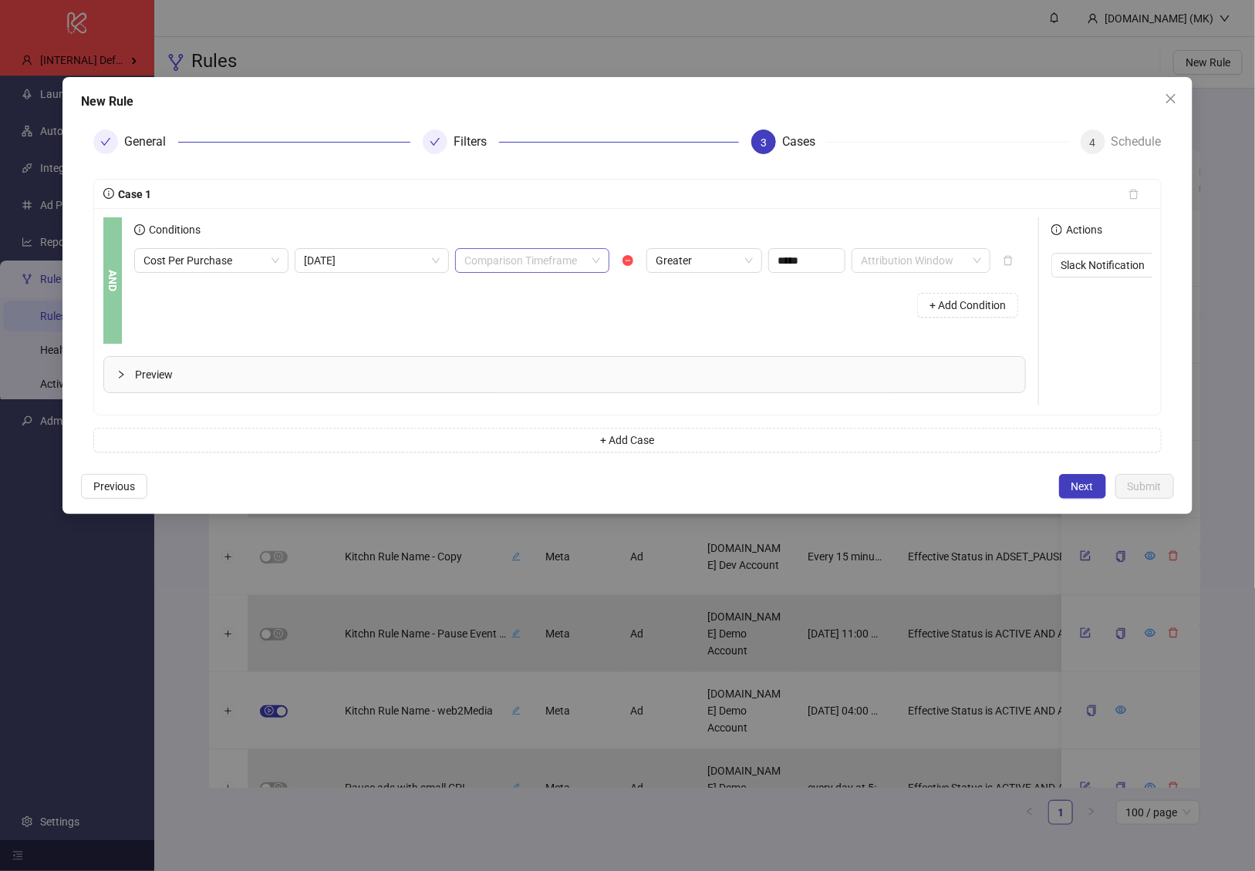
click at [510, 270] on input "search" at bounding box center [525, 260] width 122 height 23
click at [509, 260] on input "search" at bounding box center [525, 260] width 122 height 23
drag, startPoint x: 520, startPoint y: 339, endPoint x: 588, endPoint y: 315, distance: 72.2
click at [520, 339] on div "8 - [DATE]" at bounding box center [532, 340] width 130 height 17
click at [676, 305] on div "+ Add Condition" at bounding box center [579, 305] width 891 height 40
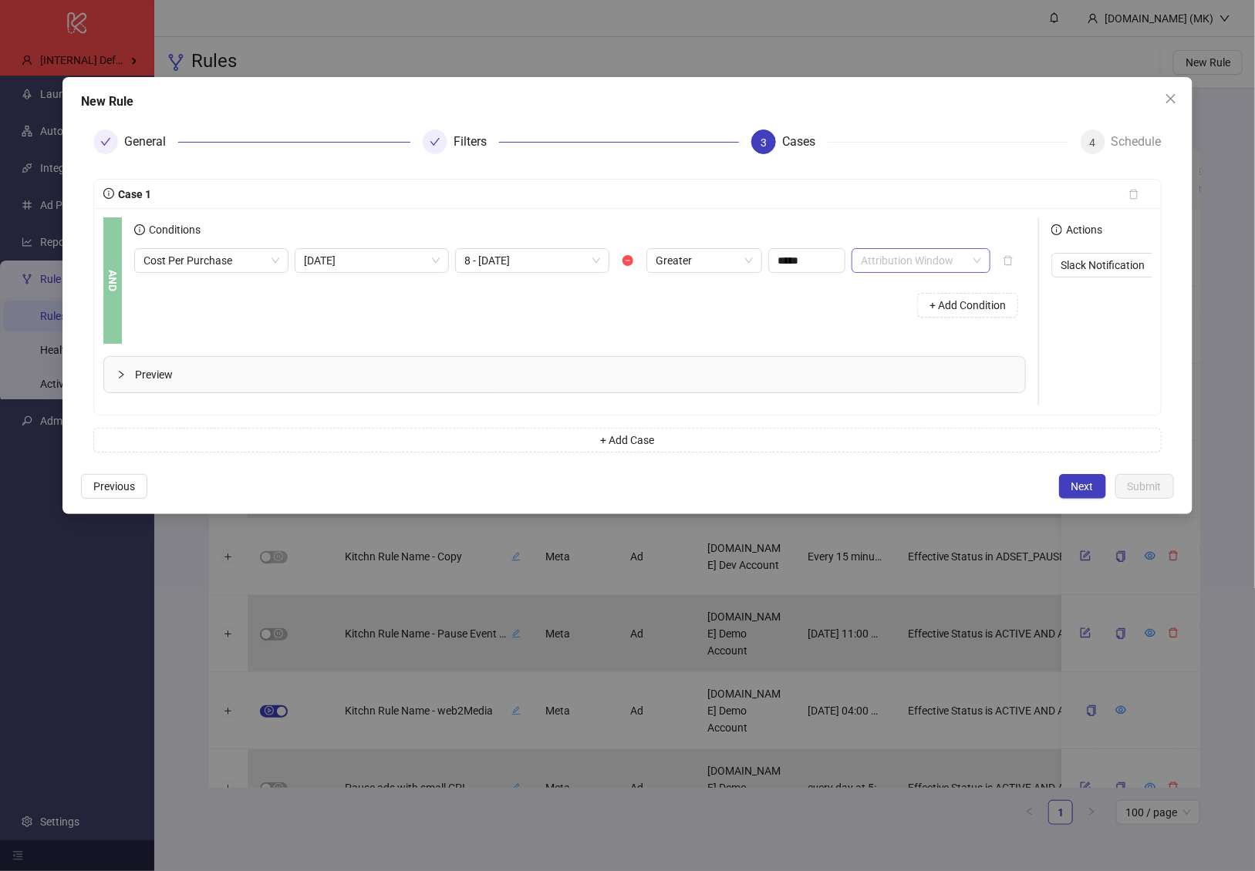
click at [929, 266] on input "search" at bounding box center [914, 260] width 106 height 23
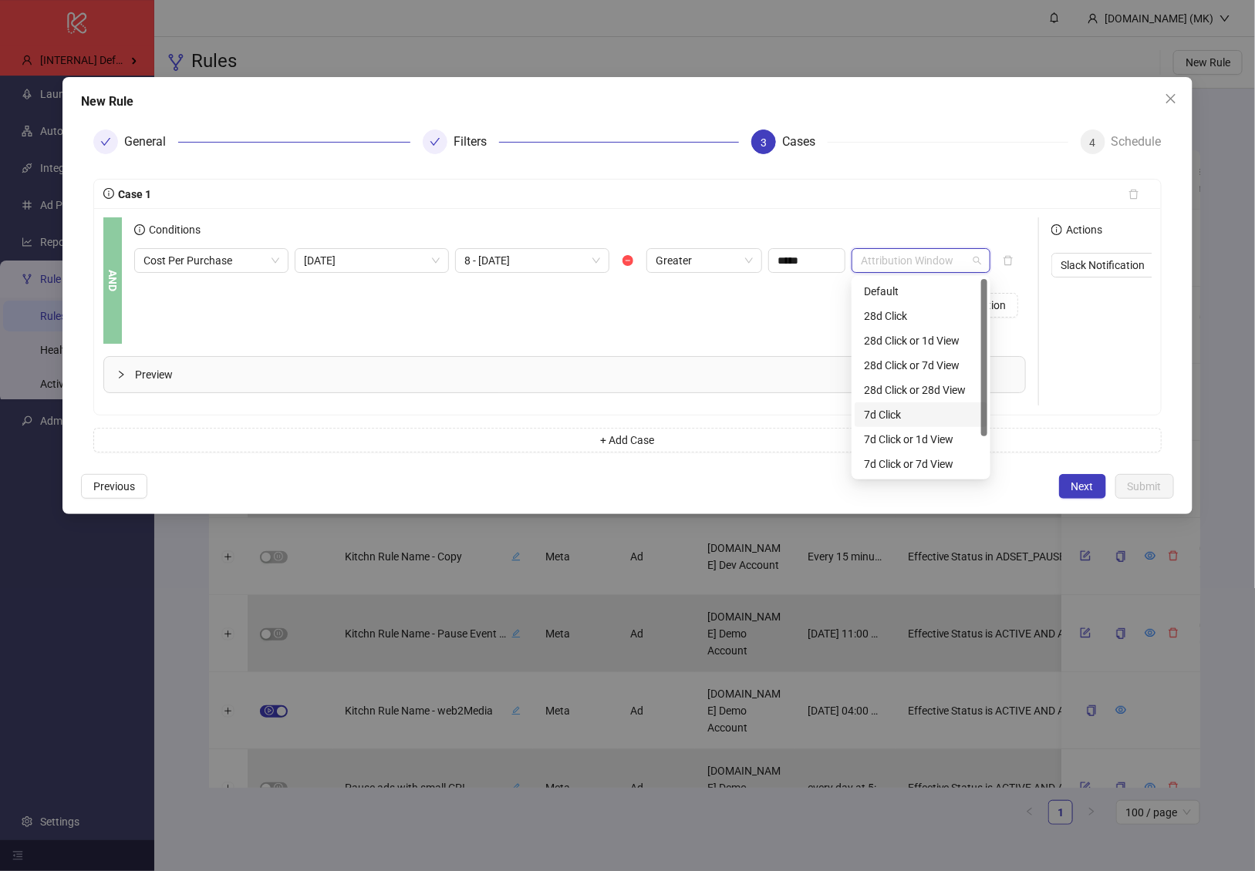
click at [904, 413] on div "7d Click" at bounding box center [921, 414] width 114 height 17
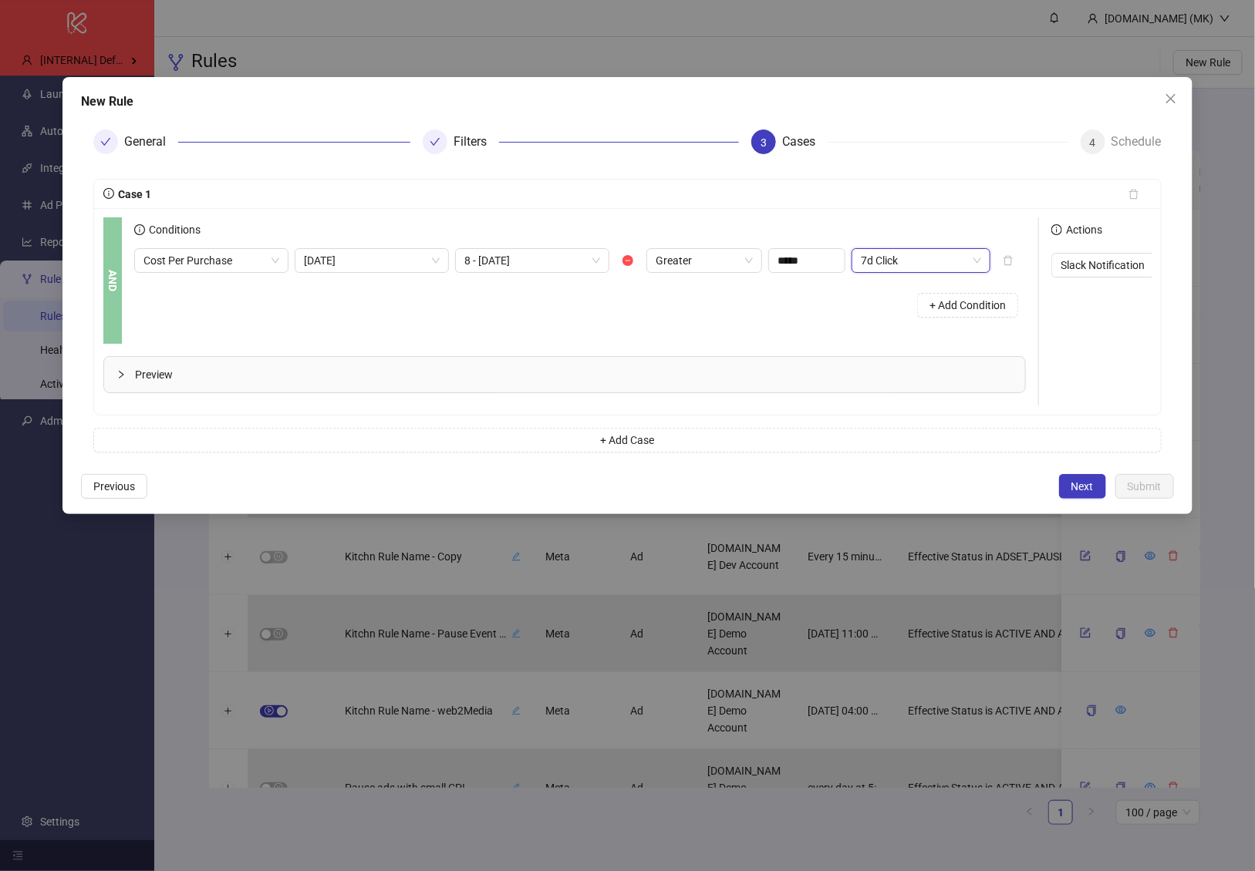
click at [626, 316] on div "+ Add Condition" at bounding box center [579, 305] width 891 height 40
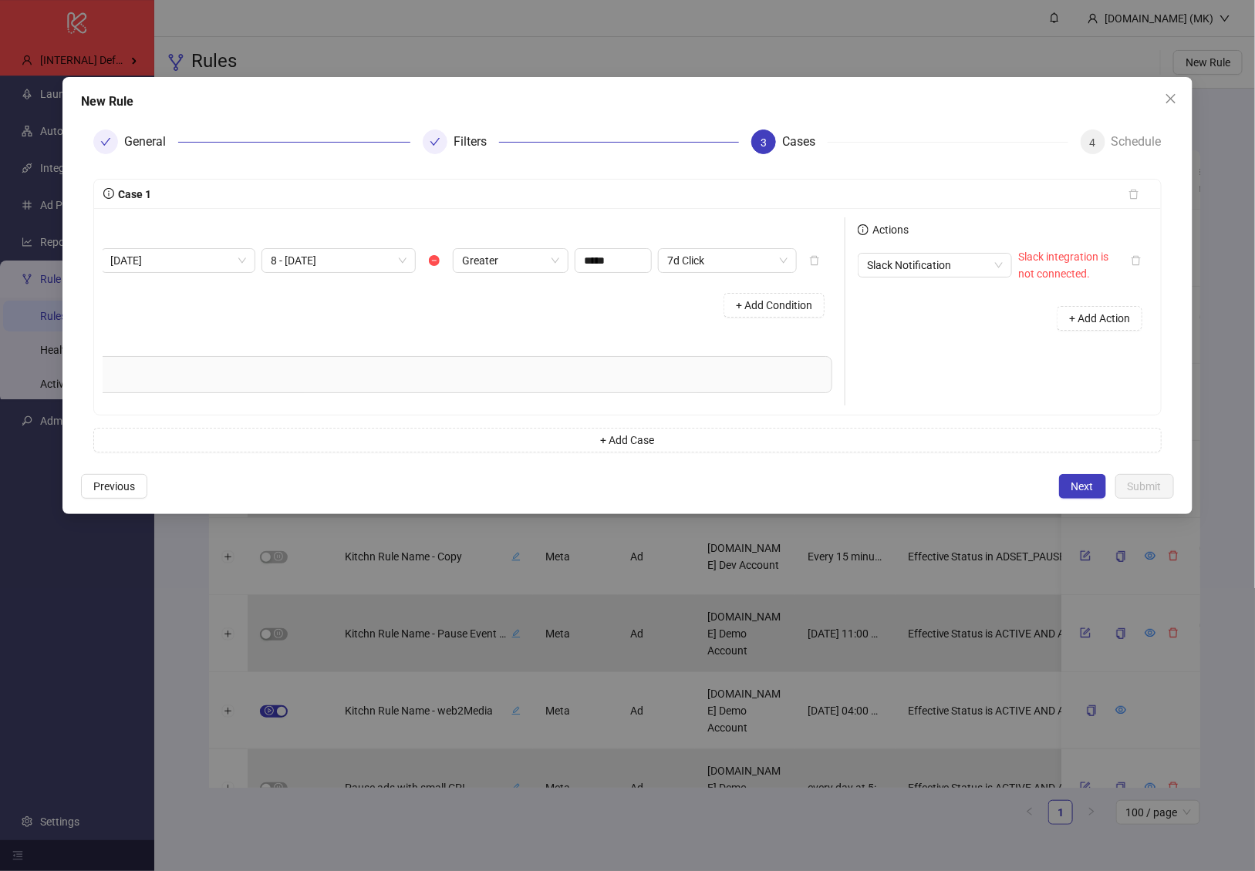
scroll to position [0, 0]
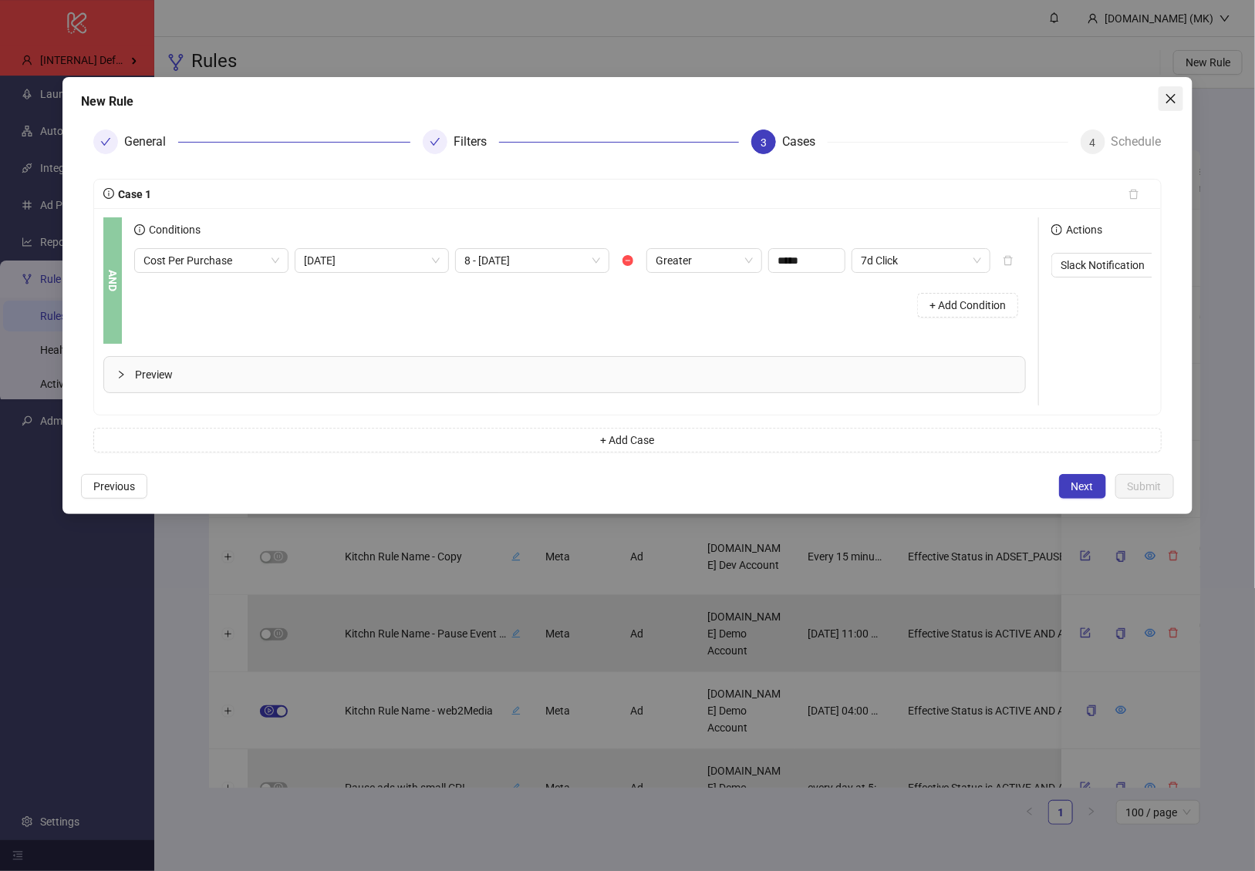
click at [1163, 96] on span "Close" at bounding box center [1170, 99] width 25 height 12
